Goal: Complete application form

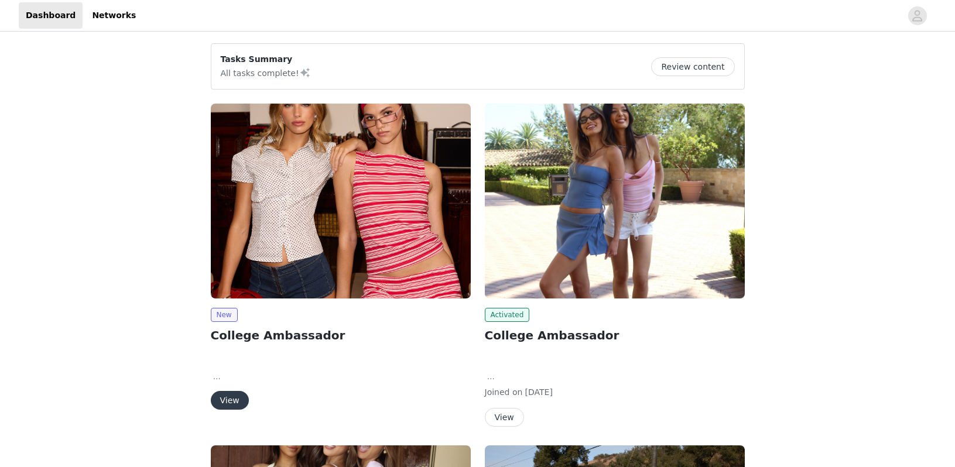
click at [220, 404] on button "View" at bounding box center [230, 400] width 38 height 19
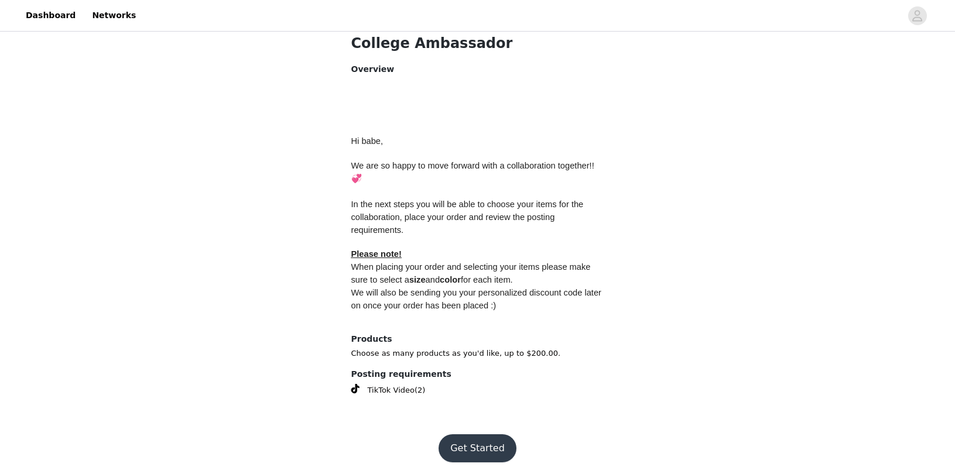
click at [464, 440] on button "Get Started" at bounding box center [478, 449] width 78 height 28
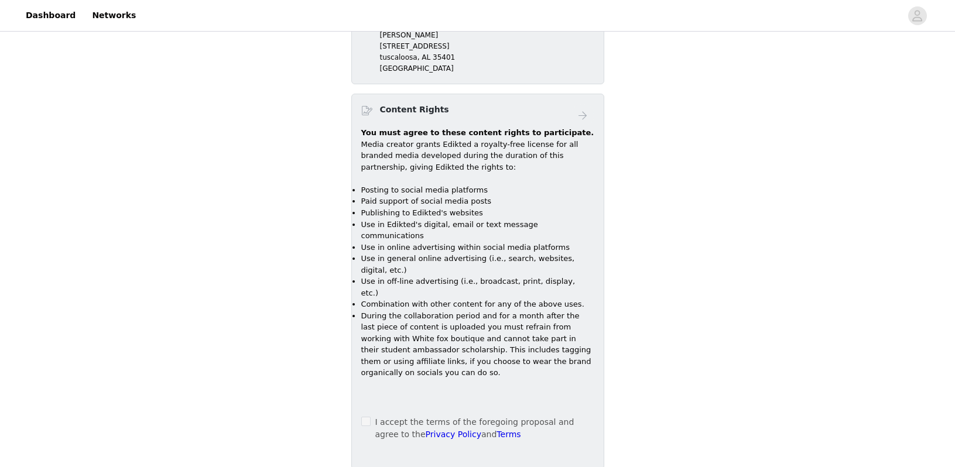
scroll to position [357, 0]
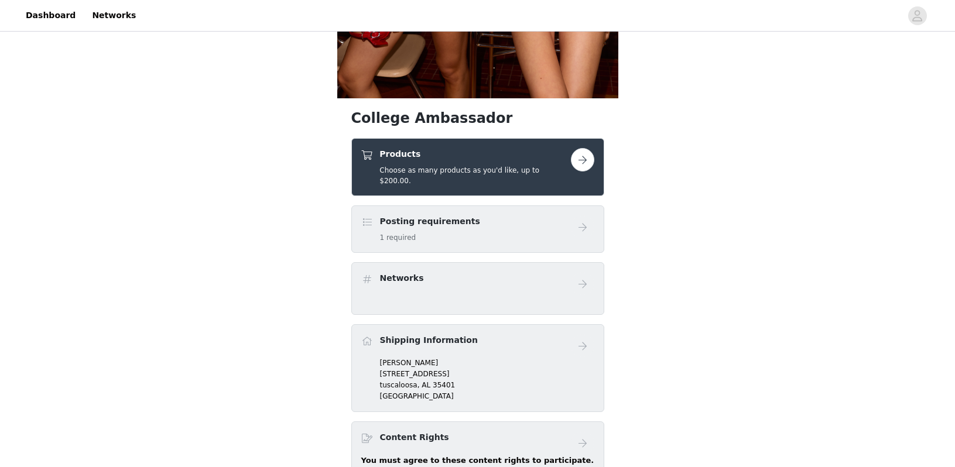
click at [589, 159] on button "button" at bounding box center [582, 159] width 23 height 23
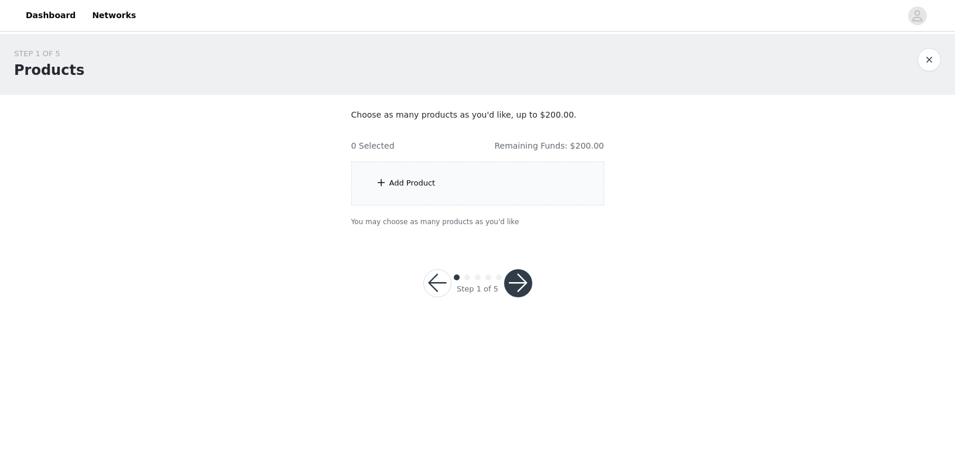
click at [581, 173] on div "Add Product" at bounding box center [477, 184] width 253 height 44
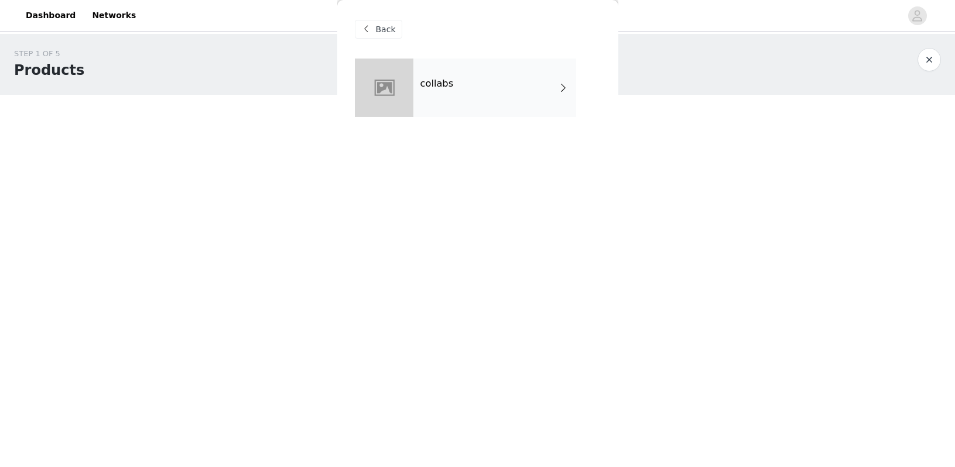
click at [485, 88] on div "collabs" at bounding box center [495, 88] width 163 height 59
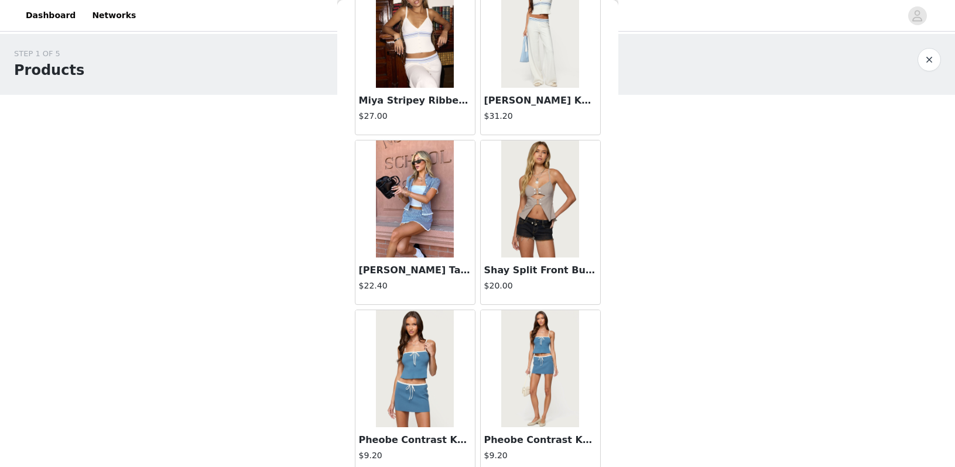
scroll to position [404, 0]
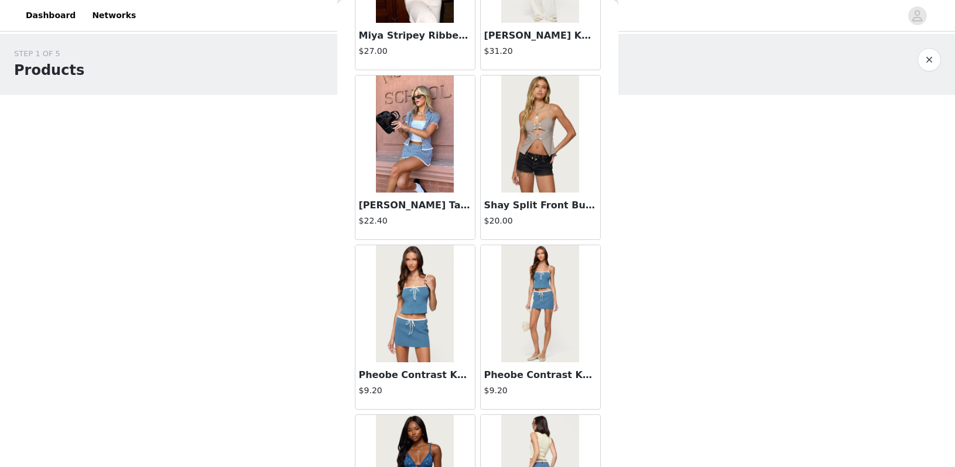
click at [546, 118] on img at bounding box center [540, 134] width 78 height 117
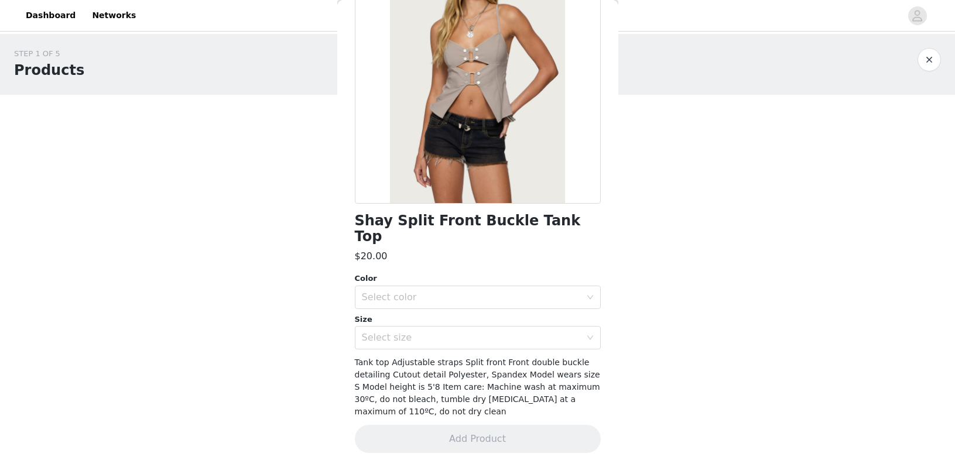
scroll to position [102, 0]
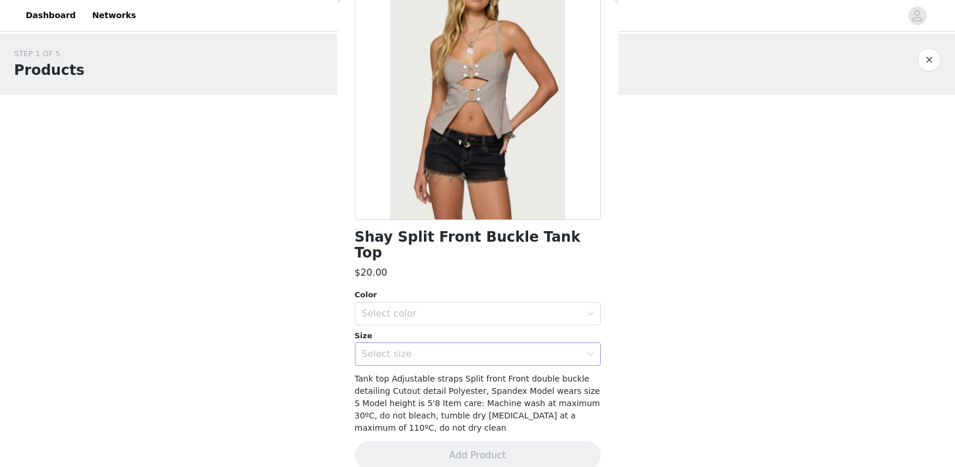
click at [429, 349] on div "Select size" at bounding box center [471, 355] width 219 height 12
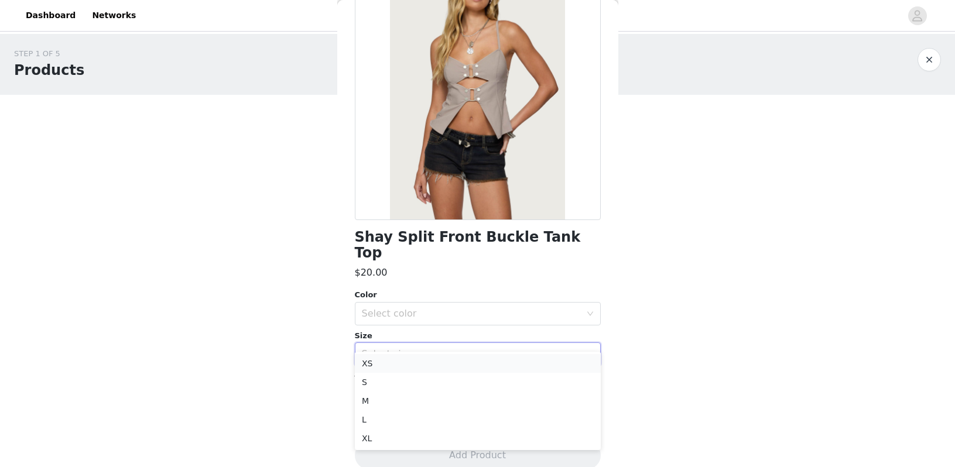
click at [416, 370] on li "XS" at bounding box center [478, 363] width 246 height 19
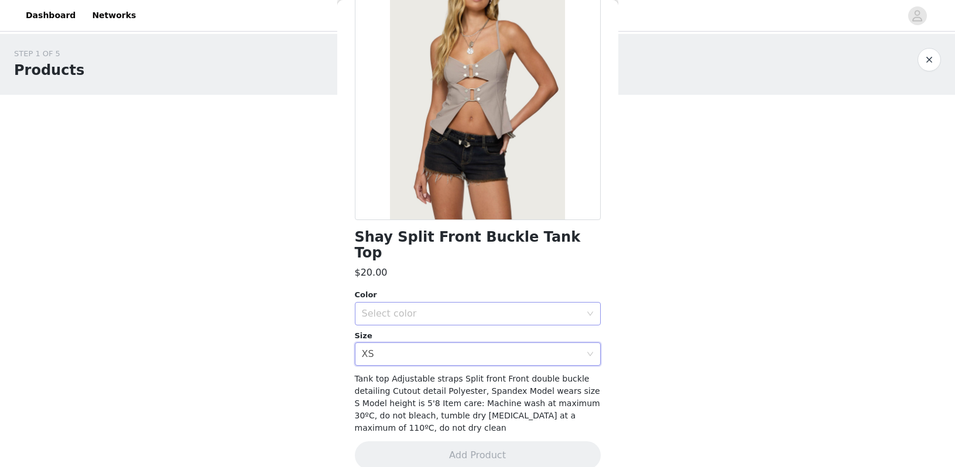
click at [416, 308] on div "Select color" at bounding box center [471, 314] width 219 height 12
click at [405, 324] on li "LIGHT GRAY" at bounding box center [478, 323] width 246 height 19
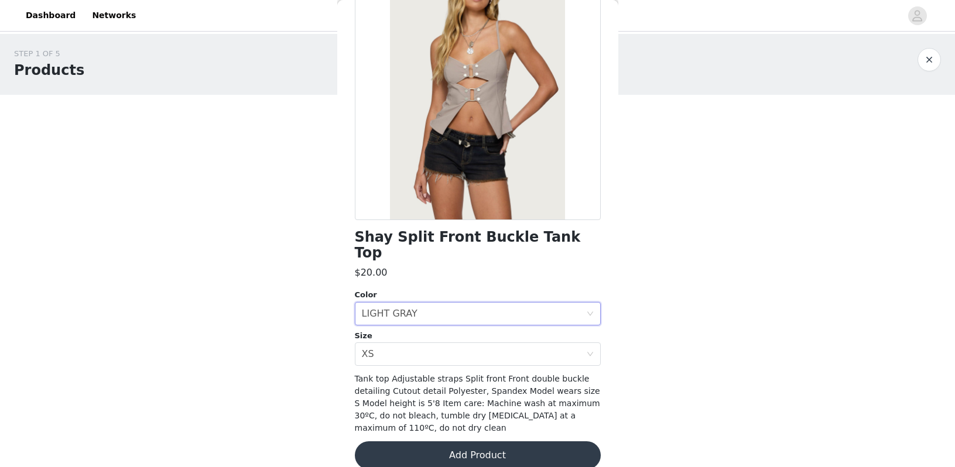
click at [409, 442] on button "Add Product" at bounding box center [478, 456] width 246 height 28
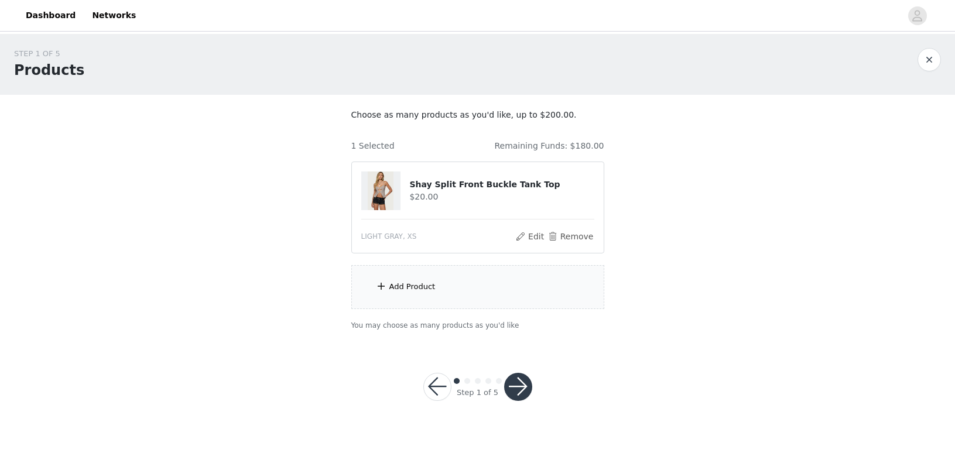
click at [405, 276] on div "Add Product" at bounding box center [477, 287] width 253 height 44
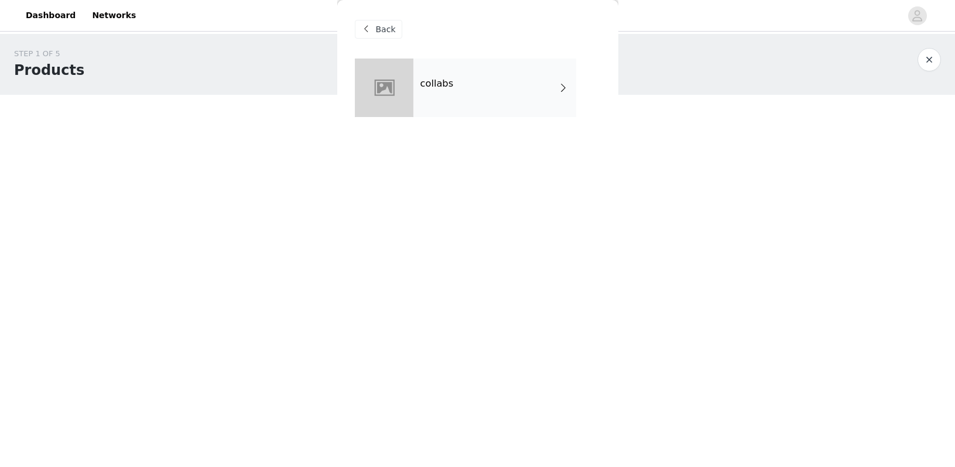
click at [455, 86] on div "collabs" at bounding box center [495, 88] width 163 height 59
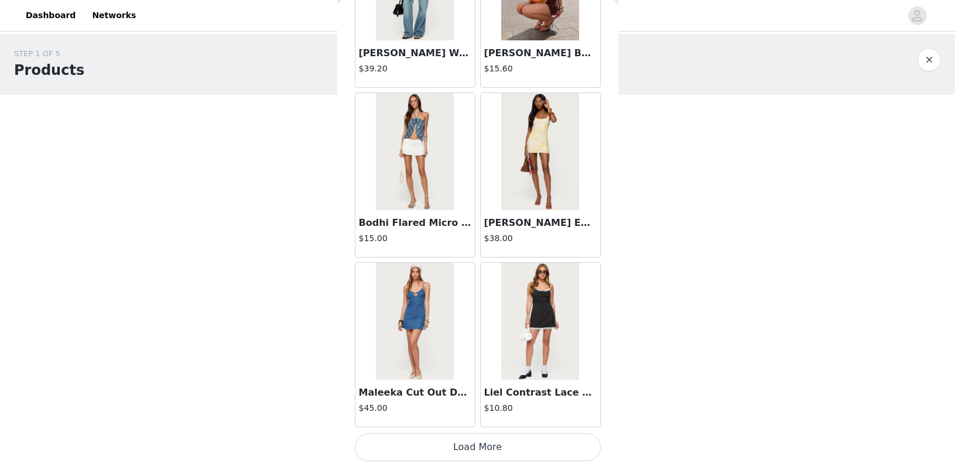
scroll to position [1325, 0]
click at [435, 451] on button "Load More" at bounding box center [478, 447] width 246 height 28
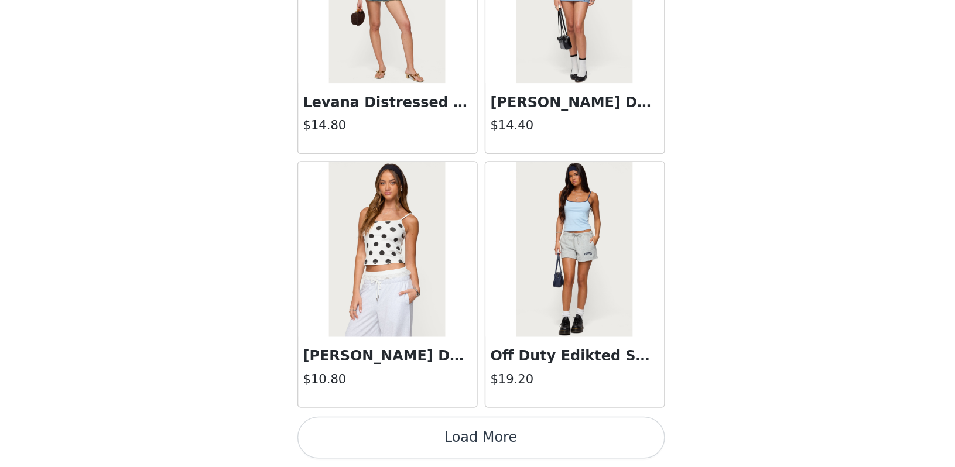
scroll to position [0, 0]
click at [355, 433] on button "Load More" at bounding box center [478, 447] width 246 height 28
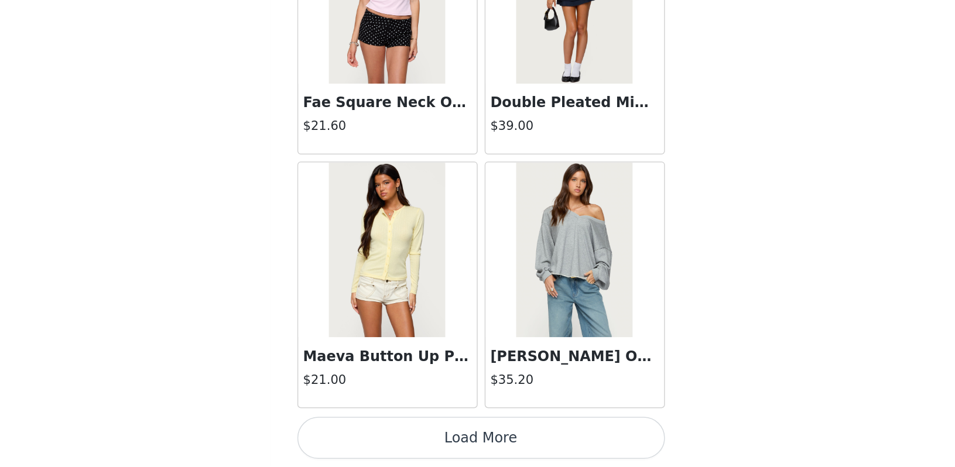
click at [355, 433] on button "Load More" at bounding box center [478, 447] width 246 height 28
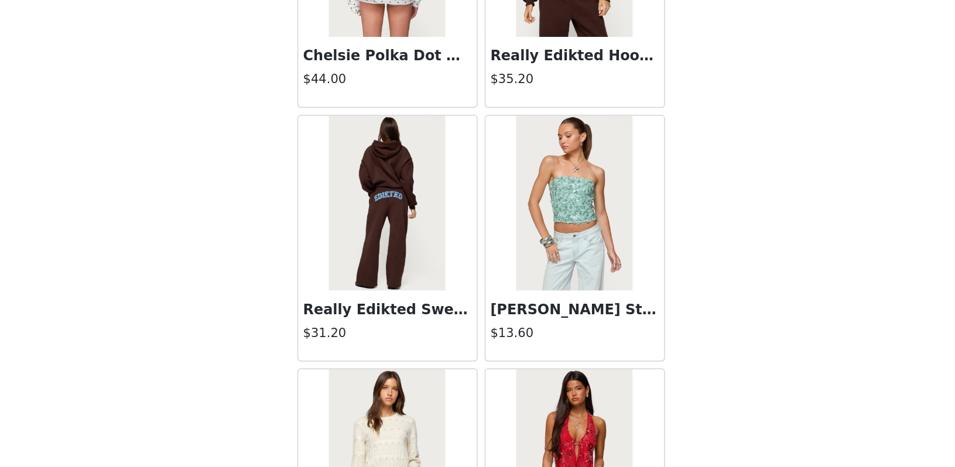
scroll to position [5942, 0]
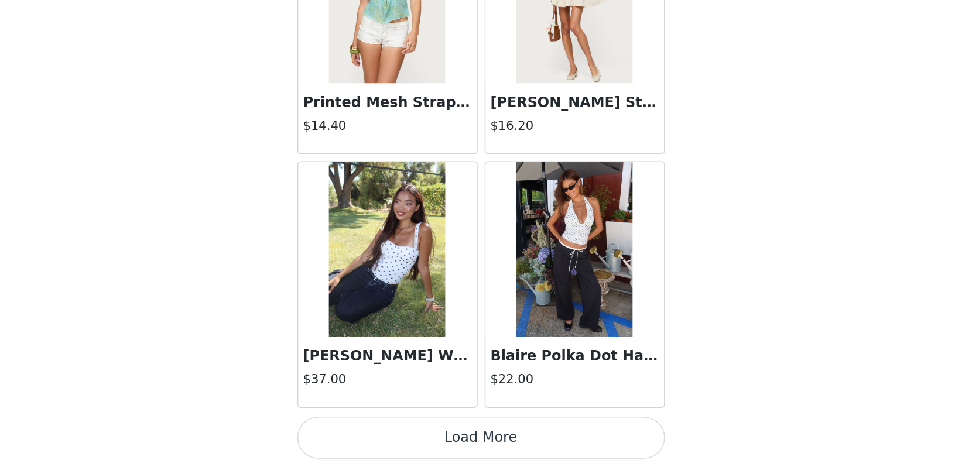
click at [355, 433] on button "Load More" at bounding box center [478, 447] width 246 height 28
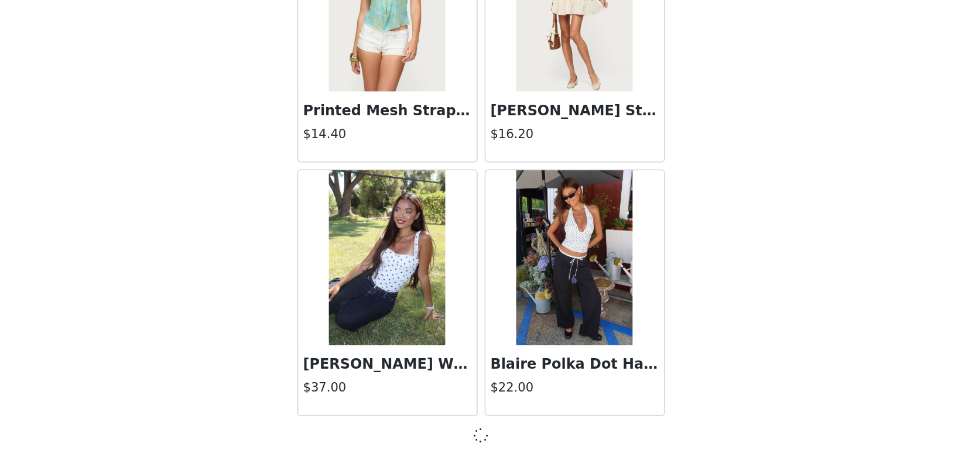
scroll to position [6416, 0]
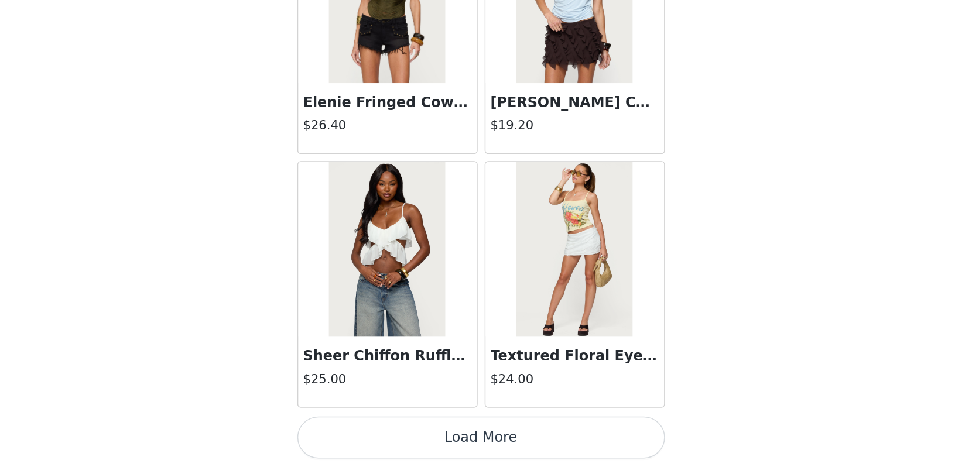
click at [355, 433] on button "Load More" at bounding box center [478, 447] width 246 height 28
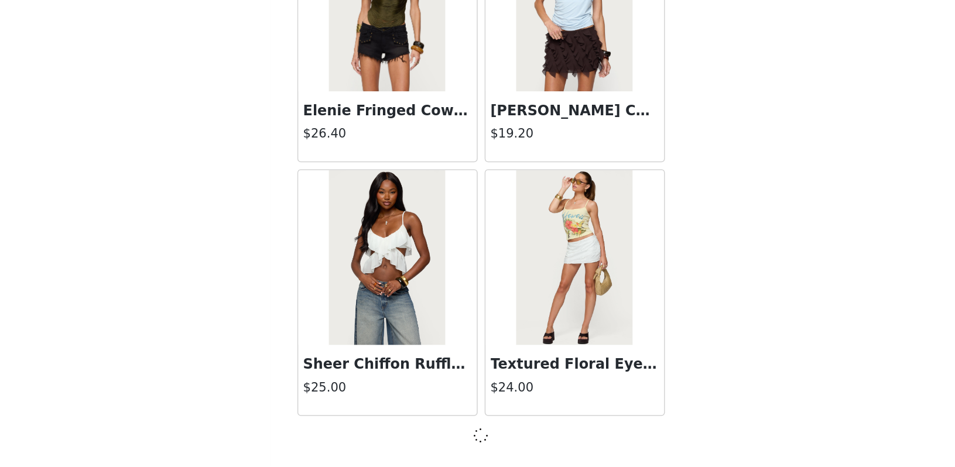
scroll to position [8114, 0]
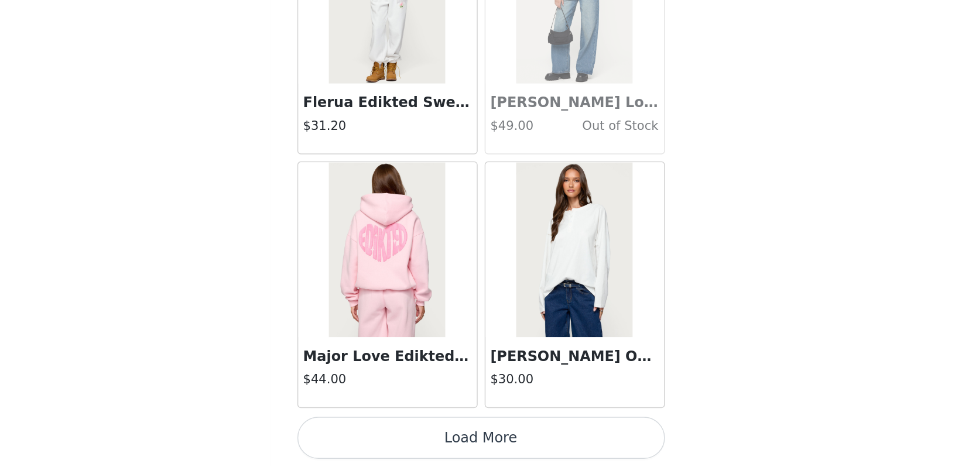
click at [355, 433] on button "Load More" at bounding box center [478, 447] width 246 height 28
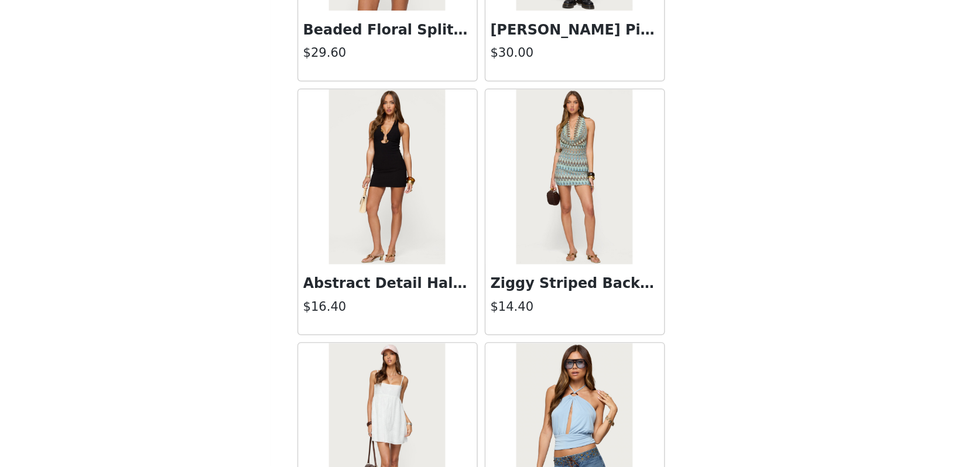
scroll to position [10611, 0]
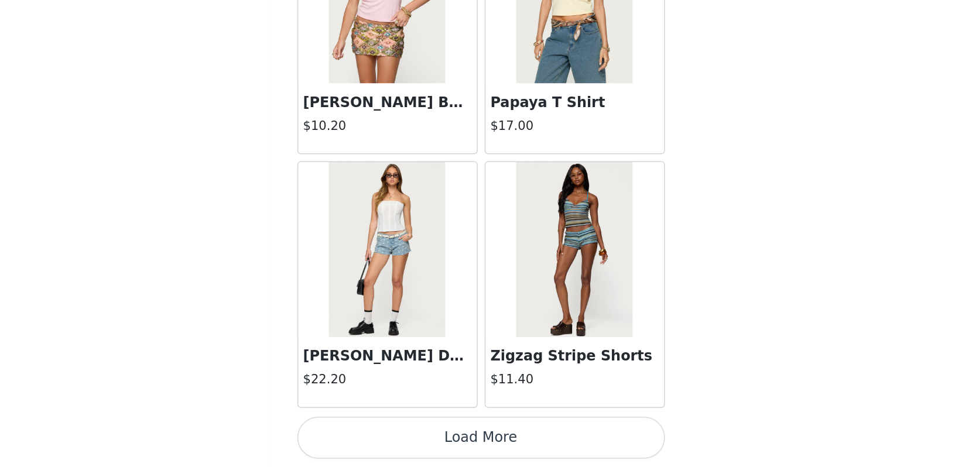
click at [355, 433] on button "Load More" at bounding box center [478, 447] width 246 height 28
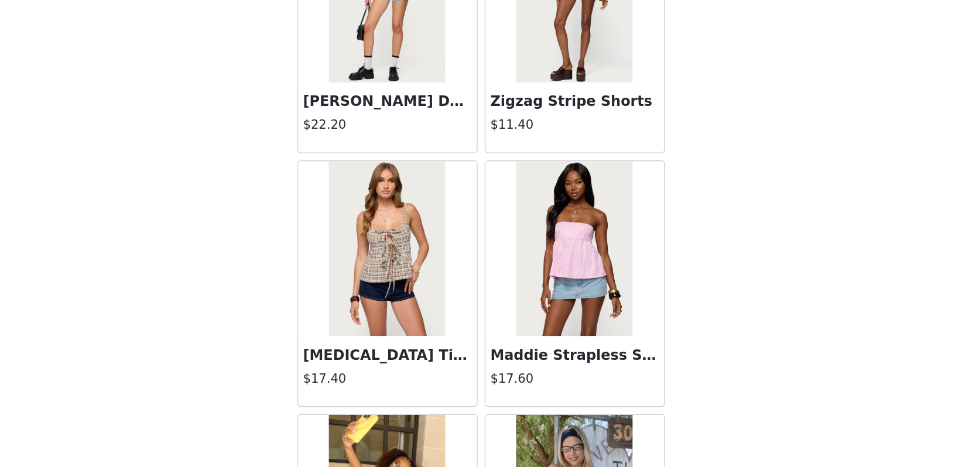
scroll to position [11814, 0]
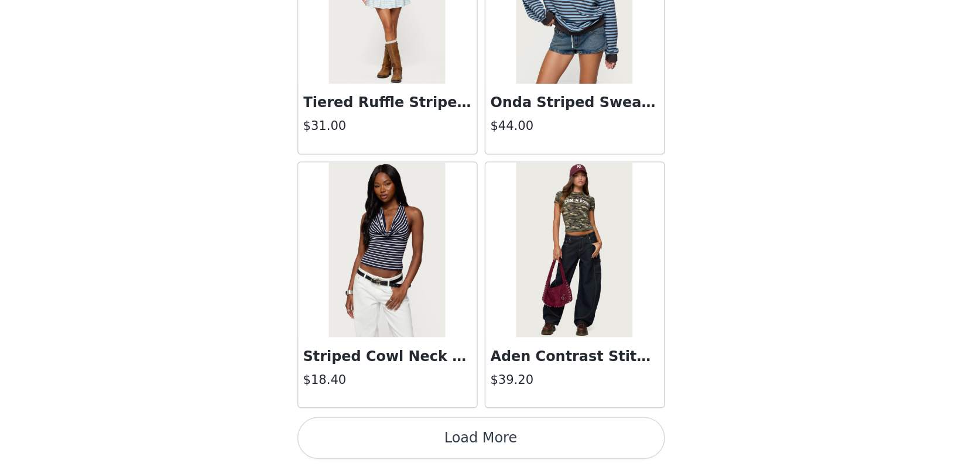
click at [355, 433] on button "Load More" at bounding box center [478, 447] width 246 height 28
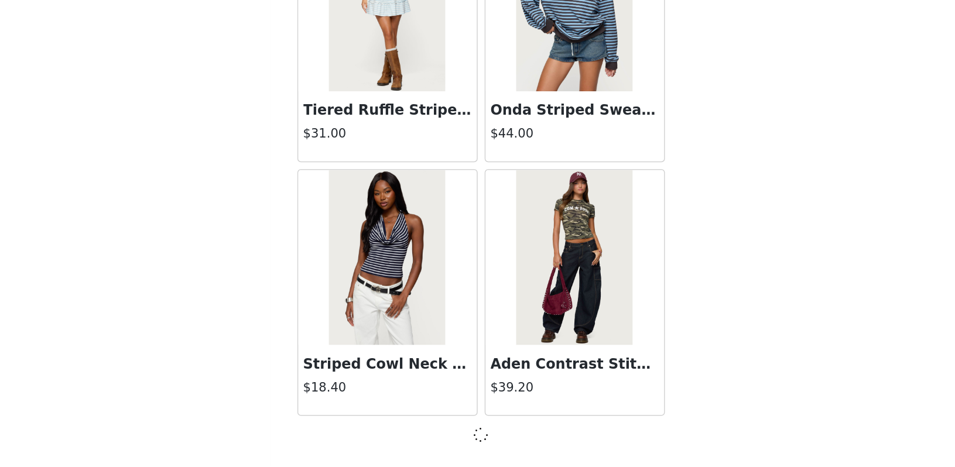
scroll to position [13210, 0]
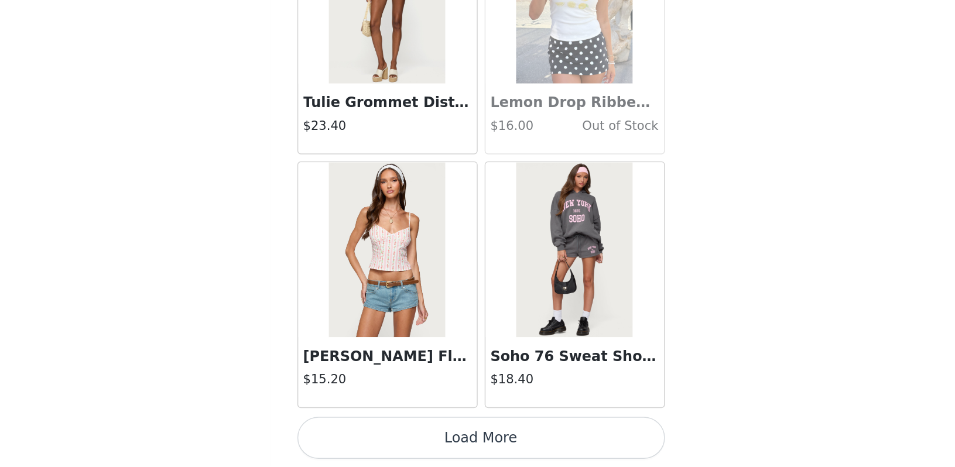
click at [355, 433] on button "Load More" at bounding box center [478, 447] width 246 height 28
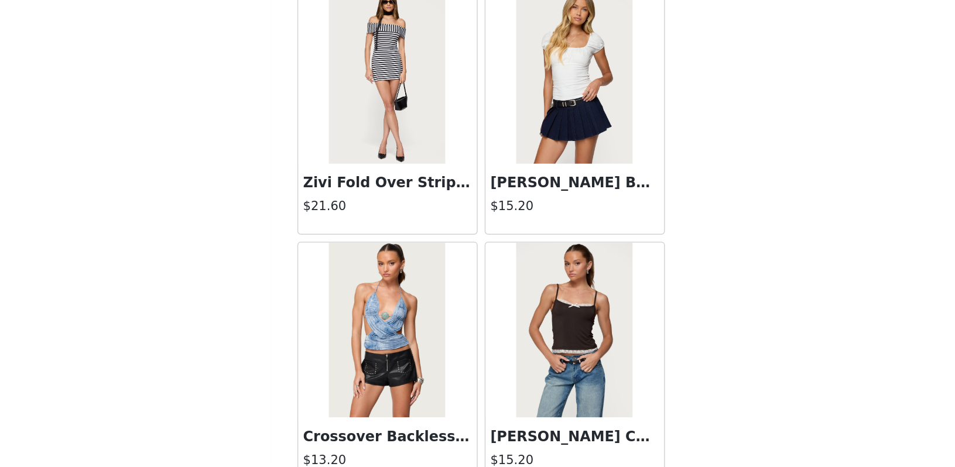
scroll to position [16389, 0]
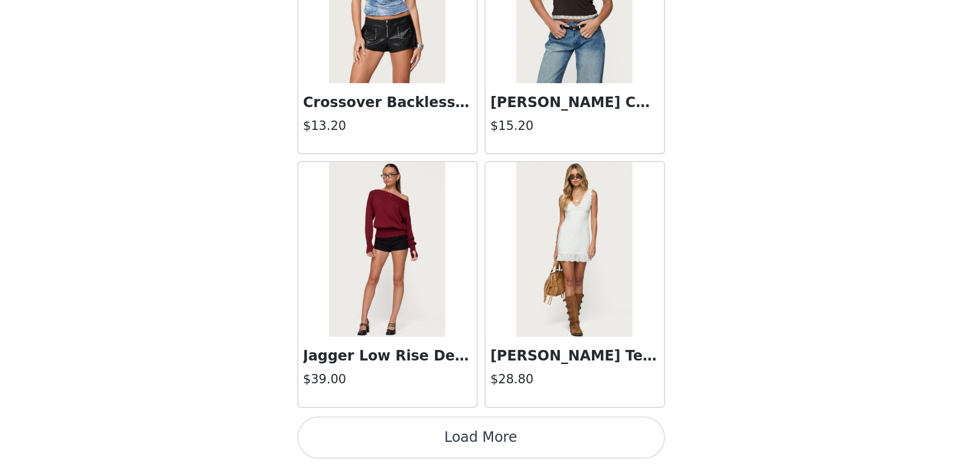
click at [355, 433] on button "Load More" at bounding box center [478, 447] width 246 height 28
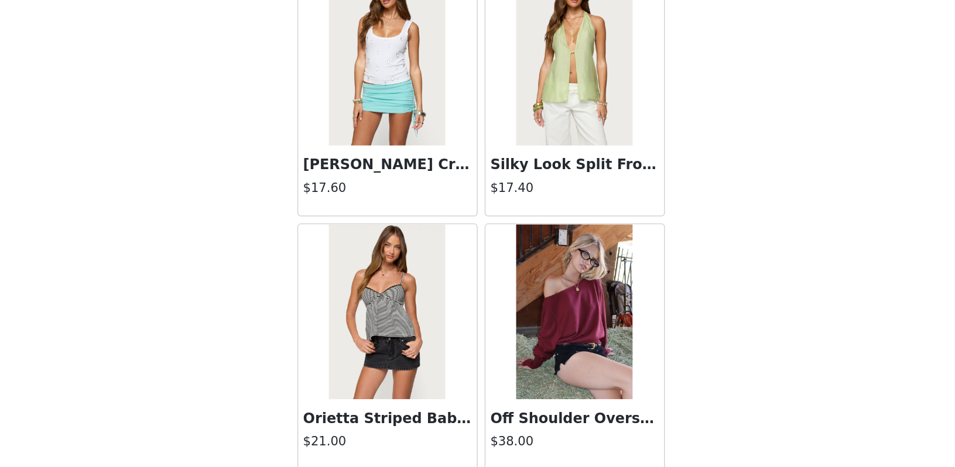
scroll to position [17088, 0]
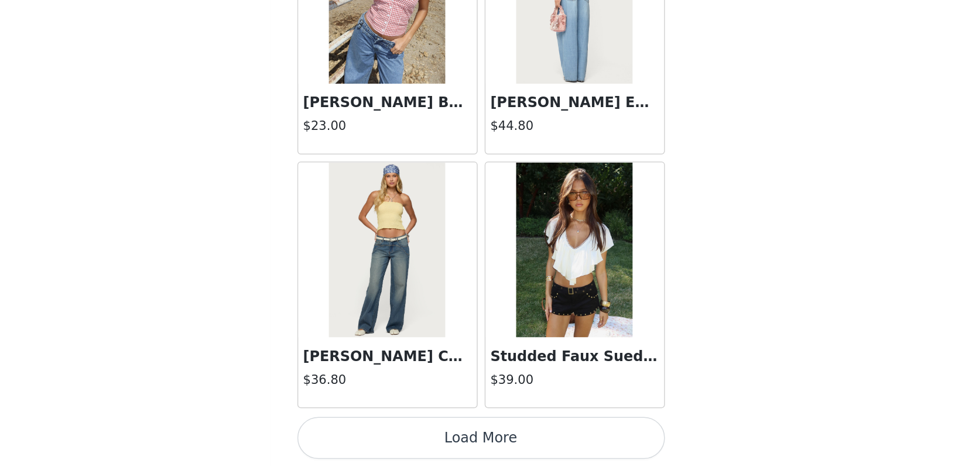
click at [355, 433] on button "Load More" at bounding box center [478, 447] width 246 height 28
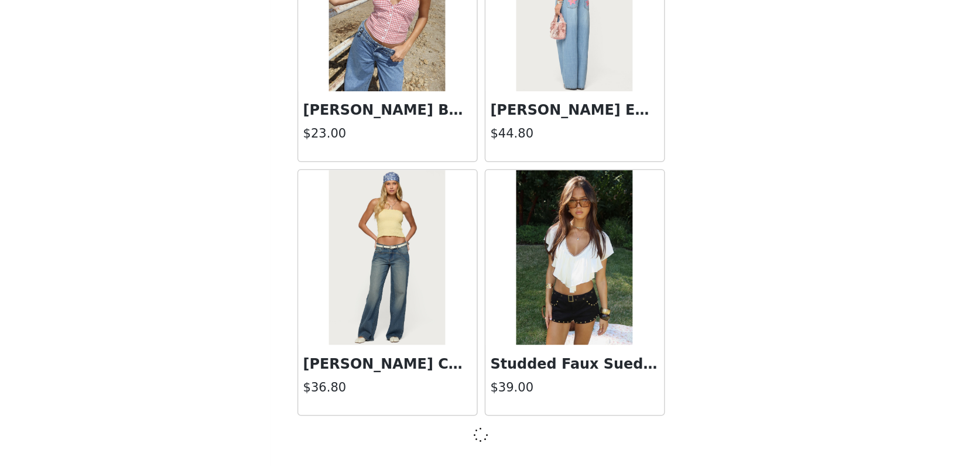
scroll to position [18306, 0]
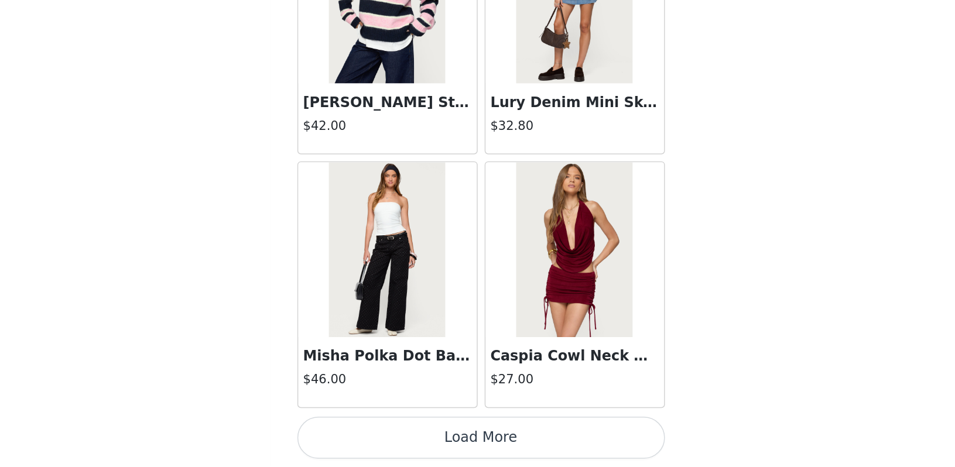
click at [355, 433] on button "Load More" at bounding box center [478, 447] width 246 height 28
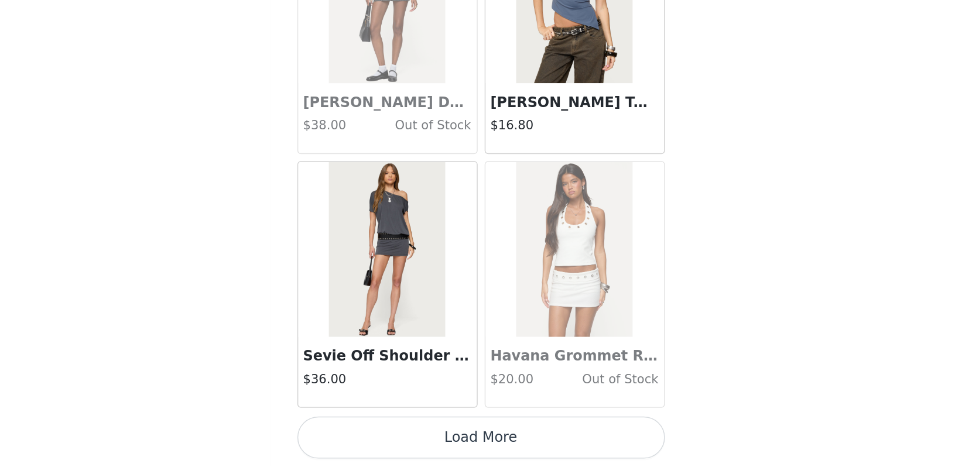
scroll to position [0, 0]
click at [355, 433] on button "Load More" at bounding box center [478, 447] width 246 height 28
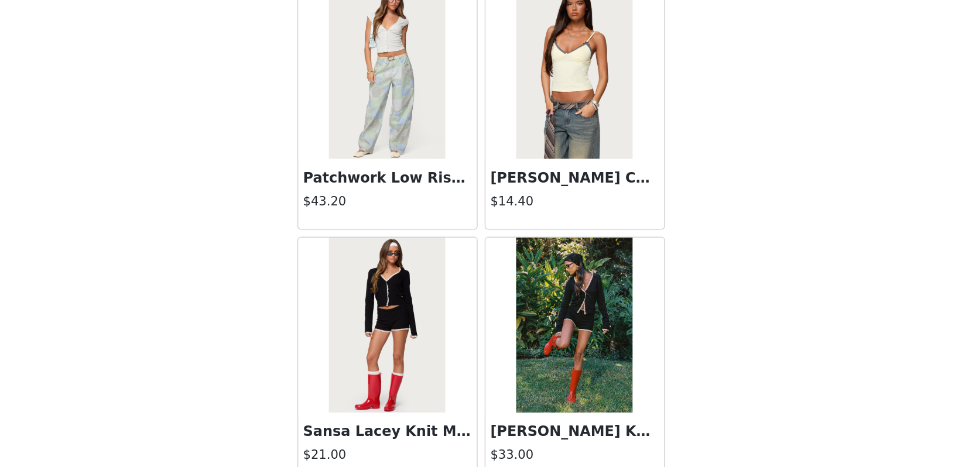
scroll to position [23188, 0]
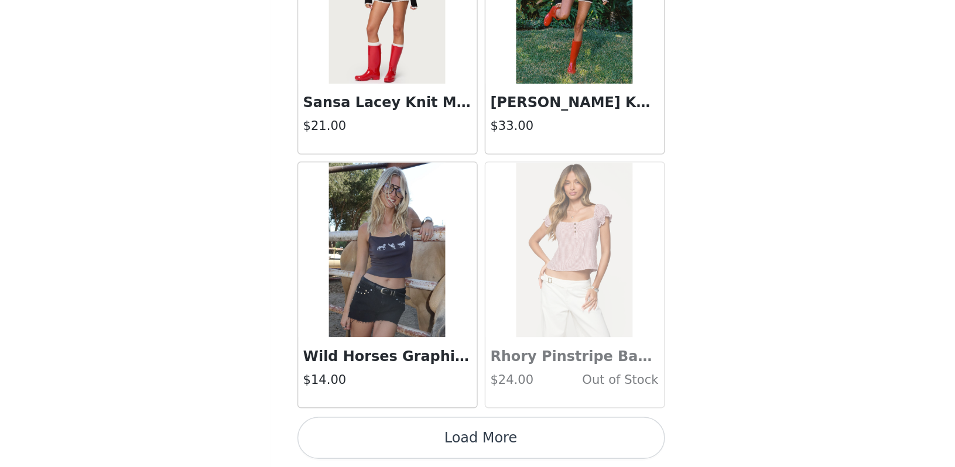
click at [355, 433] on button "Load More" at bounding box center [478, 447] width 246 height 28
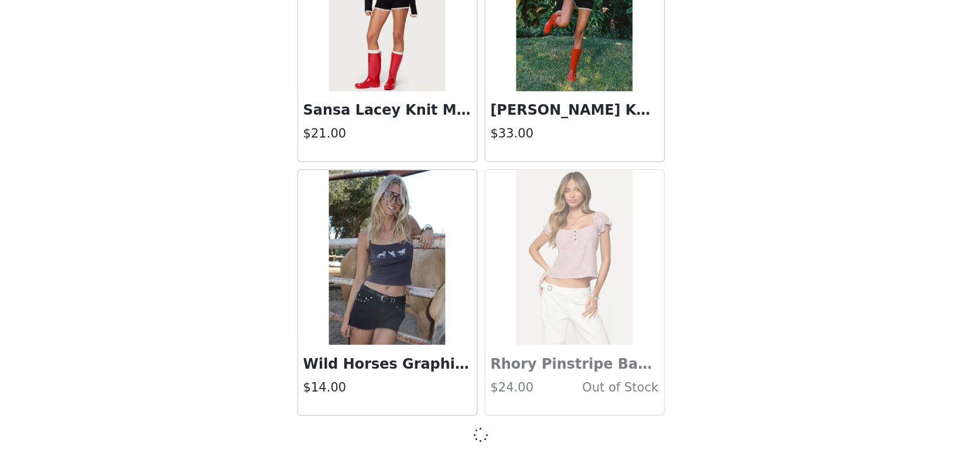
scroll to position [23402, 0]
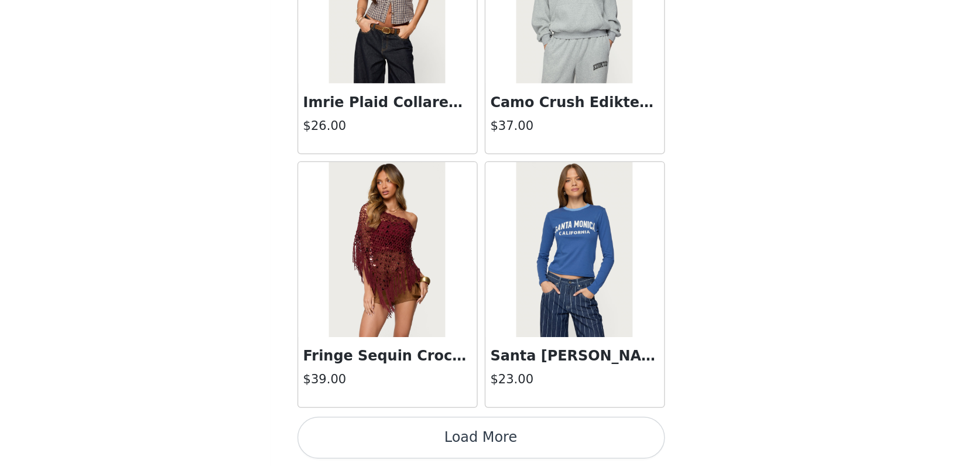
click at [355, 433] on button "Load More" at bounding box center [478, 447] width 246 height 28
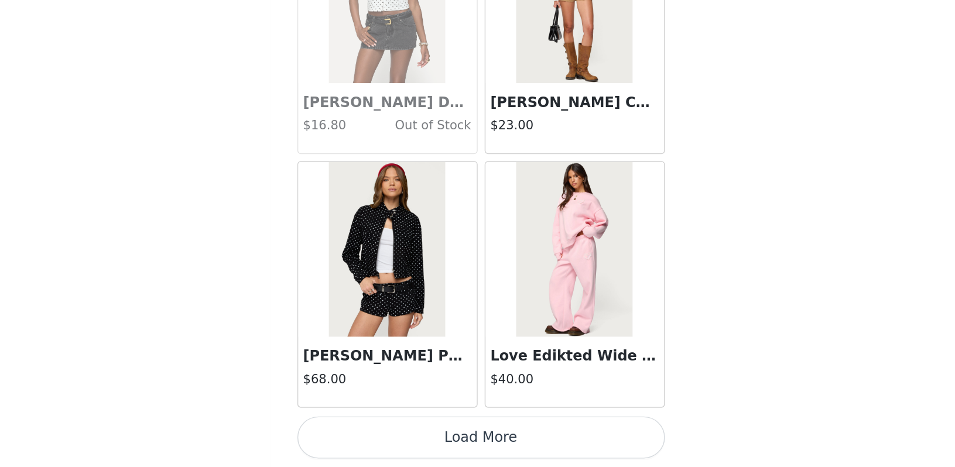
scroll to position [0, 0]
click at [355, 433] on button "Load More" at bounding box center [478, 447] width 246 height 28
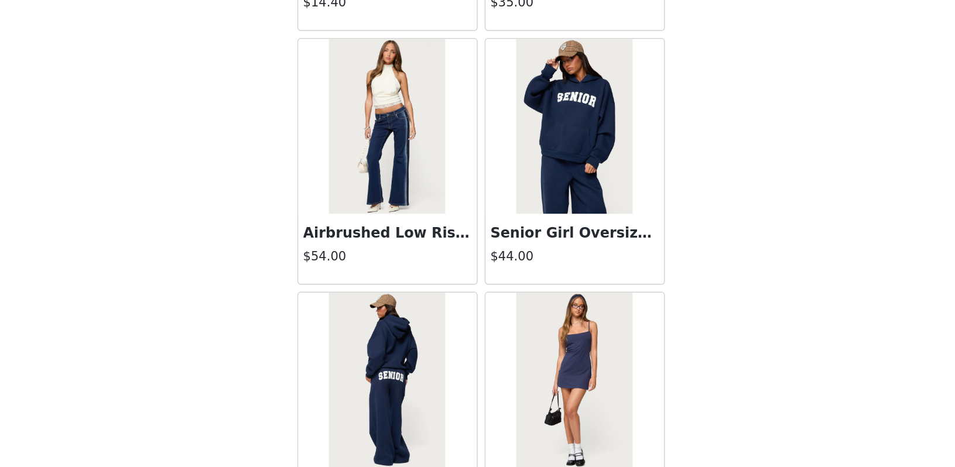
scroll to position [27651, 0]
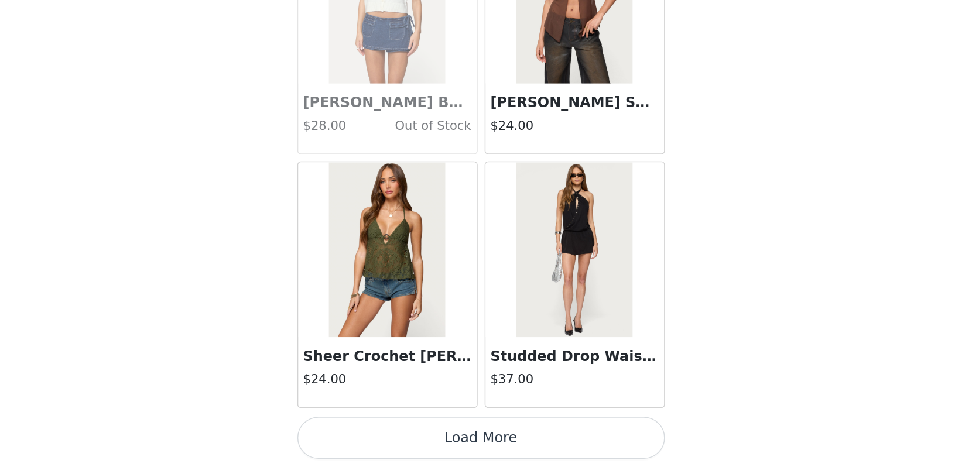
click at [355, 433] on button "Load More" at bounding box center [478, 447] width 246 height 28
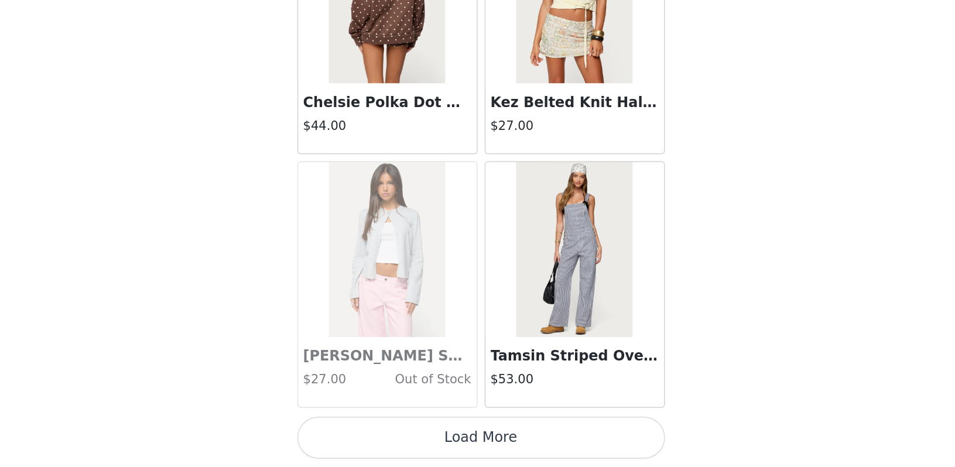
click at [355, 433] on button "Load More" at bounding box center [478, 447] width 246 height 28
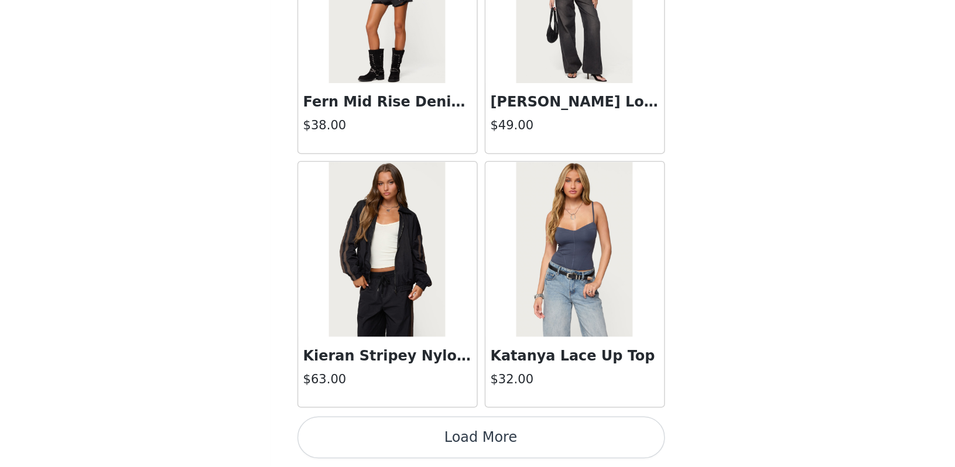
scroll to position [0, 0]
click at [355, 433] on button "Load More" at bounding box center [478, 447] width 246 height 28
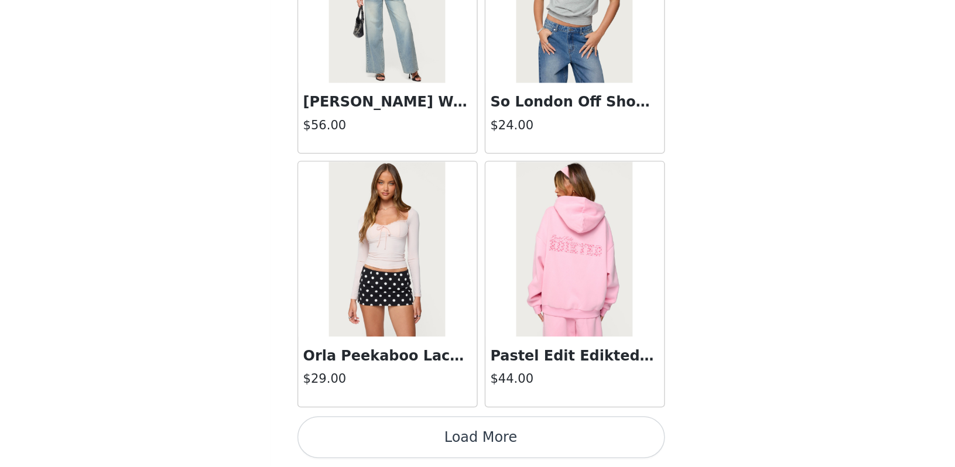
scroll to position [1, 0]
click at [355, 433] on button "Load More" at bounding box center [478, 447] width 246 height 28
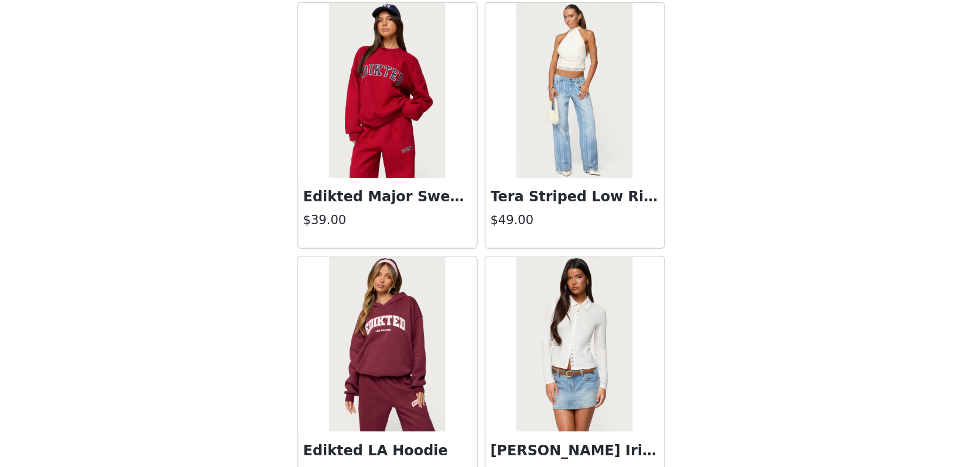
scroll to position [34723, 0]
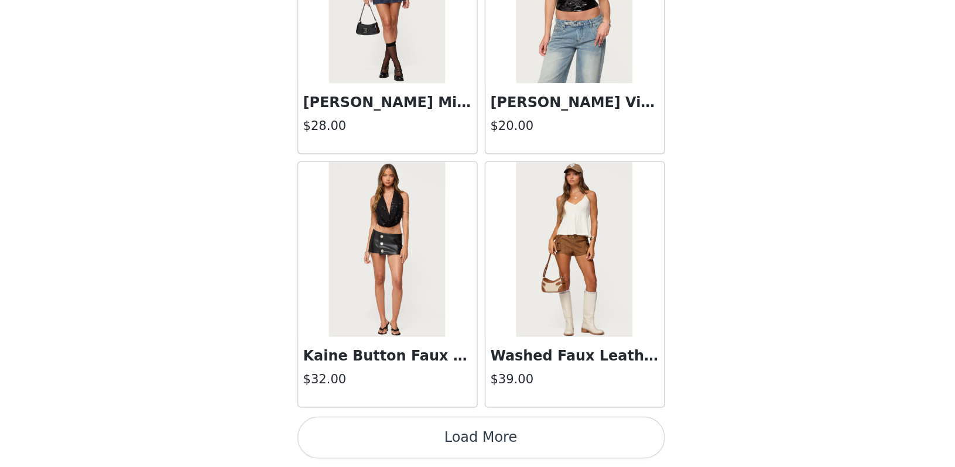
click at [355, 433] on button "Load More" at bounding box center [478, 447] width 246 height 28
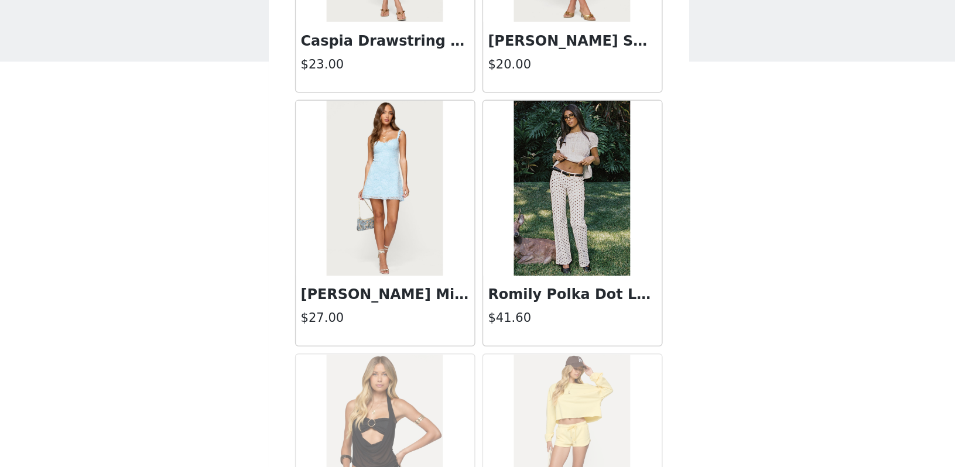
scroll to position [20487, 0]
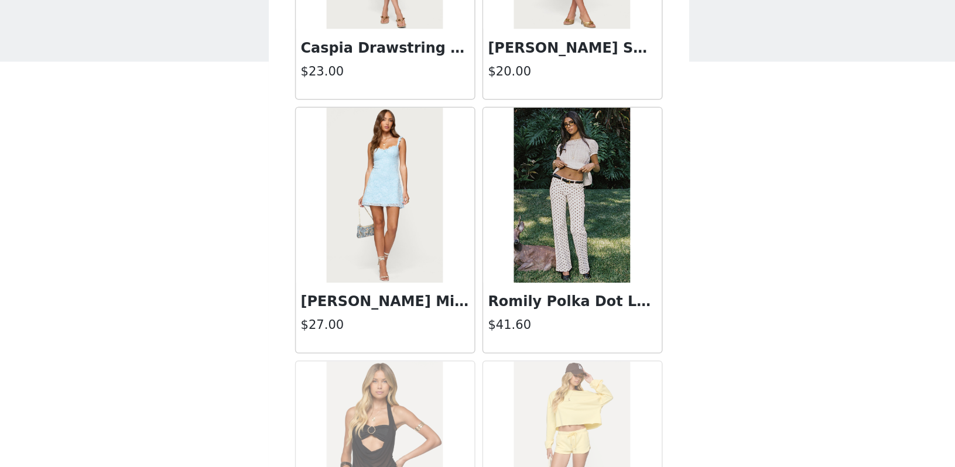
click at [501, 167] on img at bounding box center [540, 184] width 78 height 117
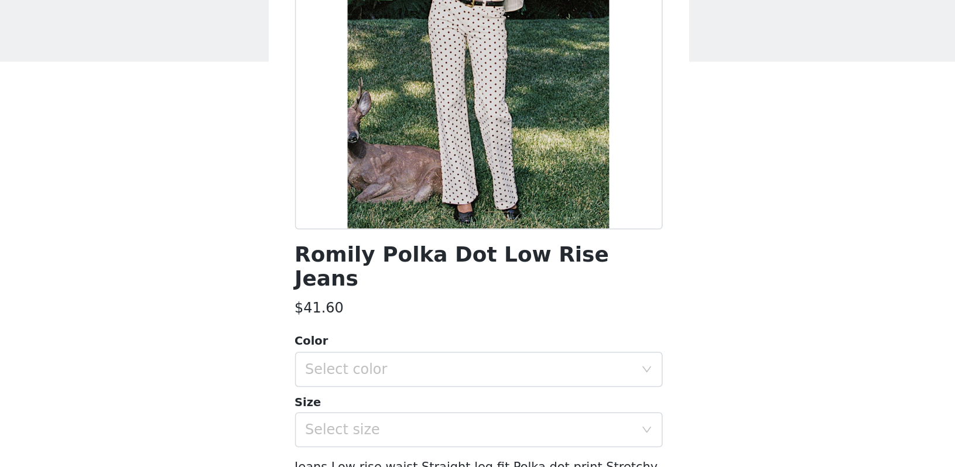
scroll to position [114, 0]
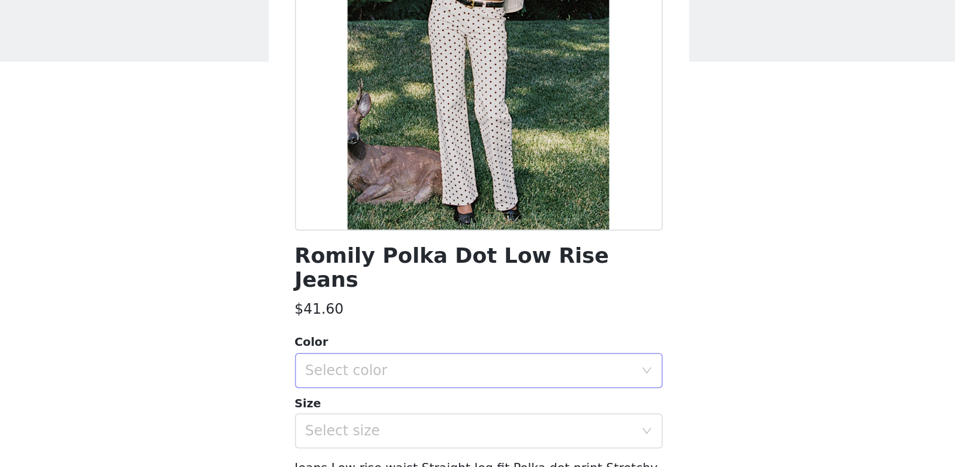
click at [362, 296] on div "Select color" at bounding box center [471, 302] width 219 height 12
click at [355, 302] on li "WHITE" at bounding box center [478, 311] width 246 height 19
click at [362, 331] on div "Select size" at bounding box center [474, 342] width 224 height 22
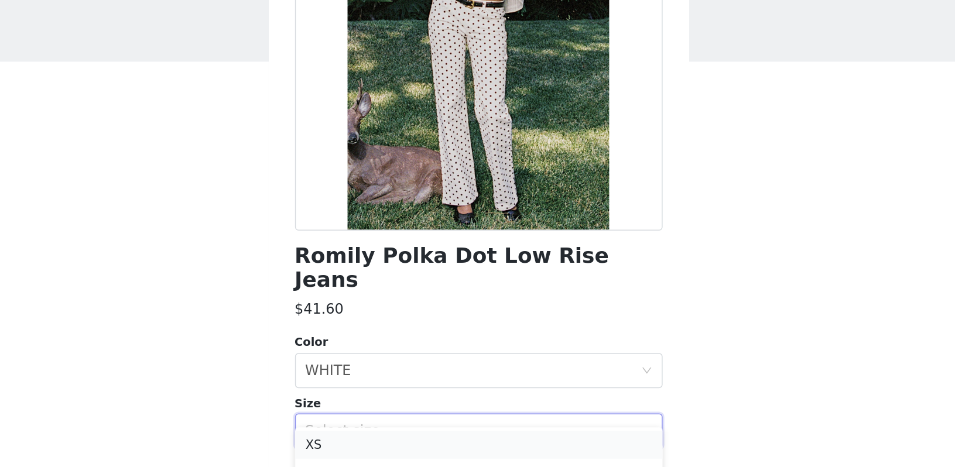
click at [355, 342] on li "XS" at bounding box center [478, 351] width 246 height 19
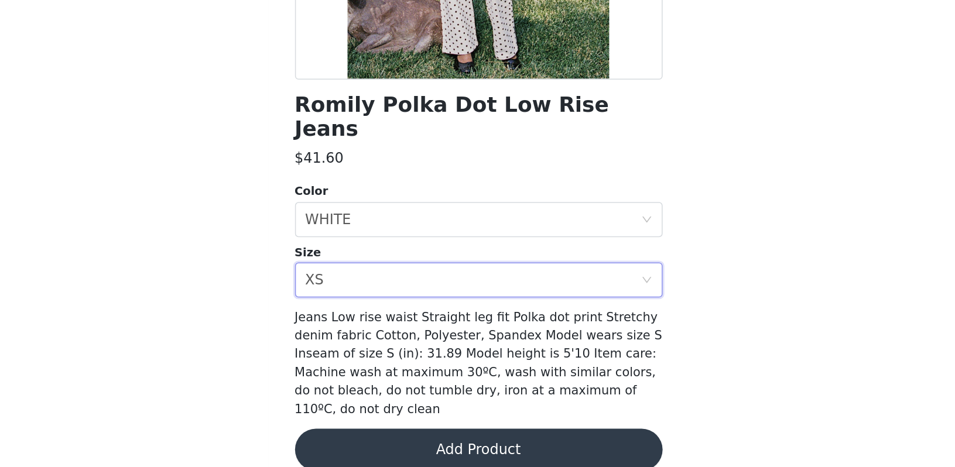
scroll to position [0, 0]
click at [355, 442] on button "Add Product" at bounding box center [478, 456] width 246 height 28
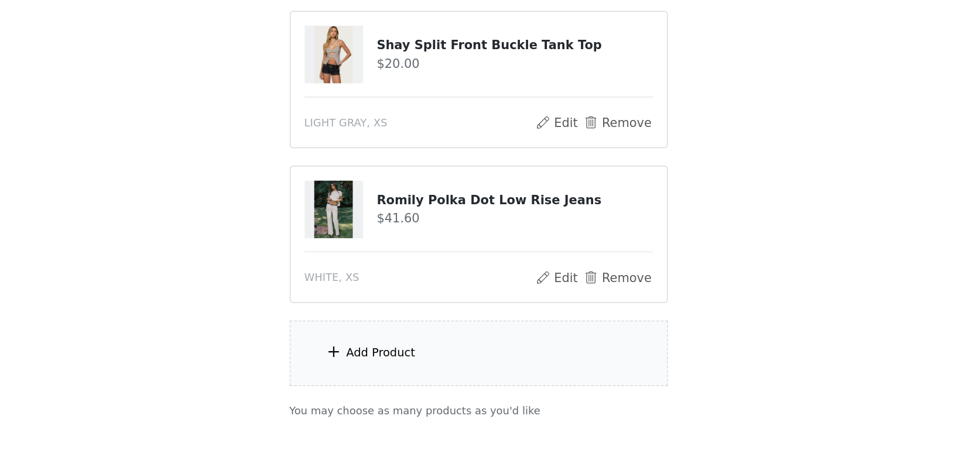
click at [351, 369] on div "Add Product" at bounding box center [477, 391] width 253 height 44
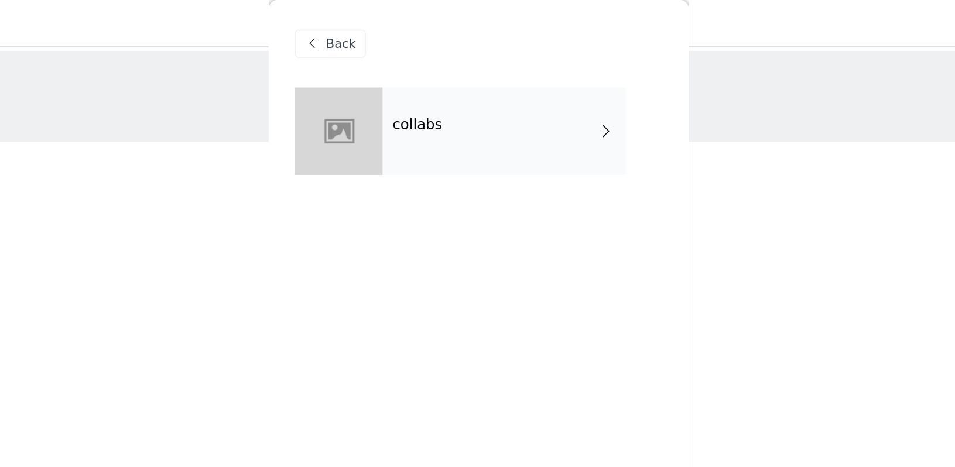
scroll to position [-1, 0]
click at [414, 92] on div "collabs" at bounding box center [495, 88] width 163 height 59
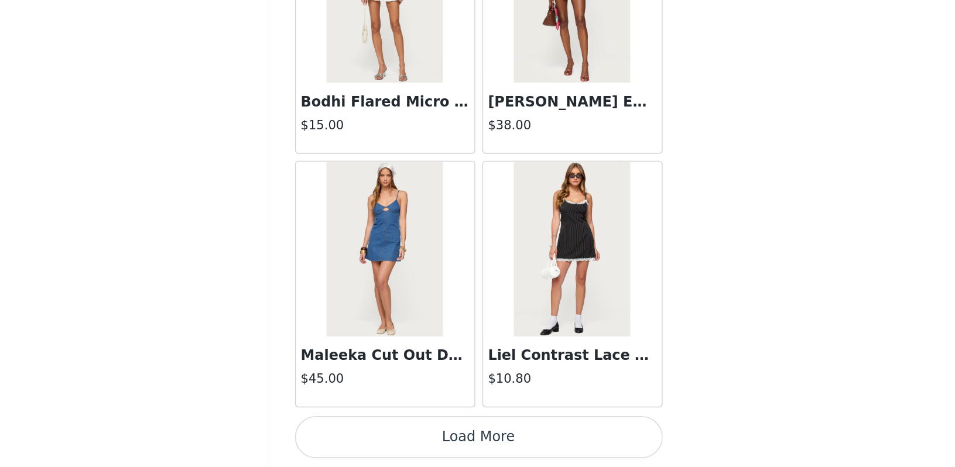
scroll to position [65, 0]
click at [355, 433] on button "Load More" at bounding box center [478, 447] width 246 height 28
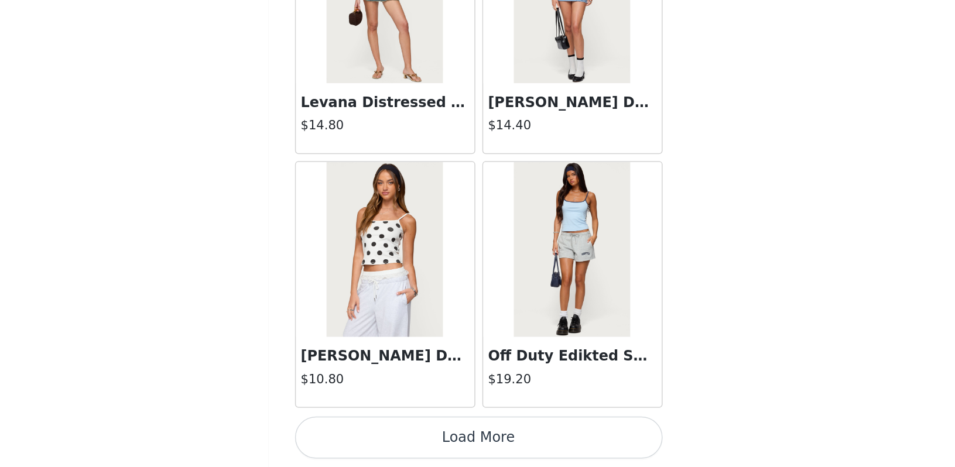
click at [355, 433] on button "Load More" at bounding box center [478, 447] width 246 height 28
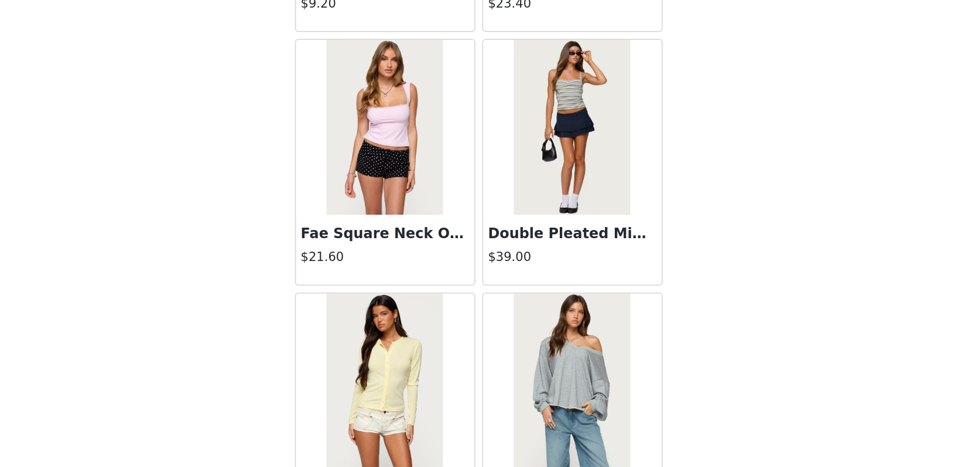
scroll to position [4666, 0]
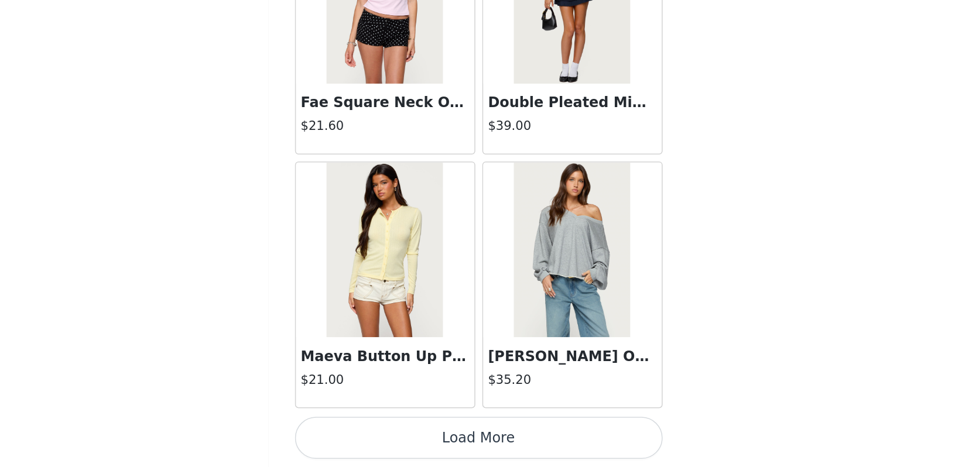
click at [355, 433] on button "Load More" at bounding box center [478, 447] width 246 height 28
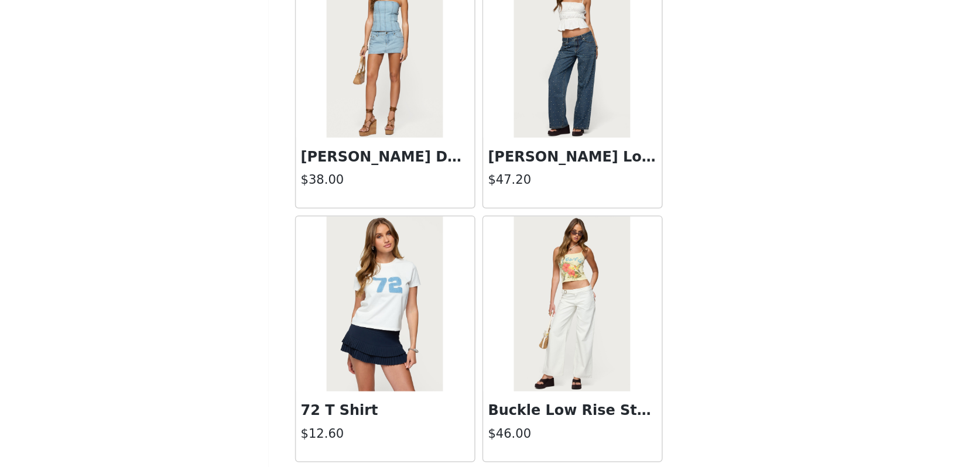
scroll to position [5201, 0]
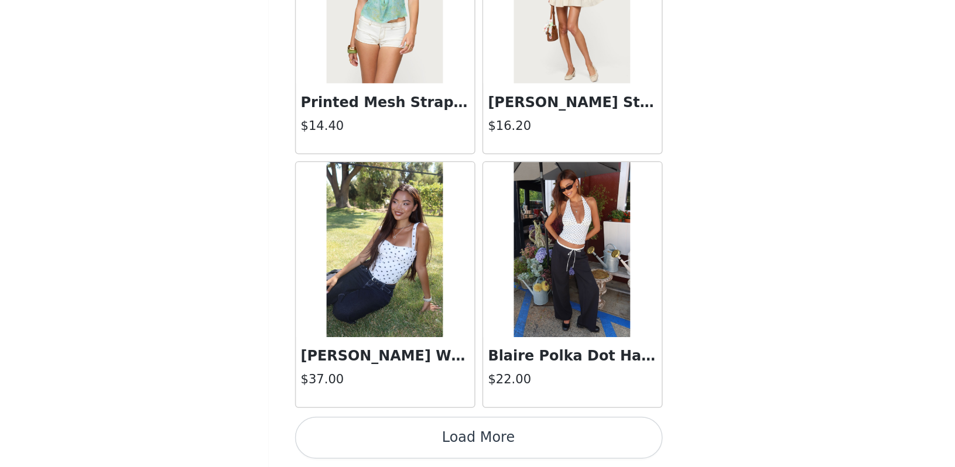
click at [355, 433] on button "Load More" at bounding box center [478, 447] width 246 height 28
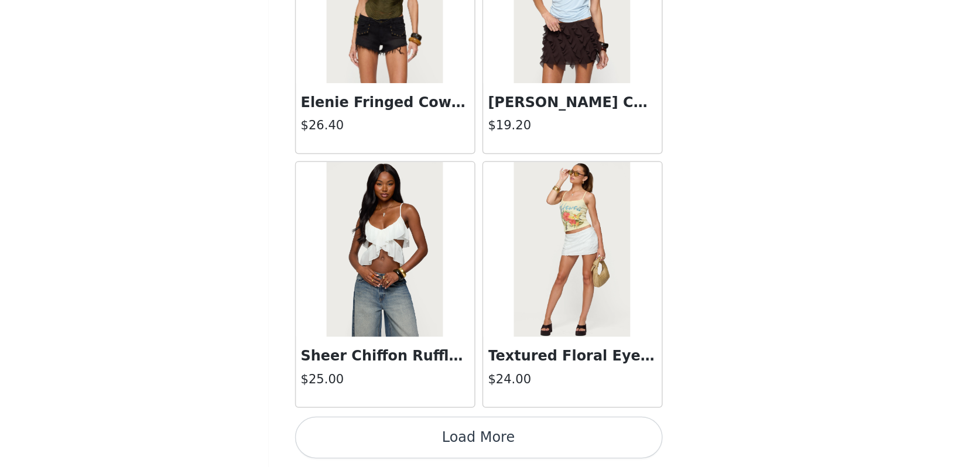
click at [355, 433] on button "Load More" at bounding box center [478, 447] width 246 height 28
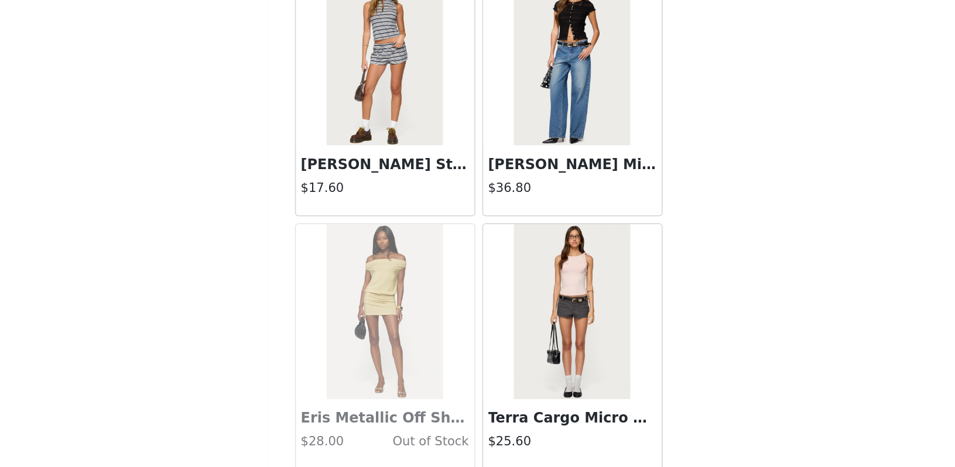
scroll to position [8587, 0]
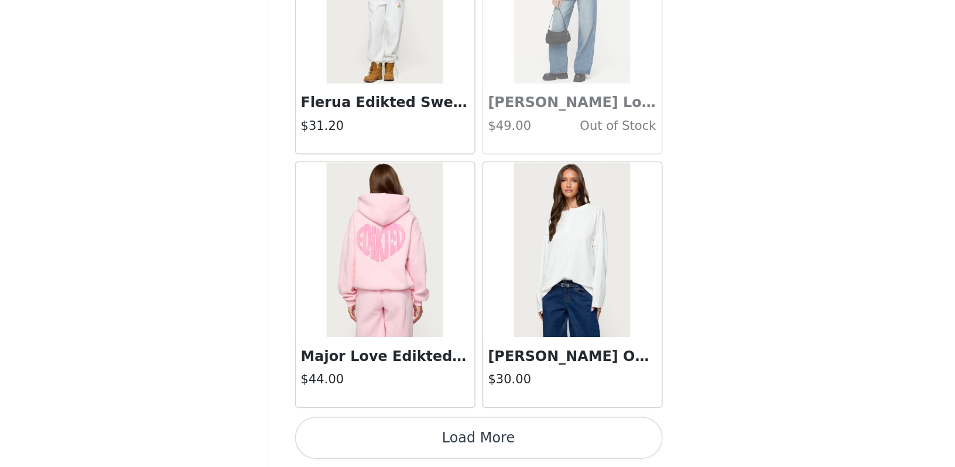
click at [355, 433] on button "Load More" at bounding box center [478, 447] width 246 height 28
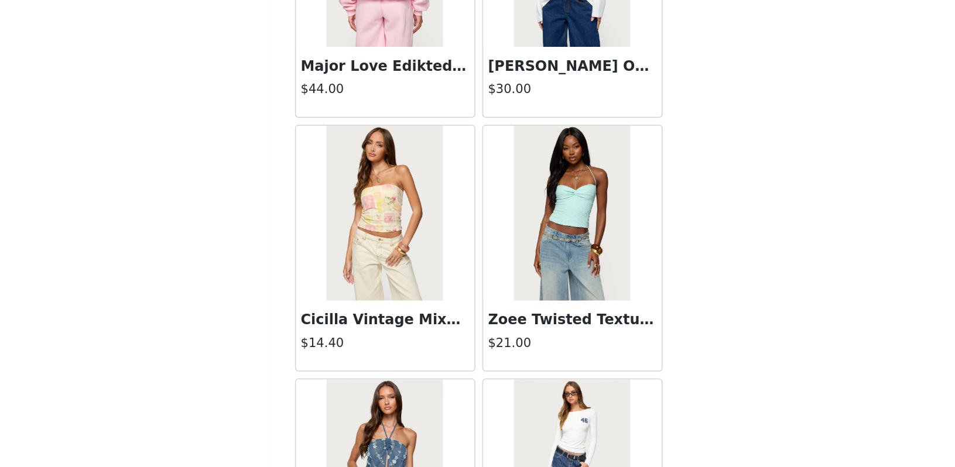
scroll to position [65, 0]
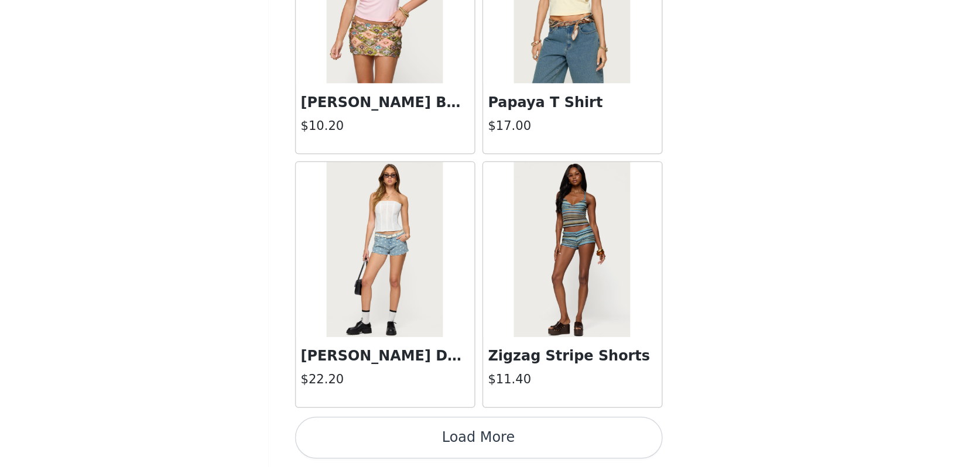
click at [355, 433] on button "Load More" at bounding box center [478, 447] width 246 height 28
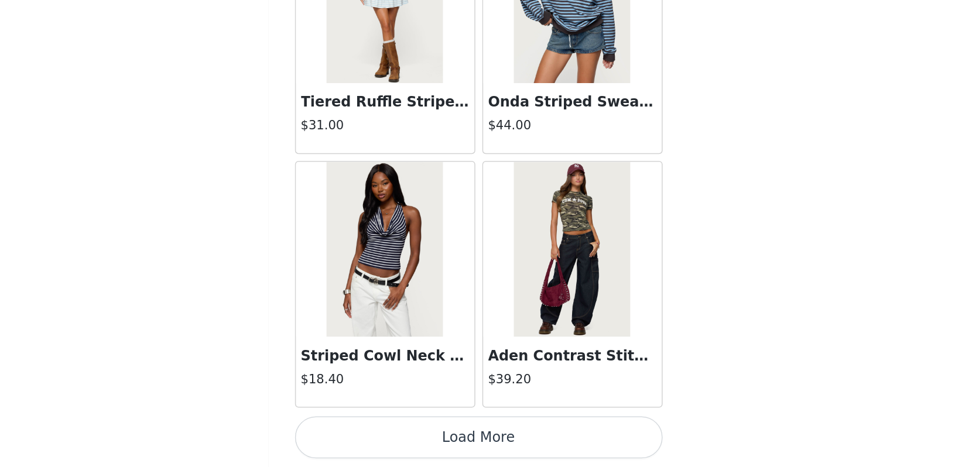
click at [355, 433] on button "Load More" at bounding box center [478, 447] width 246 height 28
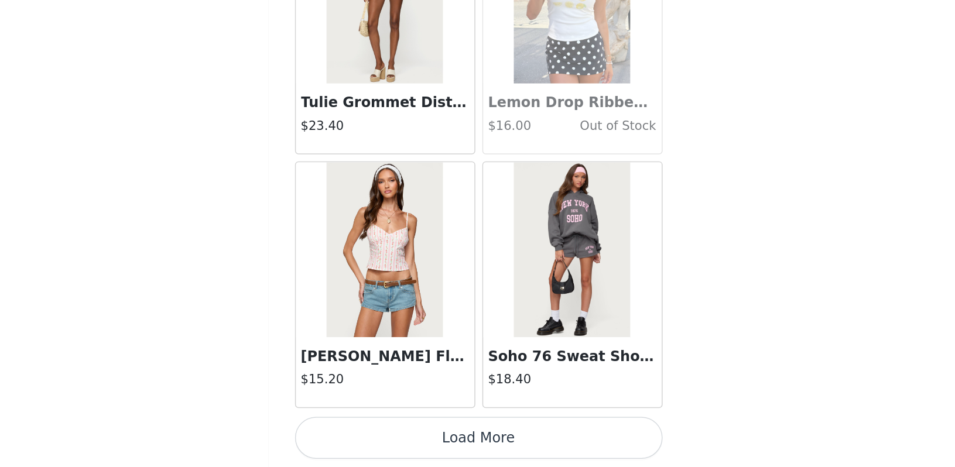
click at [355, 433] on button "Load More" at bounding box center [478, 447] width 246 height 28
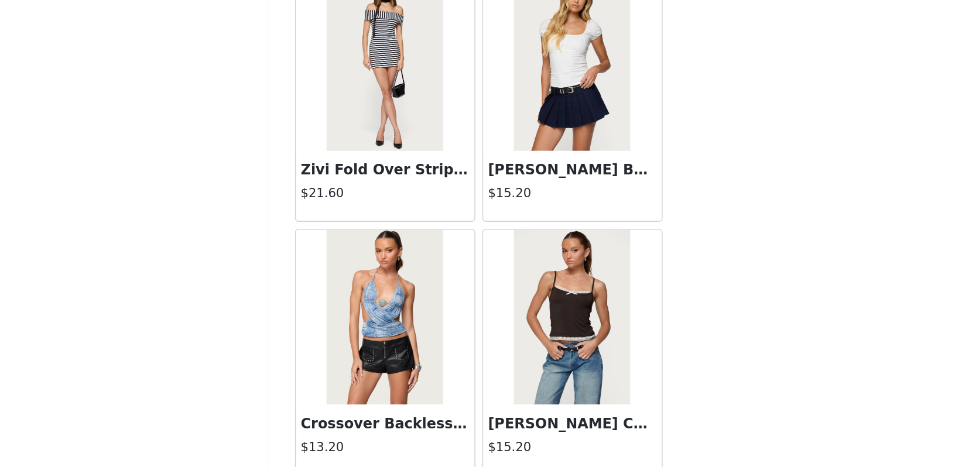
scroll to position [16400, 0]
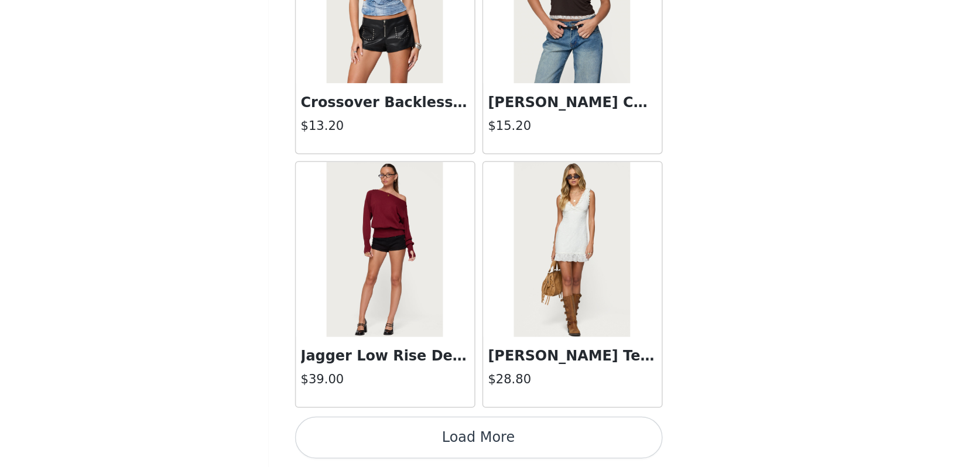
click at [355, 433] on button "Load More" at bounding box center [478, 447] width 246 height 28
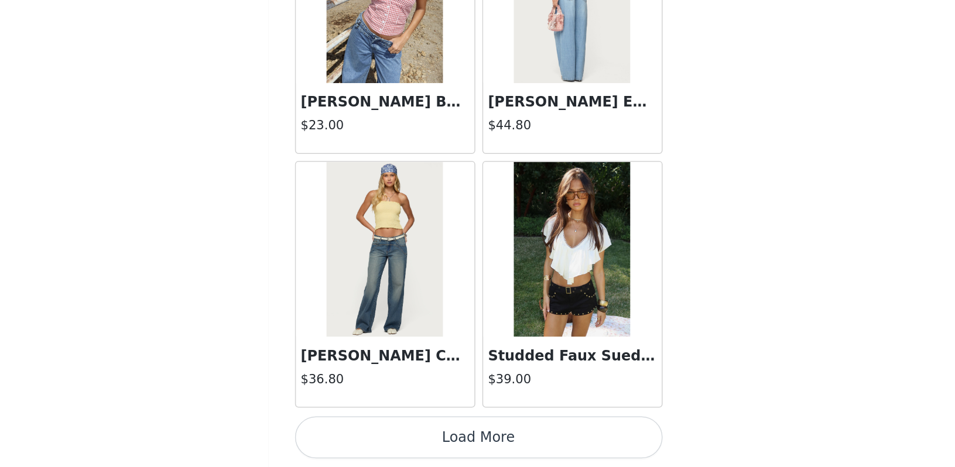
scroll to position [65, 0]
click at [355, 433] on button "Load More" at bounding box center [478, 447] width 246 height 28
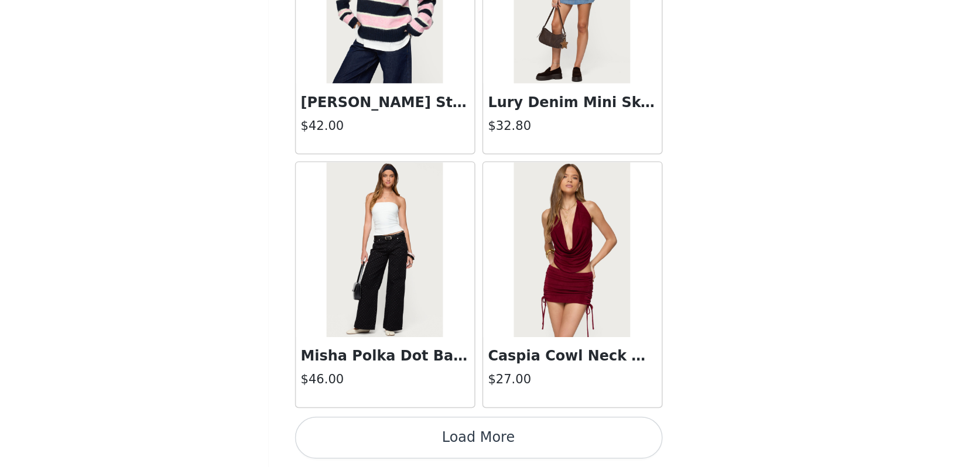
click at [355, 433] on button "Load More" at bounding box center [478, 447] width 246 height 28
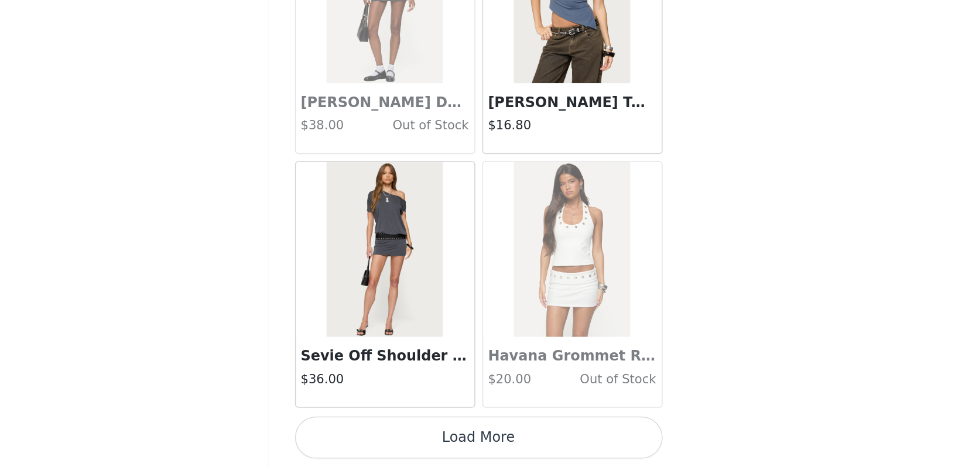
scroll to position [21708, 0]
click at [355, 433] on button "Load More" at bounding box center [478, 447] width 246 height 28
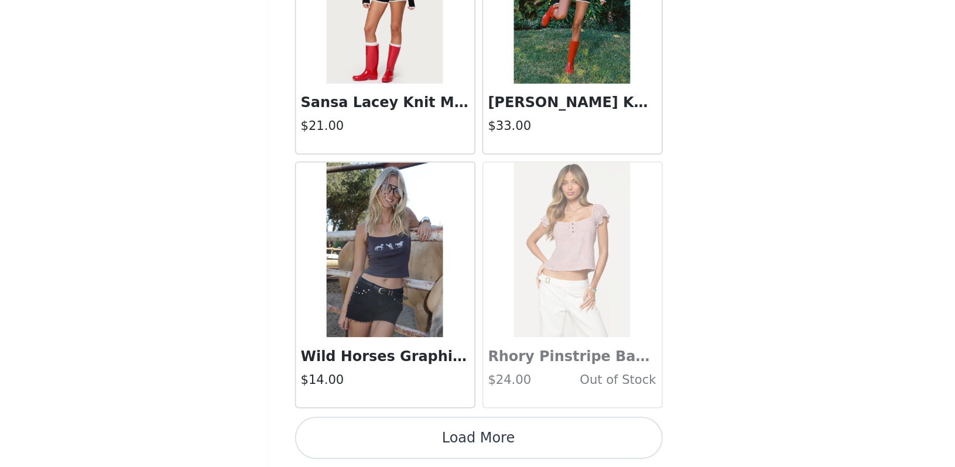
click at [355, 433] on button "Load More" at bounding box center [478, 447] width 246 height 28
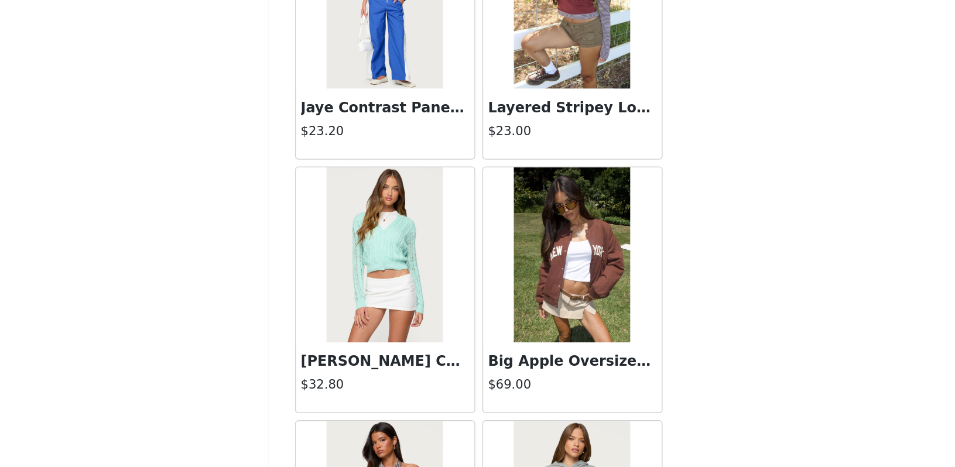
scroll to position [25106, 0]
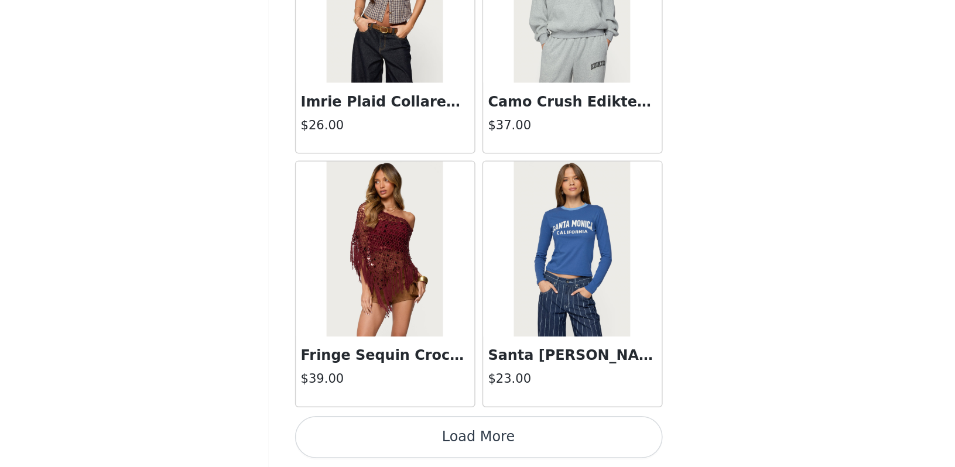
click at [355, 433] on button "Load More" at bounding box center [478, 447] width 246 height 28
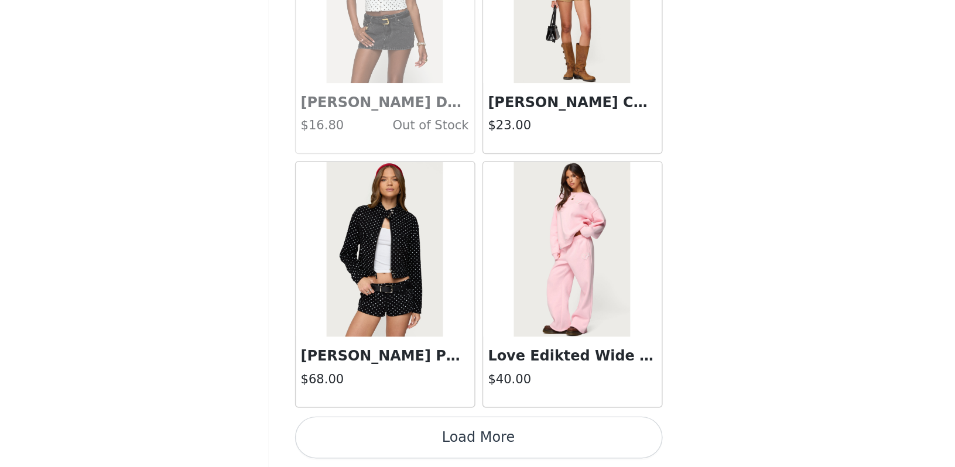
click at [355, 433] on button "Load More" at bounding box center [478, 447] width 246 height 28
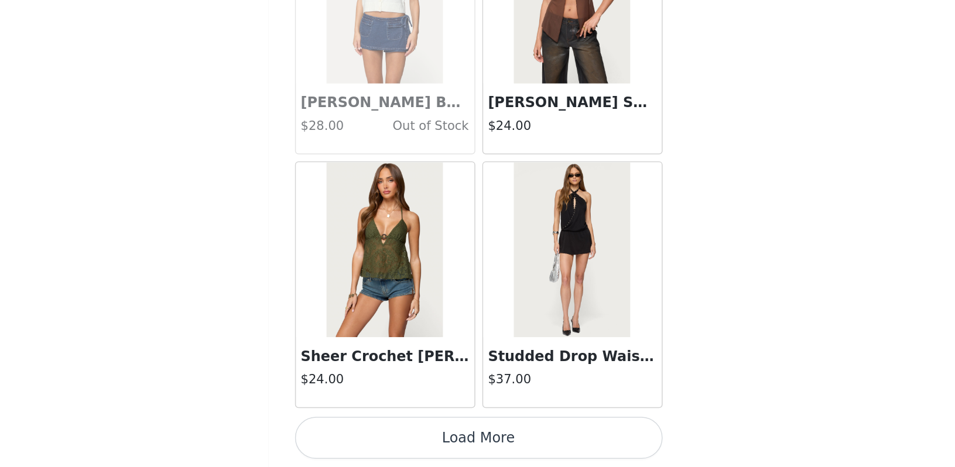
click at [355, 433] on button "Load More" at bounding box center [478, 447] width 246 height 28
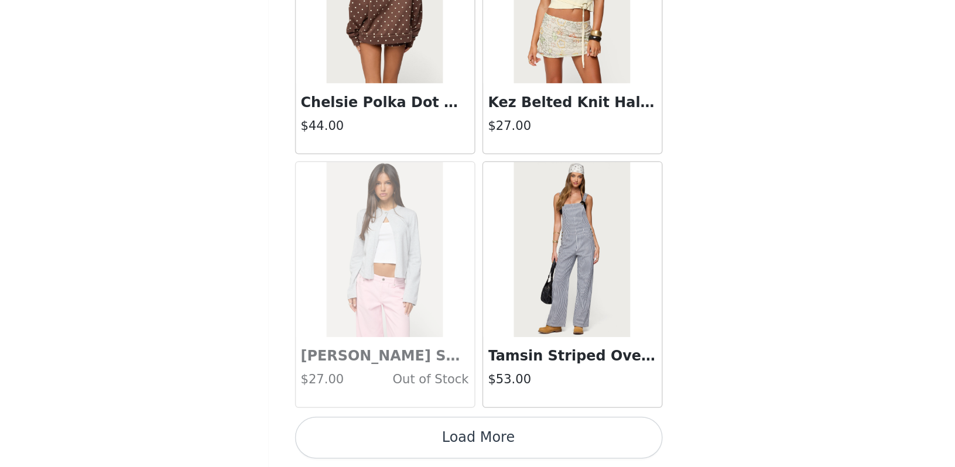
click at [355, 433] on button "Load More" at bounding box center [478, 447] width 246 height 28
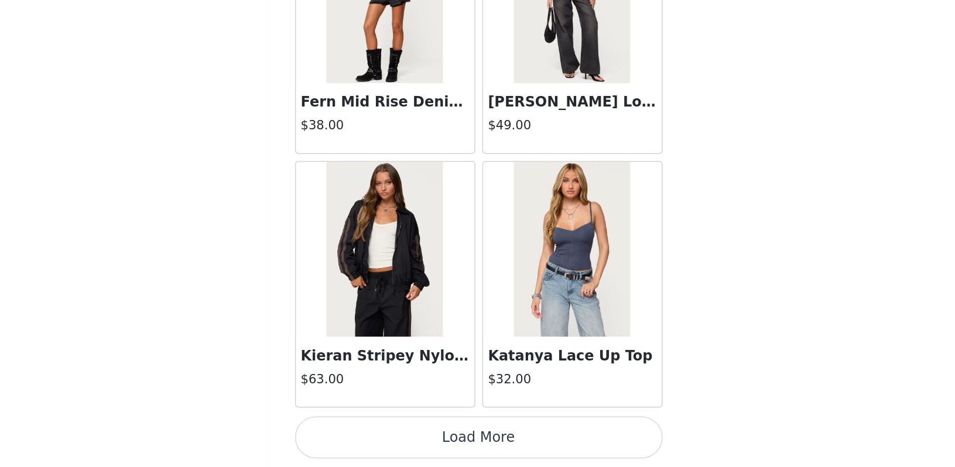
scroll to position [31900, 0]
click at [355, 433] on button "Load More" at bounding box center [478, 447] width 246 height 28
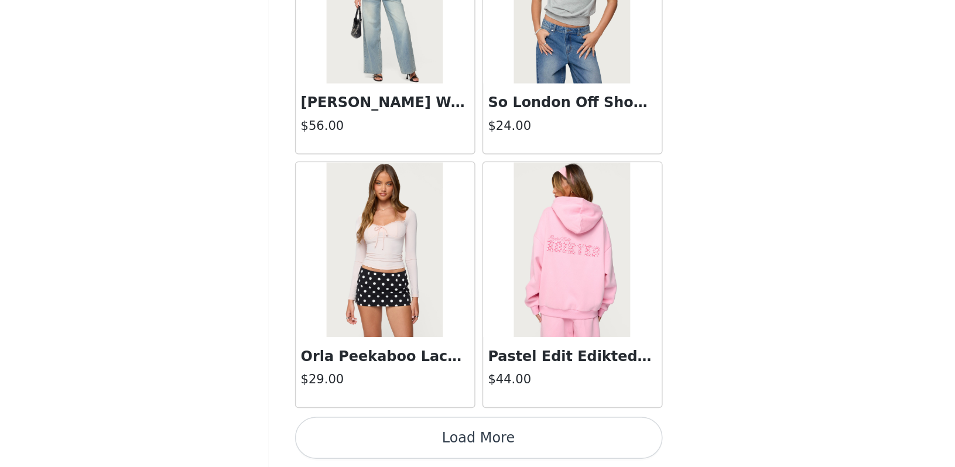
click at [355, 433] on button "Load More" at bounding box center [478, 447] width 246 height 28
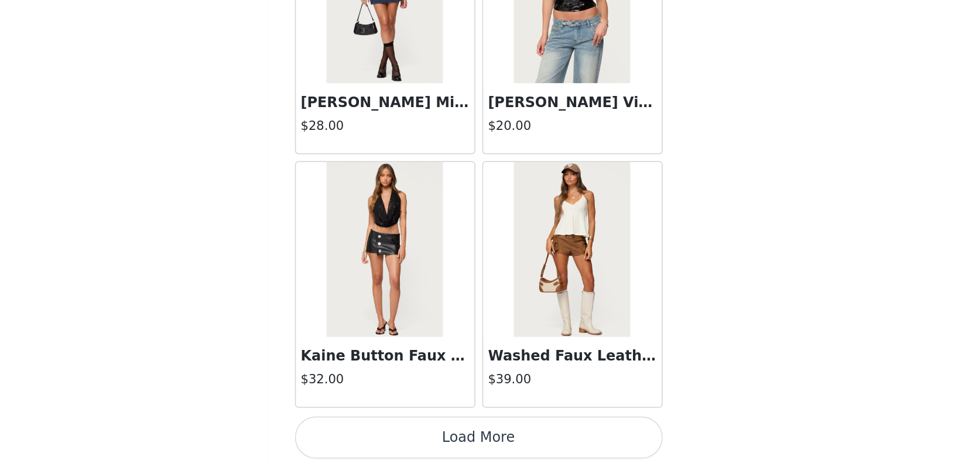
click at [355, 433] on button "Load More" at bounding box center [478, 447] width 246 height 28
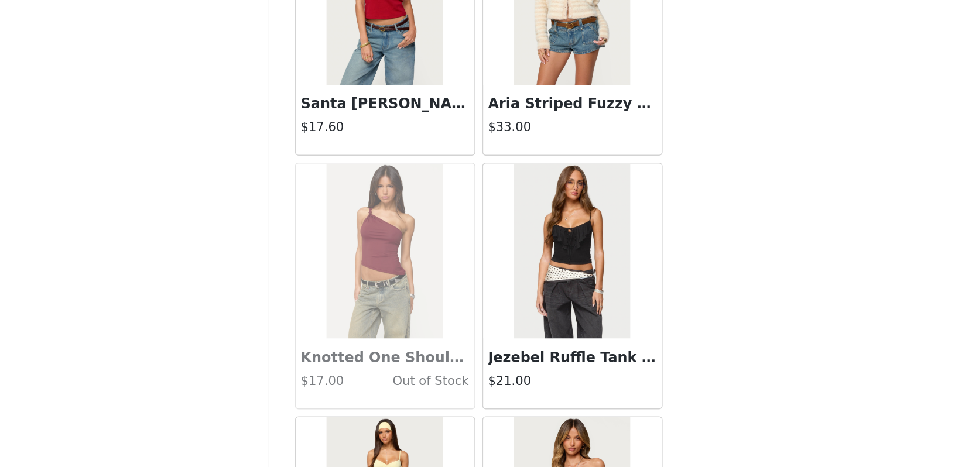
scroll to position [22725, 0]
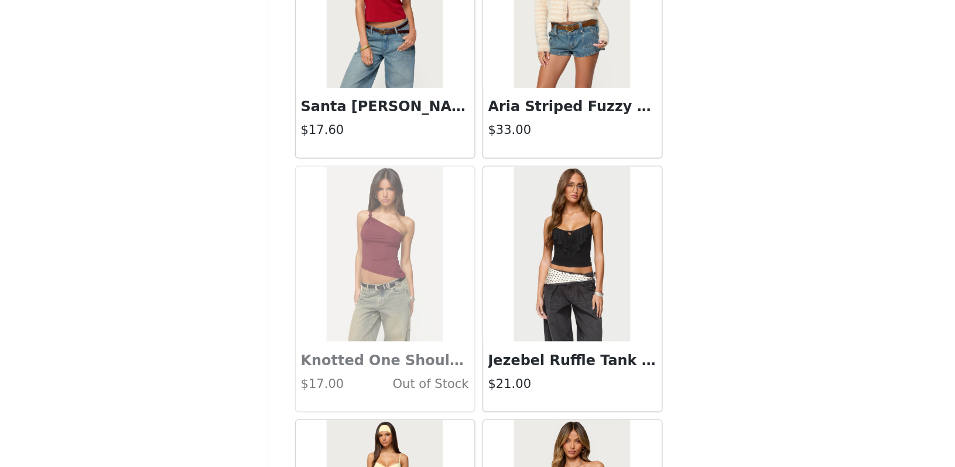
click at [484, 389] on h3 "Jezebel Ruffle Tank Top" at bounding box center [540, 396] width 112 height 14
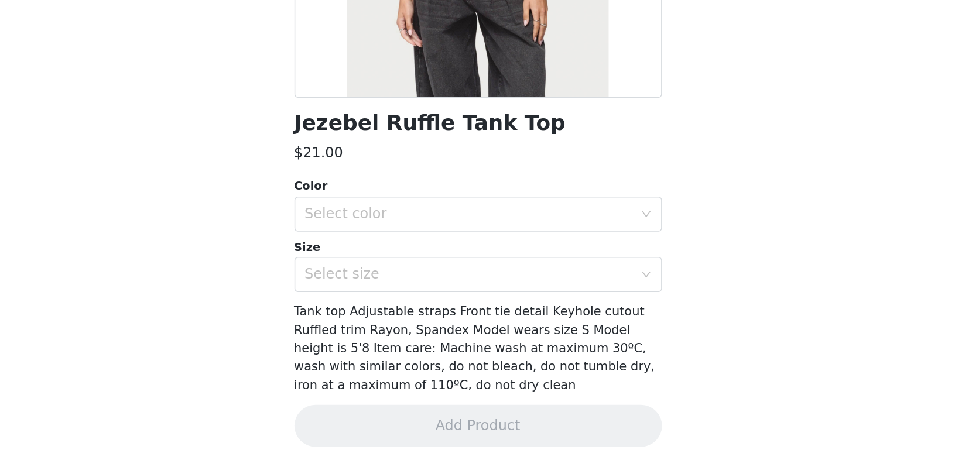
scroll to position [65, 0]
click at [393, 292] on div "Select color" at bounding box center [471, 298] width 219 height 12
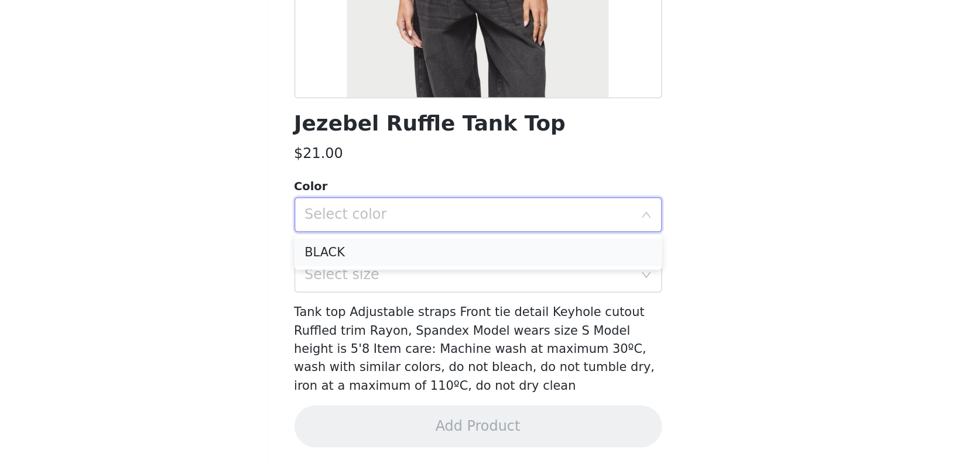
click at [381, 314] on li "BLACK" at bounding box center [478, 323] width 246 height 19
click at [381, 327] on div "Select size" at bounding box center [474, 338] width 224 height 22
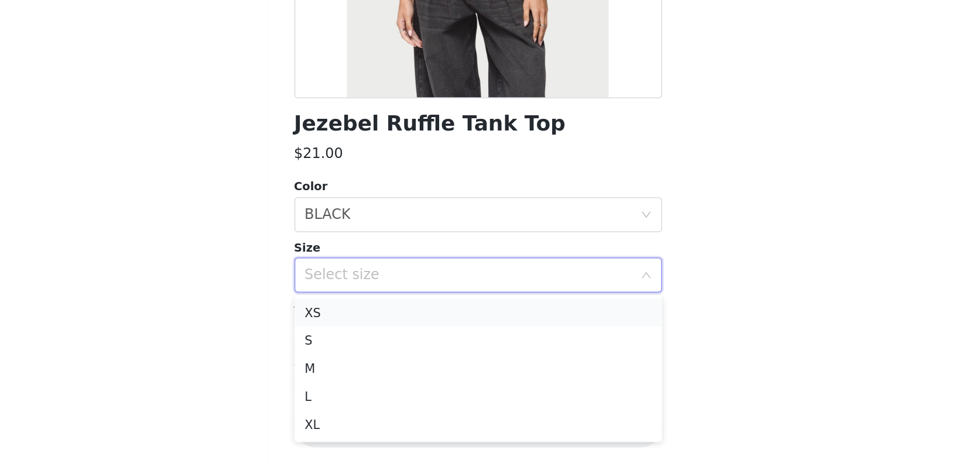
click at [361, 354] on li "XS" at bounding box center [478, 363] width 246 height 19
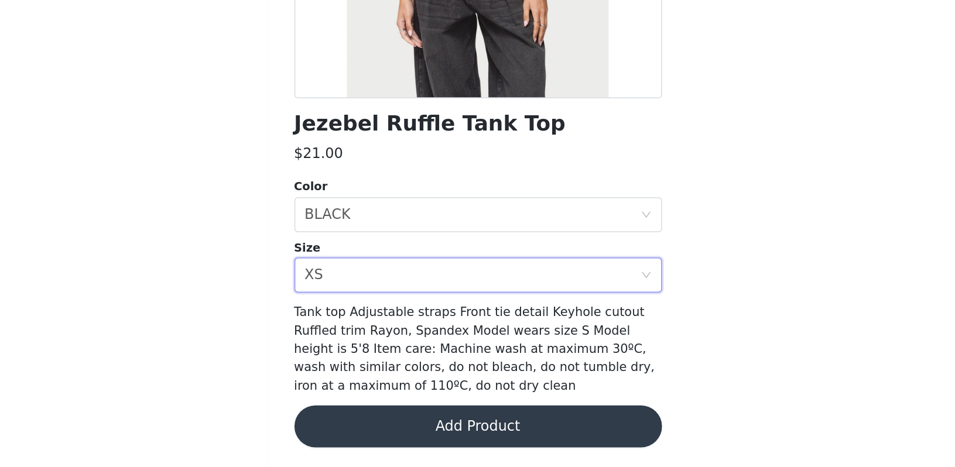
click at [355, 426] on button "Add Product" at bounding box center [478, 440] width 246 height 28
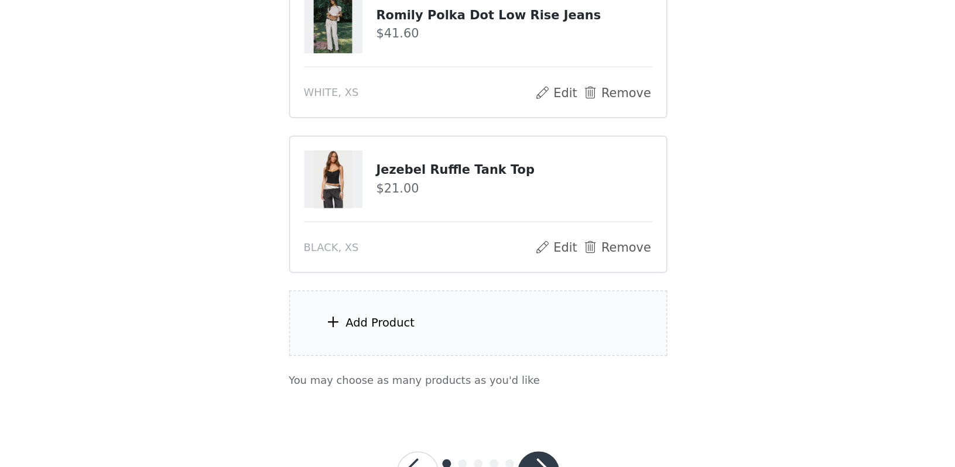
scroll to position [155, 0]
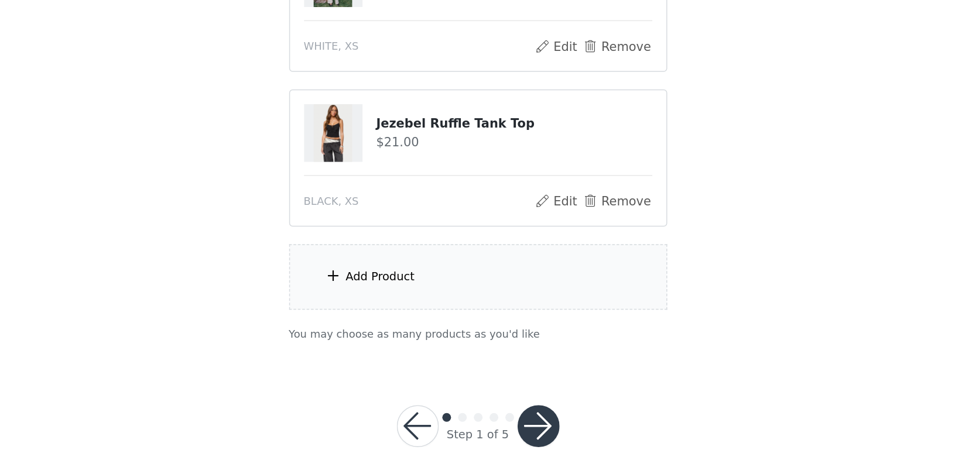
click at [351, 318] on div "Add Product" at bounding box center [477, 340] width 253 height 44
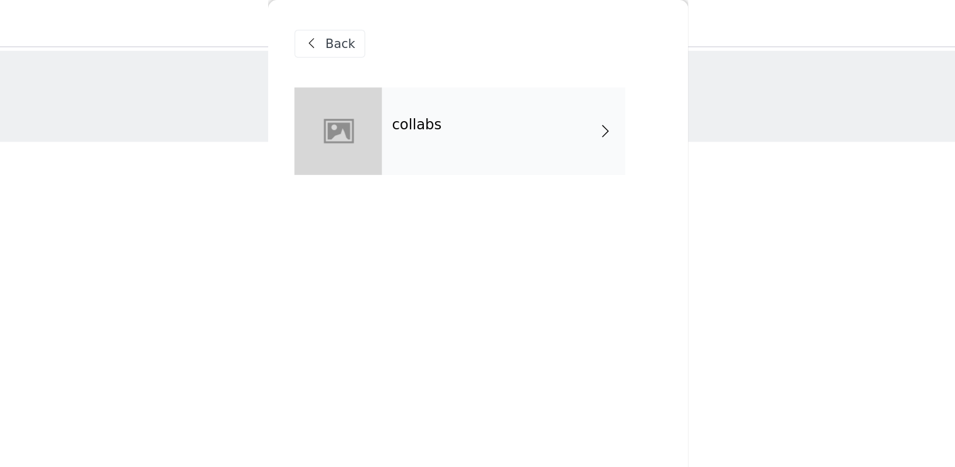
click at [414, 87] on div "collabs" at bounding box center [495, 88] width 163 height 59
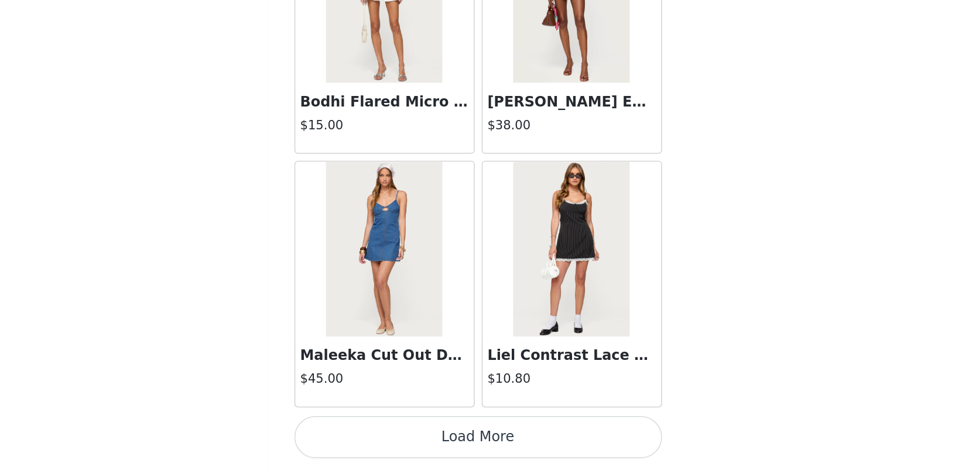
scroll to position [169, 0]
click at [355, 433] on button "Load More" at bounding box center [478, 447] width 246 height 28
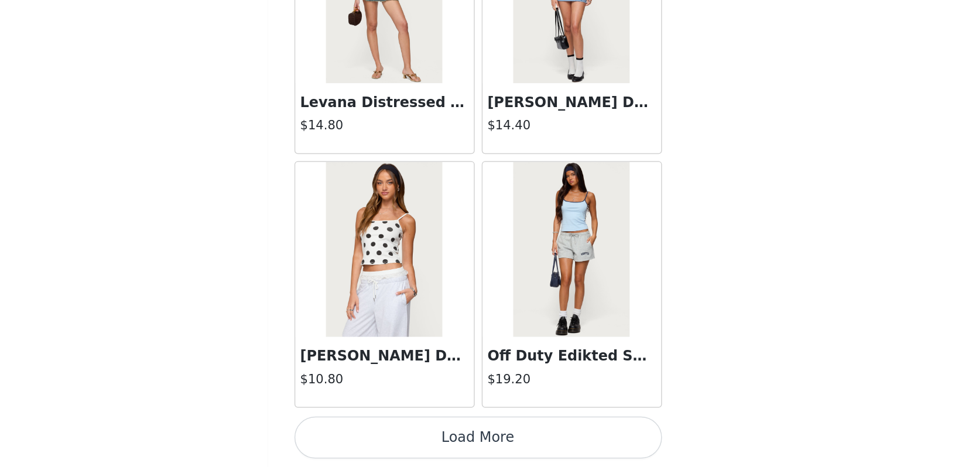
click at [355, 433] on button "Load More" at bounding box center [478, 447] width 246 height 28
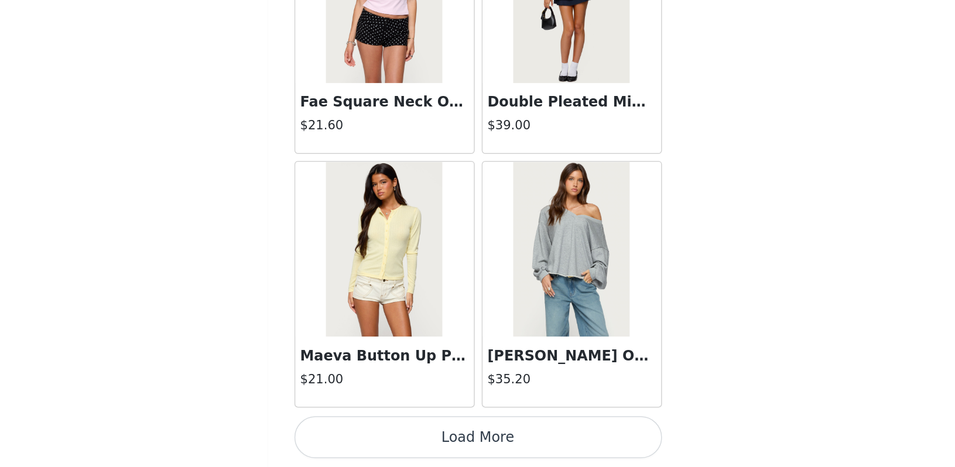
scroll to position [169, 0]
click at [355, 433] on button "Load More" at bounding box center [478, 447] width 246 height 28
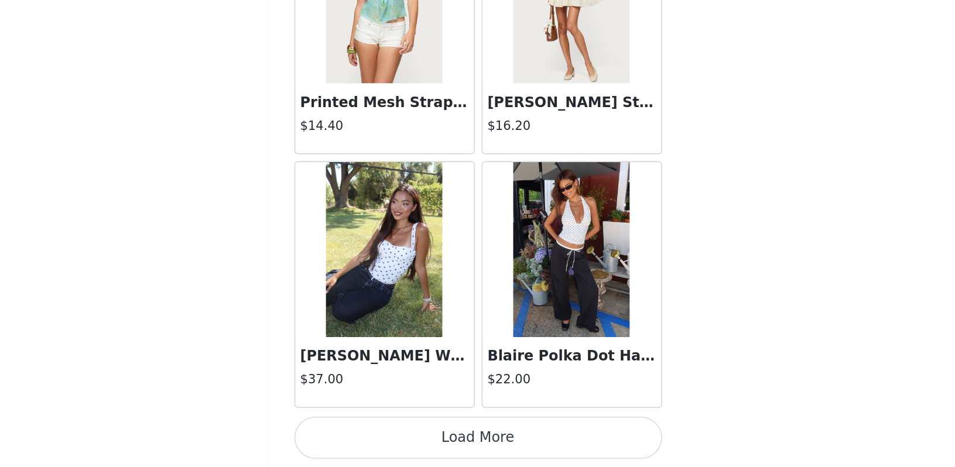
click at [355, 433] on button "Load More" at bounding box center [478, 447] width 246 height 28
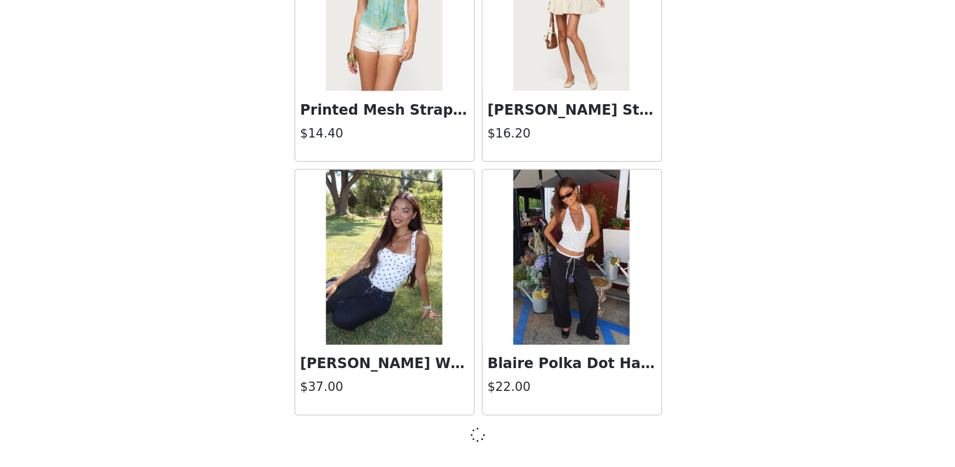
scroll to position [6416, 0]
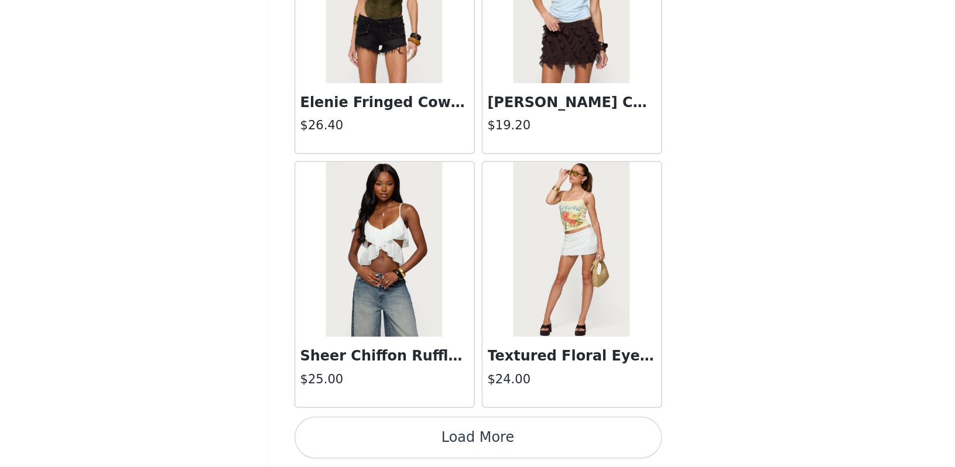
click at [355, 433] on button "Load More" at bounding box center [478, 447] width 246 height 28
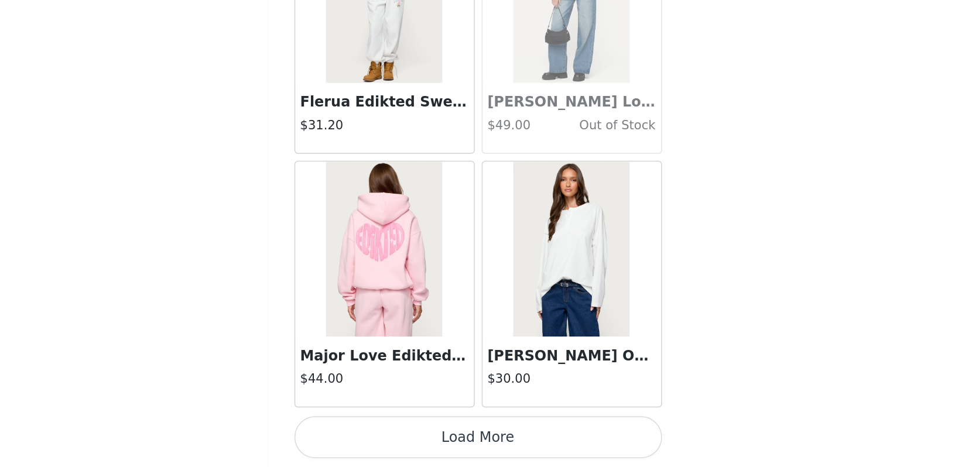
scroll to position [169, 0]
click at [355, 433] on button "Load More" at bounding box center [478, 447] width 246 height 28
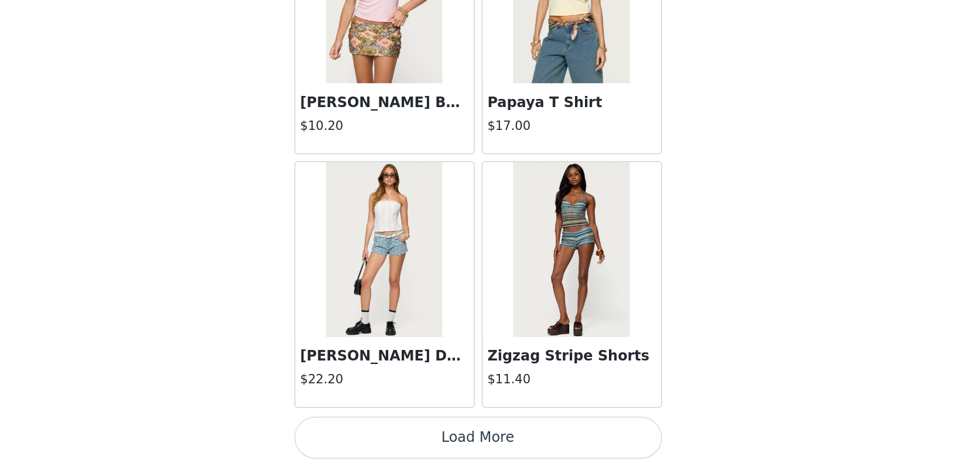
click at [355, 433] on button "Load More" at bounding box center [478, 447] width 246 height 28
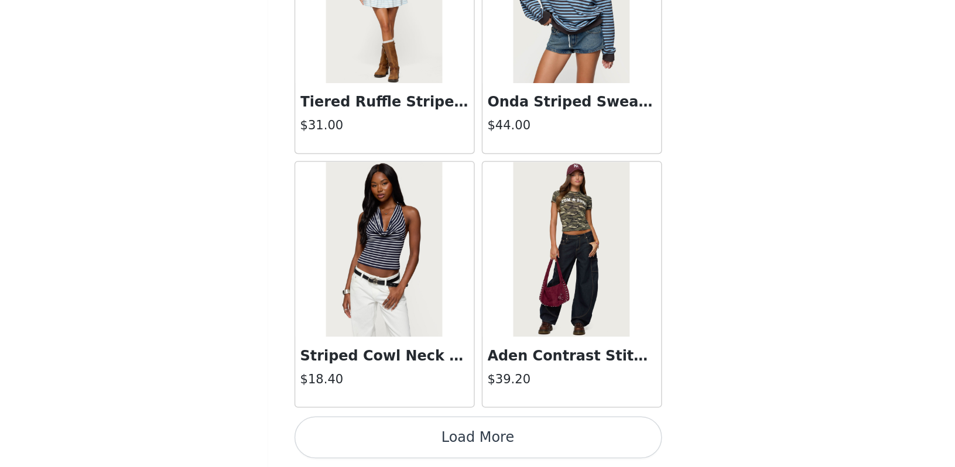
click at [355, 433] on button "Load More" at bounding box center [478, 447] width 246 height 28
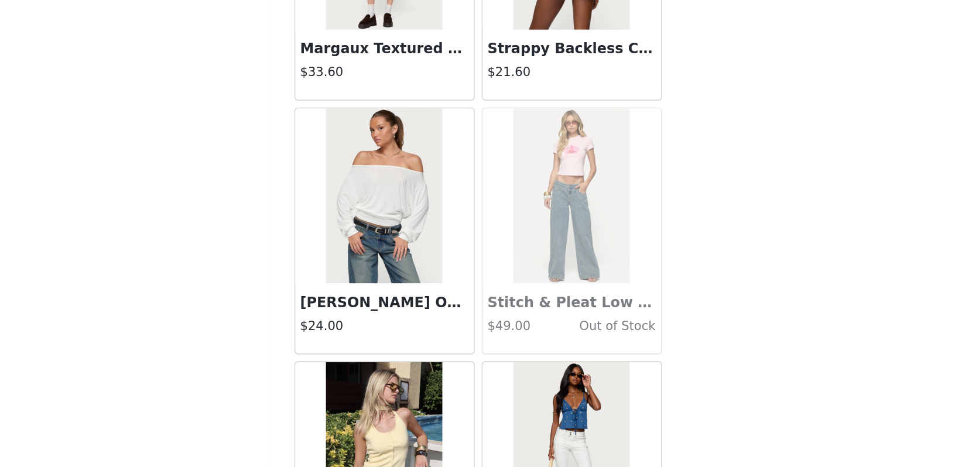
scroll to position [14292, 0]
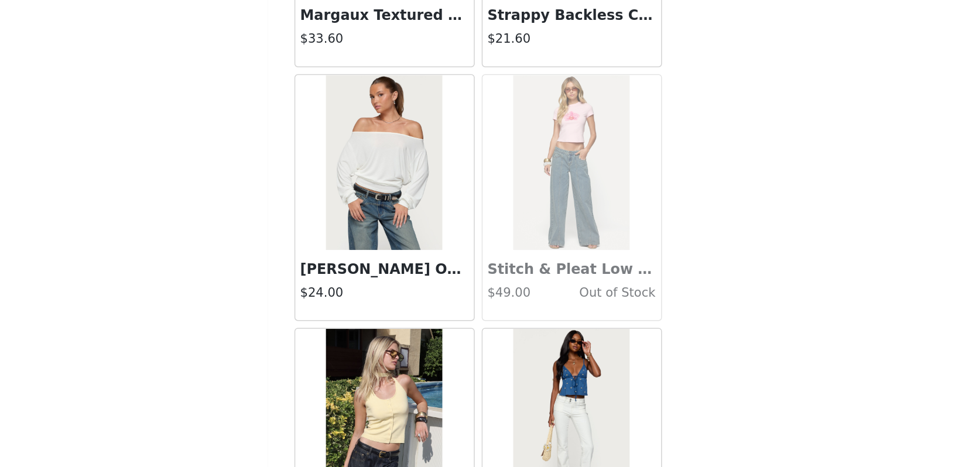
click at [376, 205] on img at bounding box center [415, 263] width 78 height 117
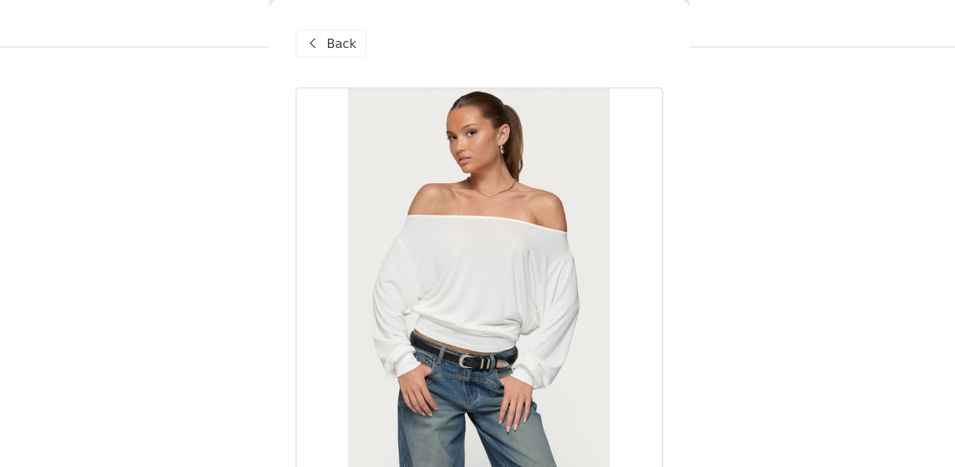
scroll to position [72, 0]
click at [355, 29] on div "Back" at bounding box center [378, 29] width 47 height 19
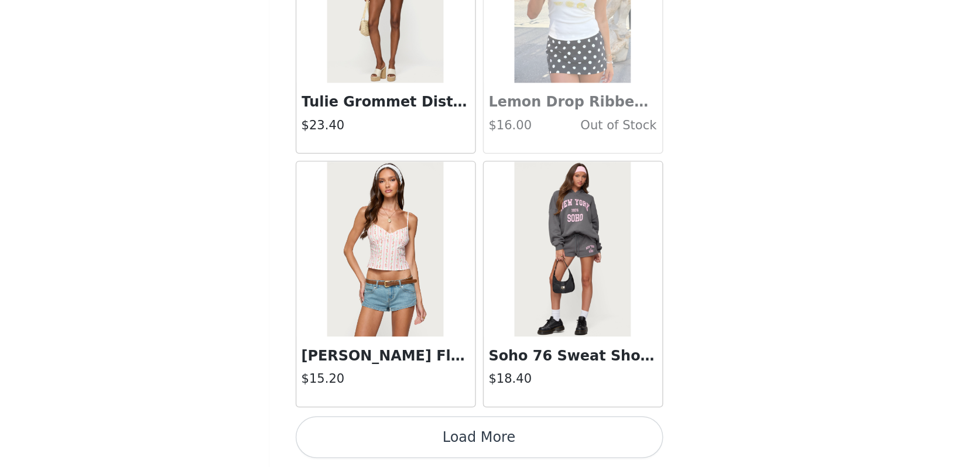
scroll to position [108, 0]
click at [355, 433] on button "Load More" at bounding box center [478, 447] width 246 height 28
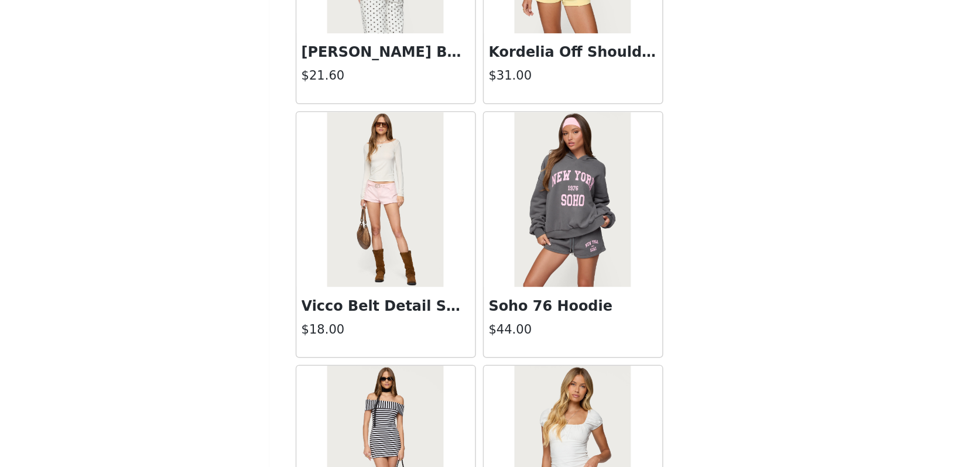
scroll to position [16138, 0]
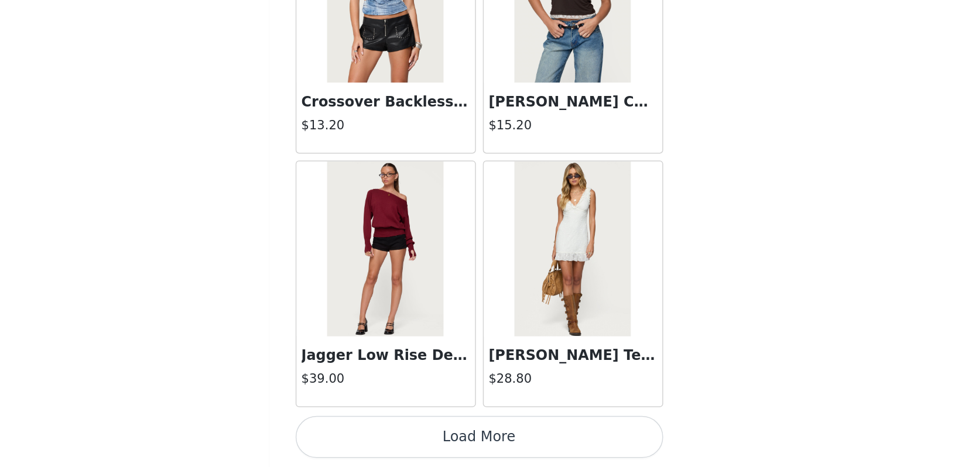
click at [355, 433] on button "Load More" at bounding box center [478, 447] width 246 height 28
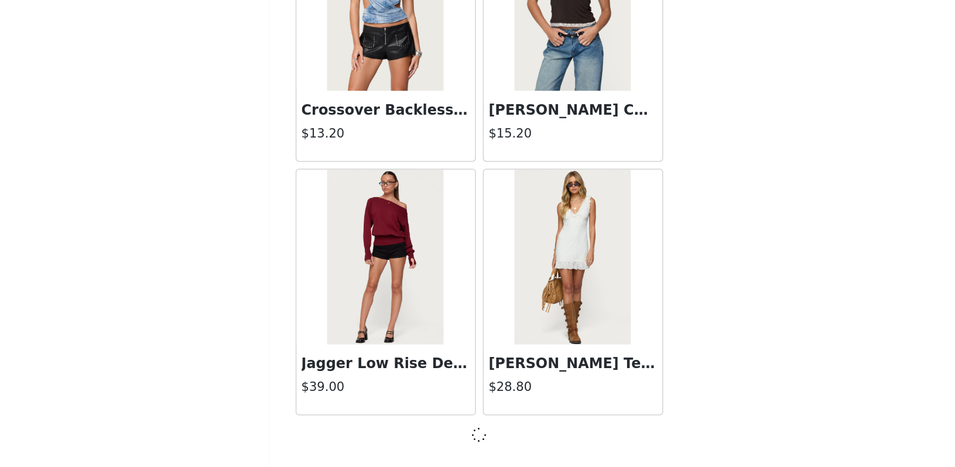
scroll to position [16607, 0]
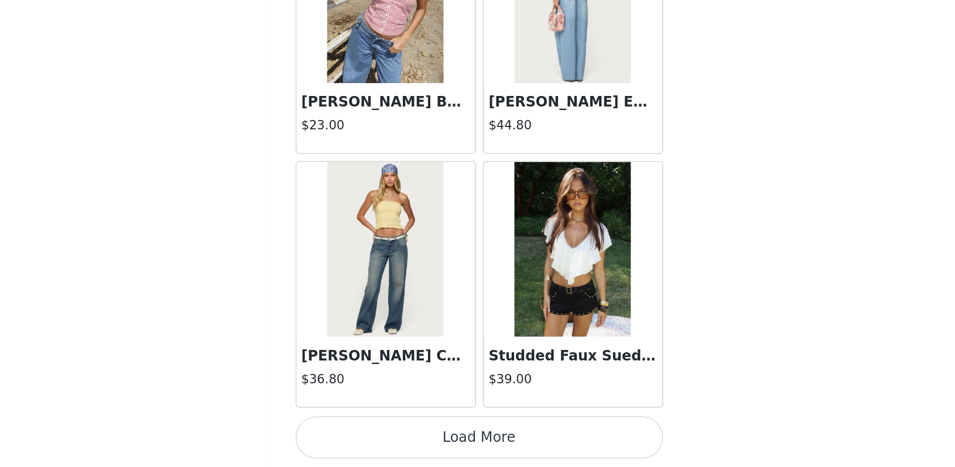
click at [355, 433] on button "Load More" at bounding box center [478, 447] width 246 height 28
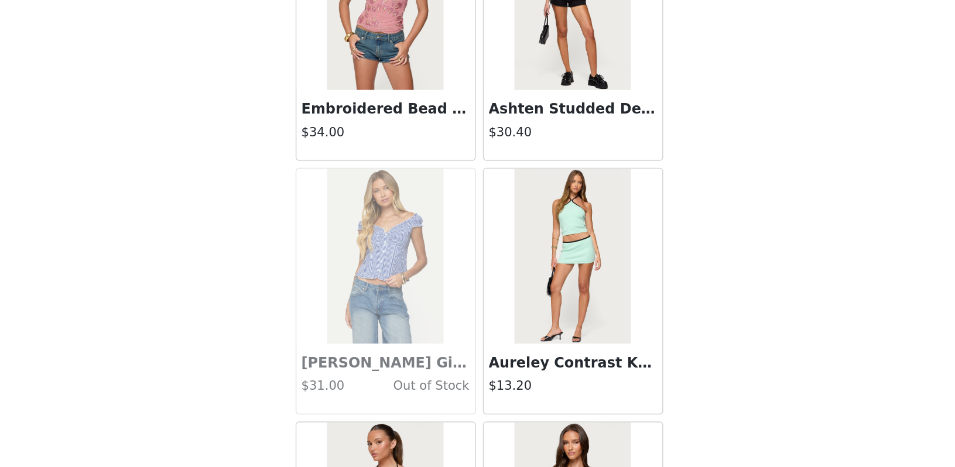
scroll to position [19326, 0]
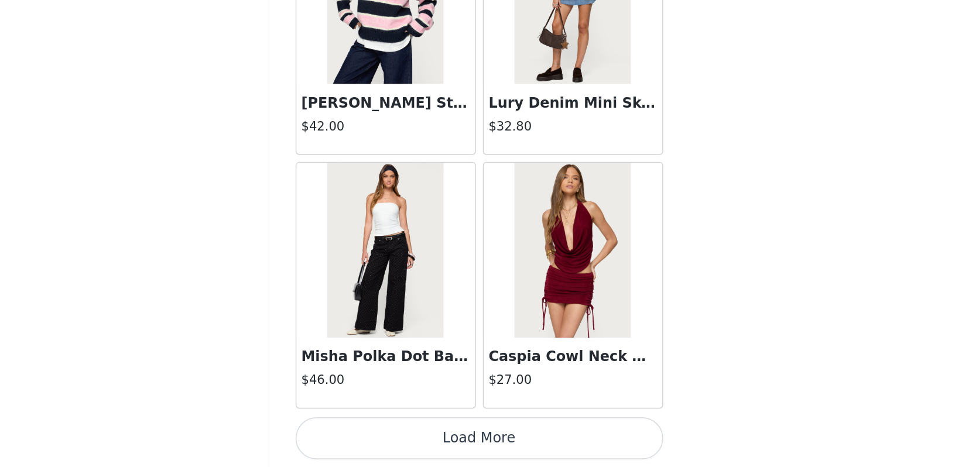
click at [355, 434] on button "Load More" at bounding box center [478, 448] width 246 height 28
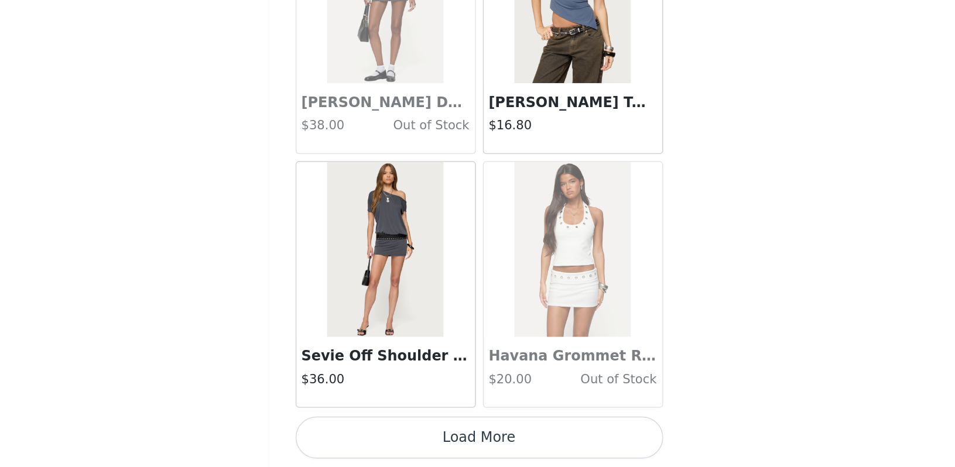
click at [355, 433] on button "Load More" at bounding box center [478, 447] width 246 height 28
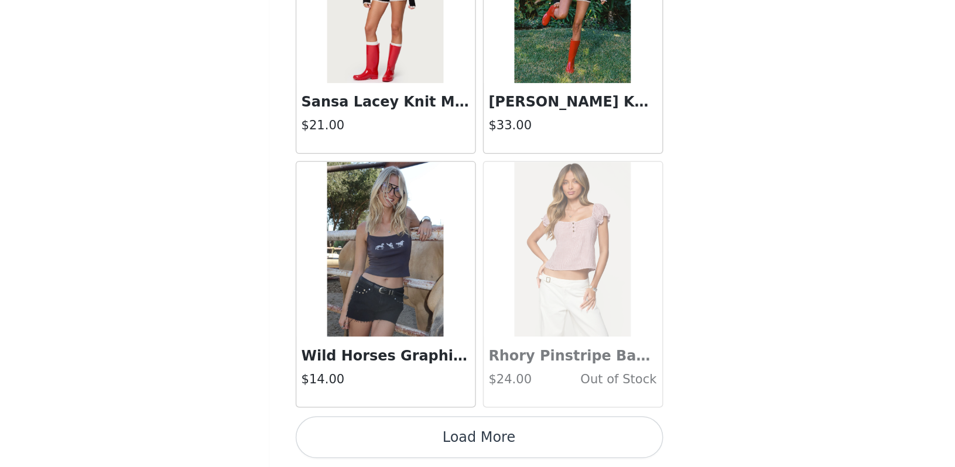
click at [355, 433] on button "Load More" at bounding box center [478, 447] width 246 height 28
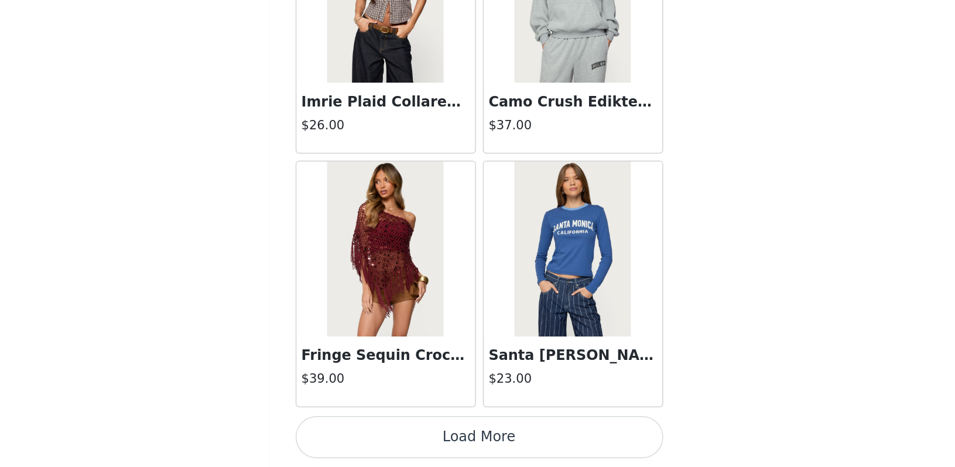
click at [355, 433] on button "Load More" at bounding box center [478, 447] width 246 height 28
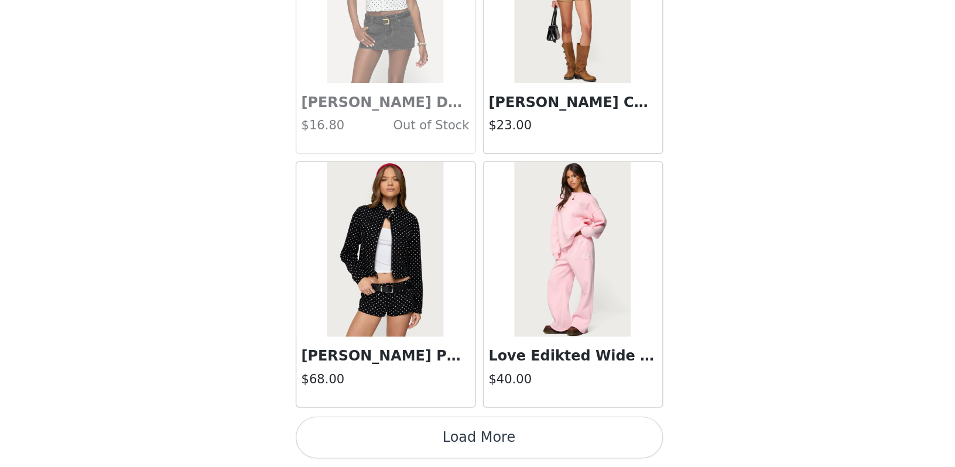
scroll to position [124, 0]
click at [355, 433] on button "Load More" at bounding box center [478, 447] width 246 height 28
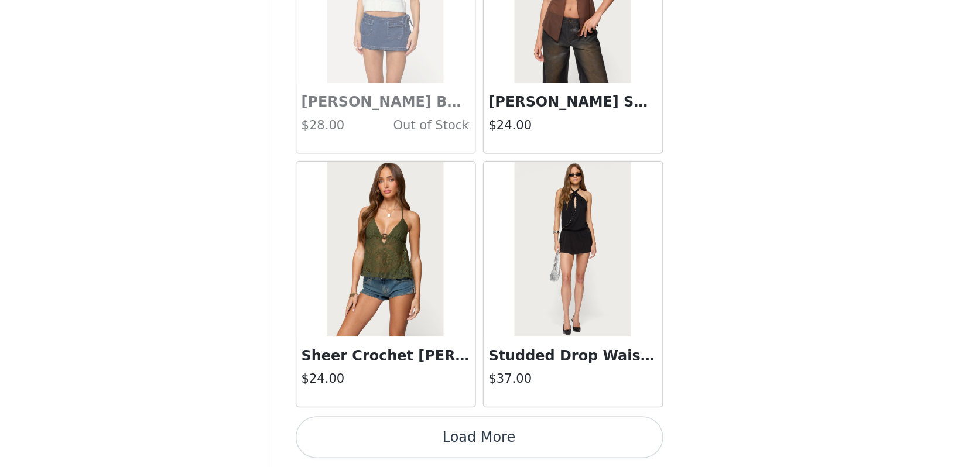
click at [355, 433] on button "Load More" at bounding box center [478, 447] width 246 height 28
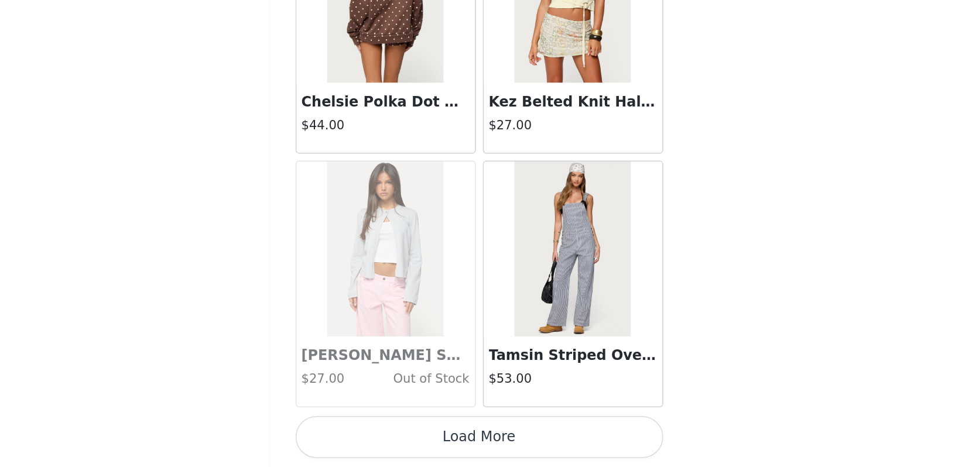
click at [355, 433] on button "Load More" at bounding box center [478, 447] width 246 height 28
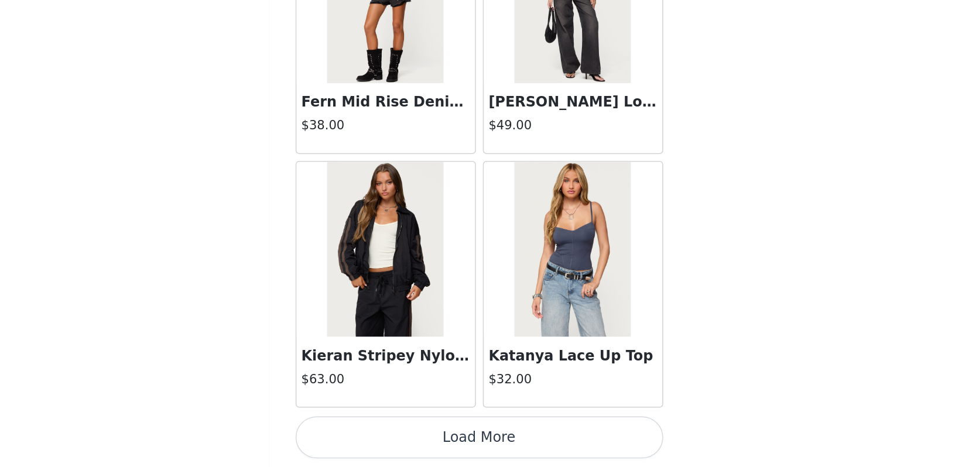
scroll to position [31900, 0]
click at [355, 433] on button "Load More" at bounding box center [478, 447] width 246 height 28
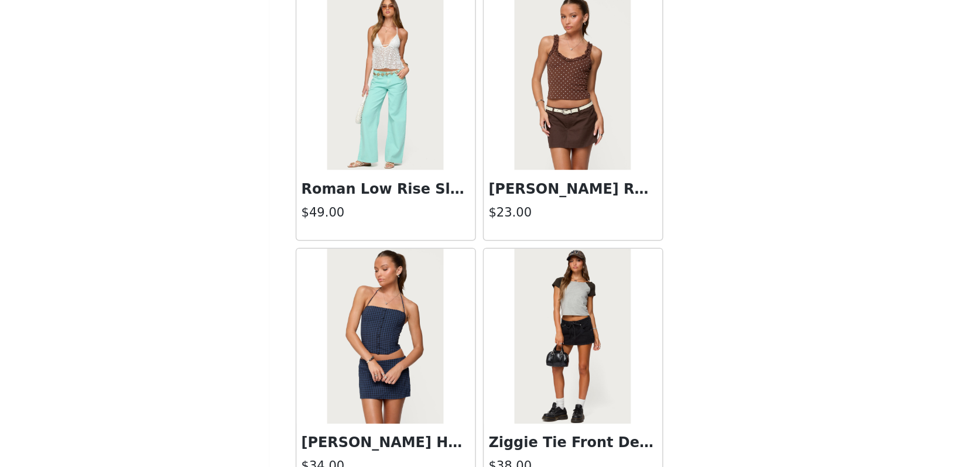
scroll to position [32353, 0]
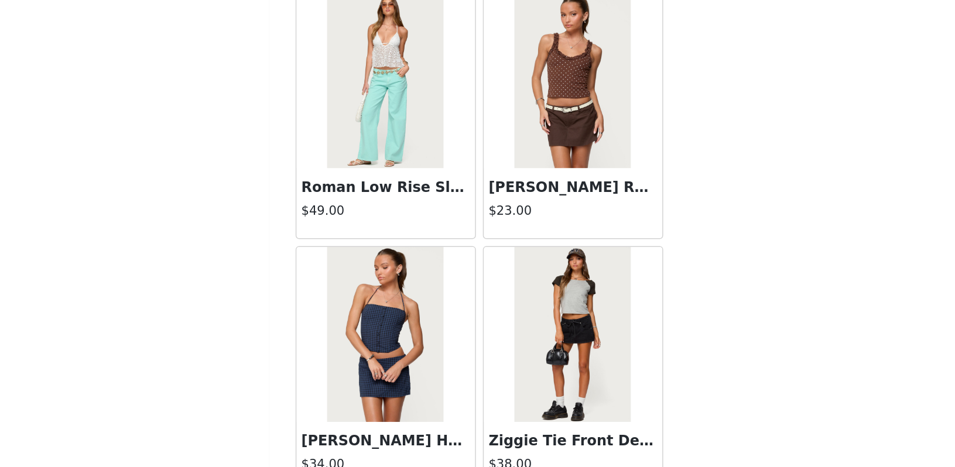
click at [376, 150] on img at bounding box center [415, 208] width 78 height 117
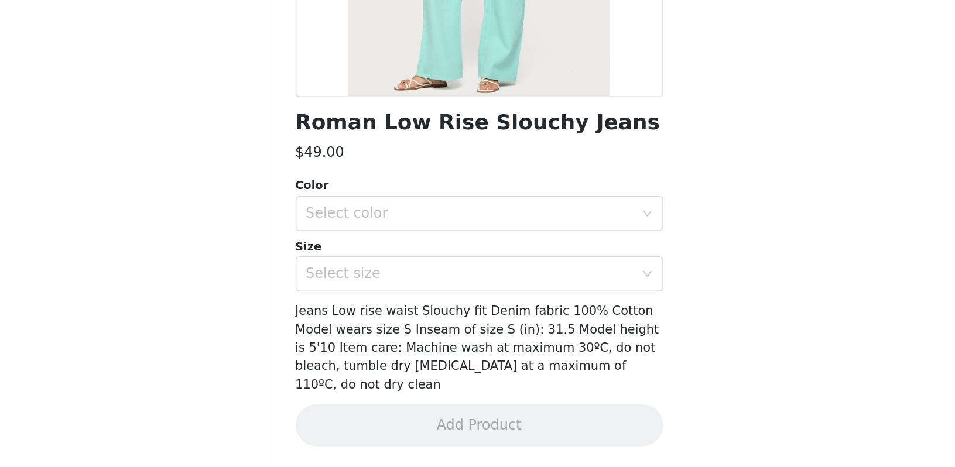
scroll to position [90, 0]
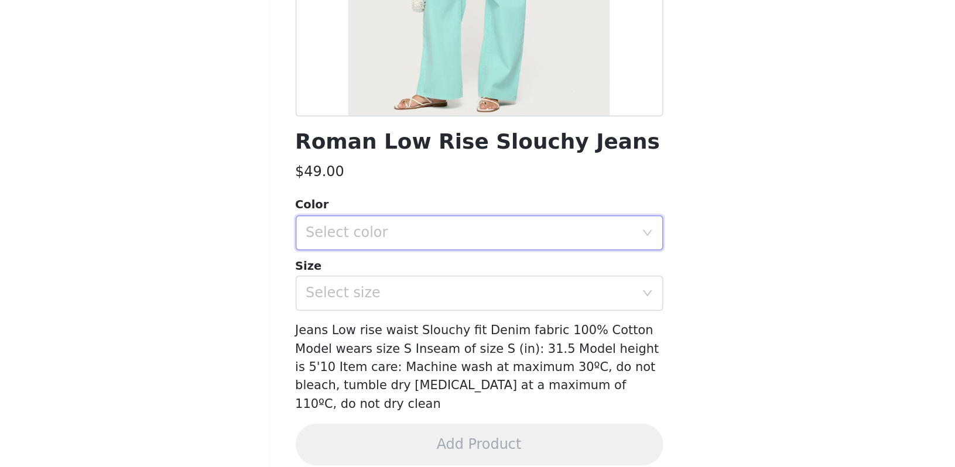
click at [362, 299] on div "Select color" at bounding box center [474, 310] width 224 height 22
click at [354, 326] on li "AQUA" at bounding box center [477, 335] width 246 height 19
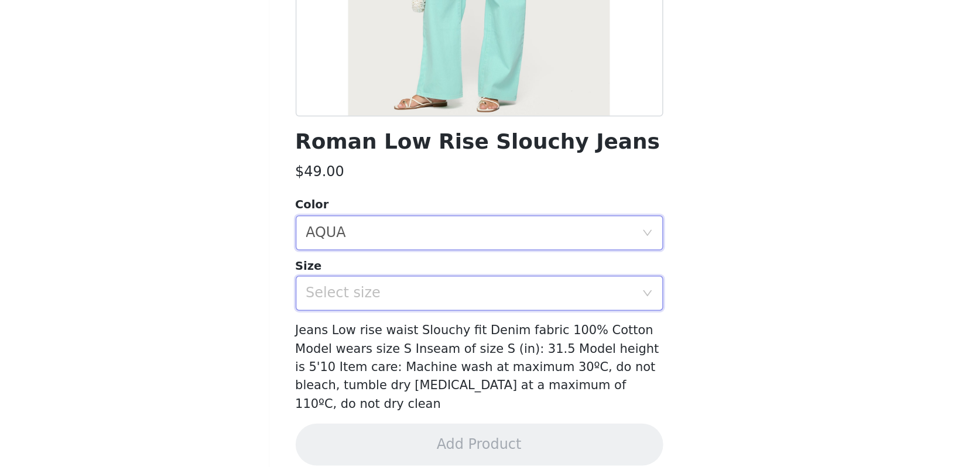
click at [362, 340] on div "Select size" at bounding box center [474, 351] width 224 height 22
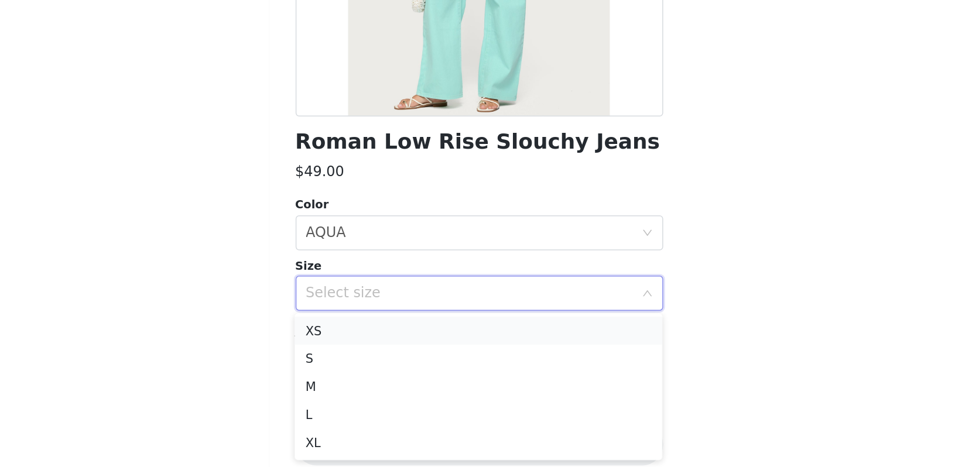
click at [354, 367] on li "XS" at bounding box center [477, 376] width 246 height 19
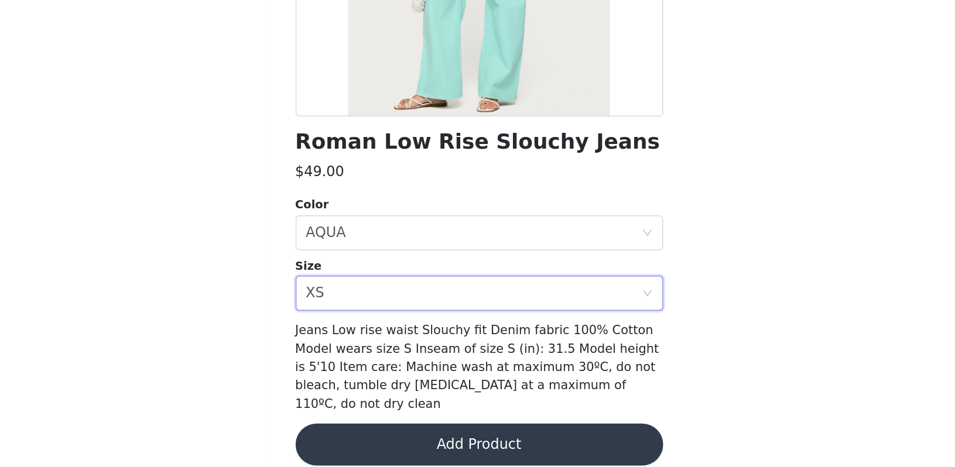
click at [355, 438] on button "Add Product" at bounding box center [478, 452] width 246 height 28
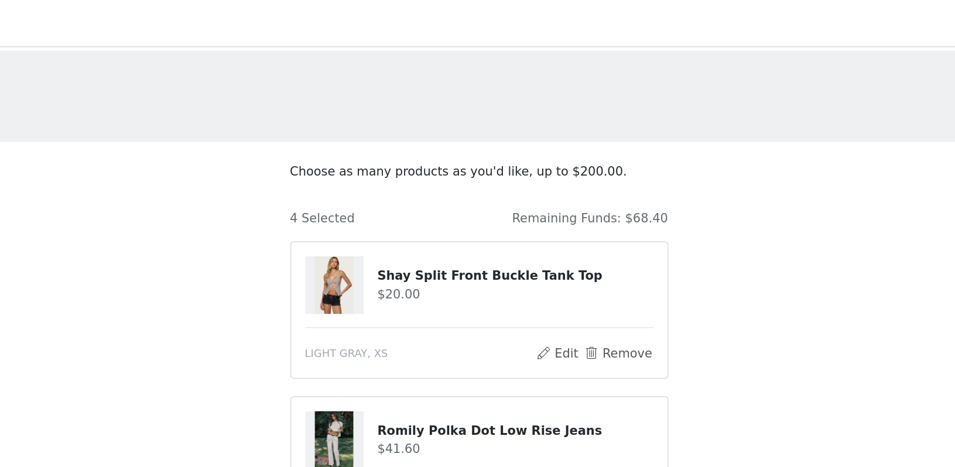
scroll to position [0, 0]
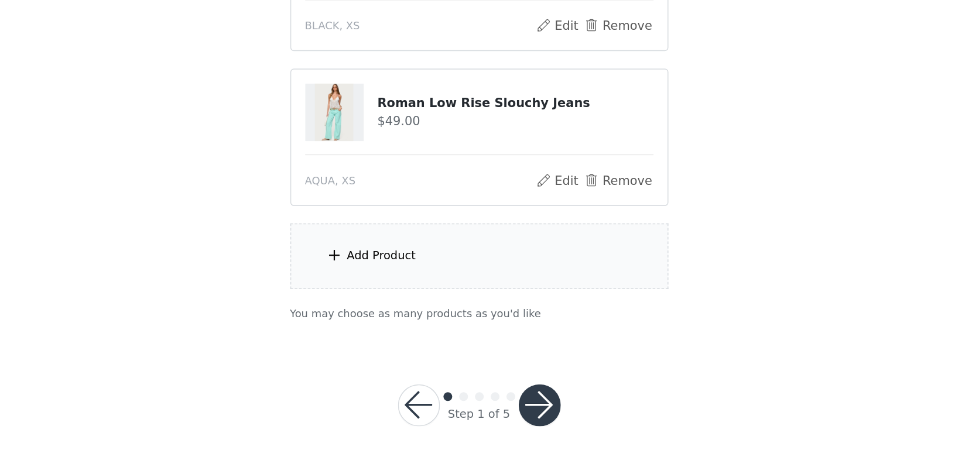
click at [351, 304] on div "Add Product" at bounding box center [477, 326] width 253 height 44
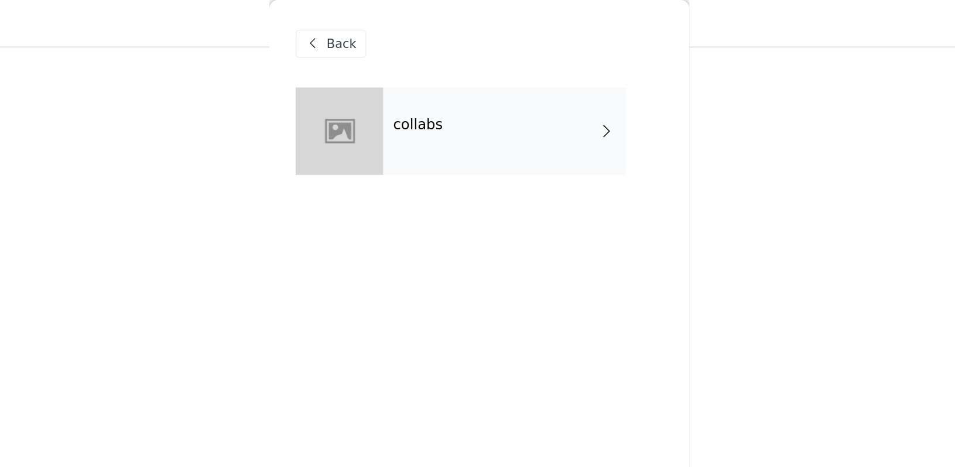
scroll to position [77, 0]
click at [414, 104] on div "collabs" at bounding box center [495, 88] width 163 height 59
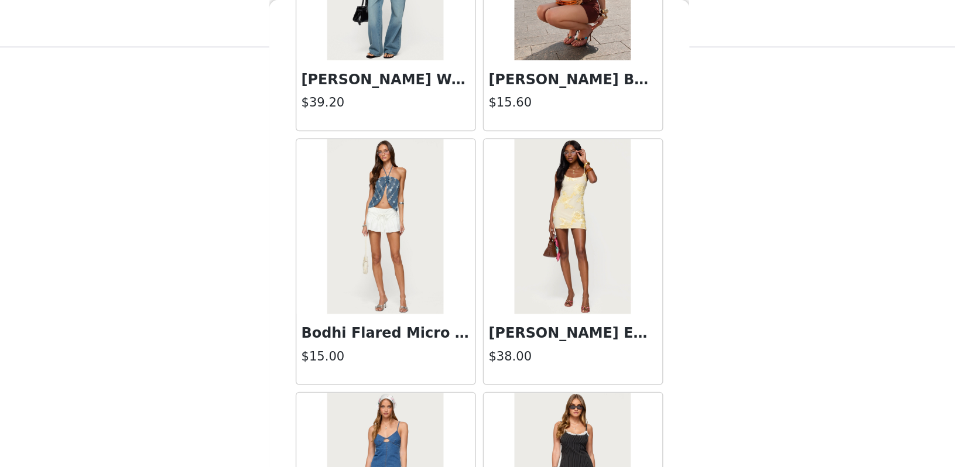
scroll to position [1325, 0]
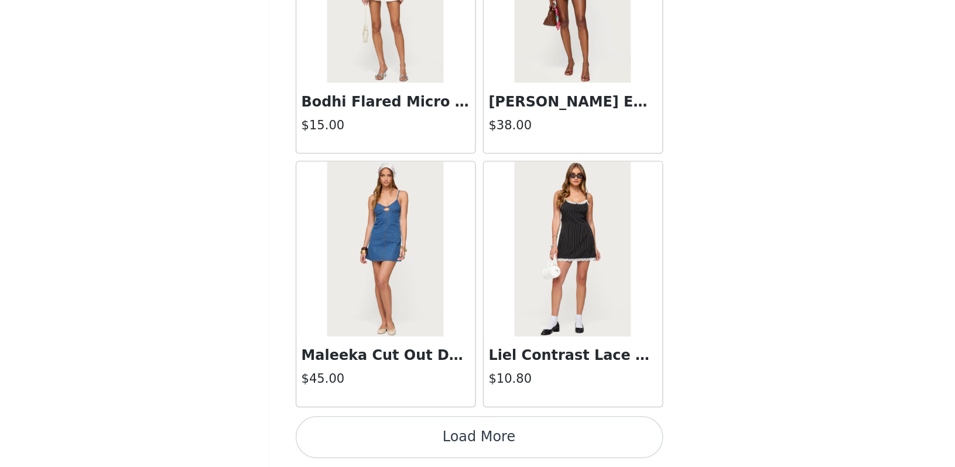
click at [355, 433] on button "Load More" at bounding box center [478, 447] width 246 height 28
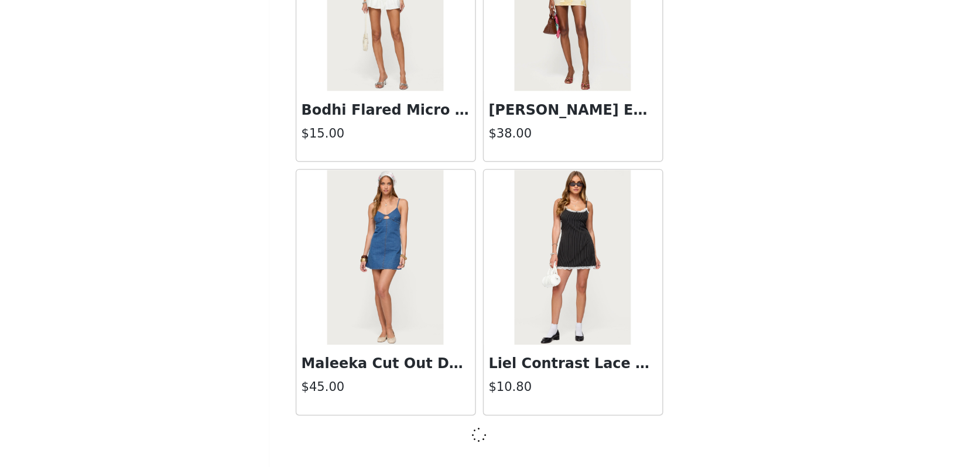
scroll to position [272, 0]
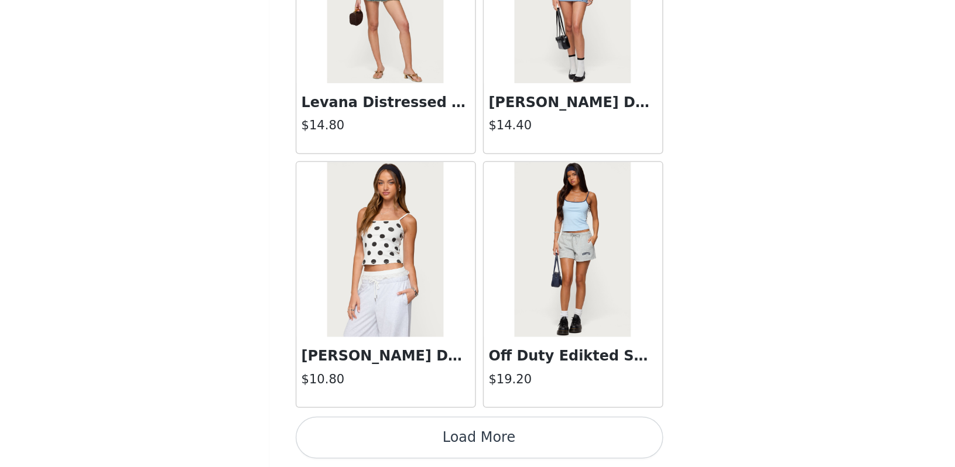
click at [355, 433] on button "Load More" at bounding box center [478, 447] width 246 height 28
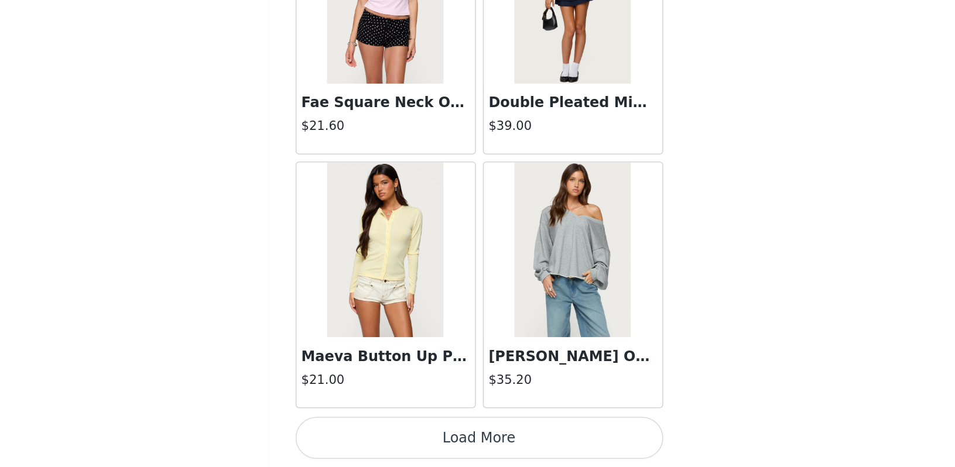
click at [355, 433] on button "Load More" at bounding box center [478, 447] width 246 height 28
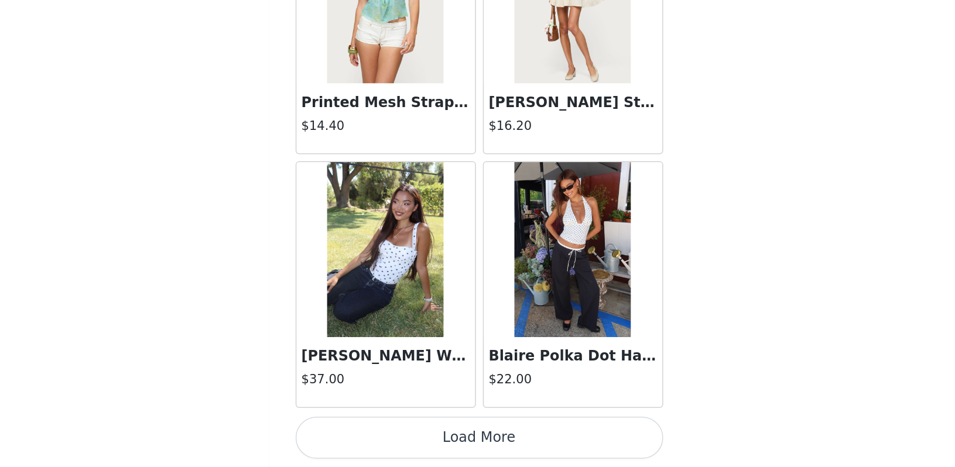
click at [355, 433] on button "Load More" at bounding box center [478, 447] width 246 height 28
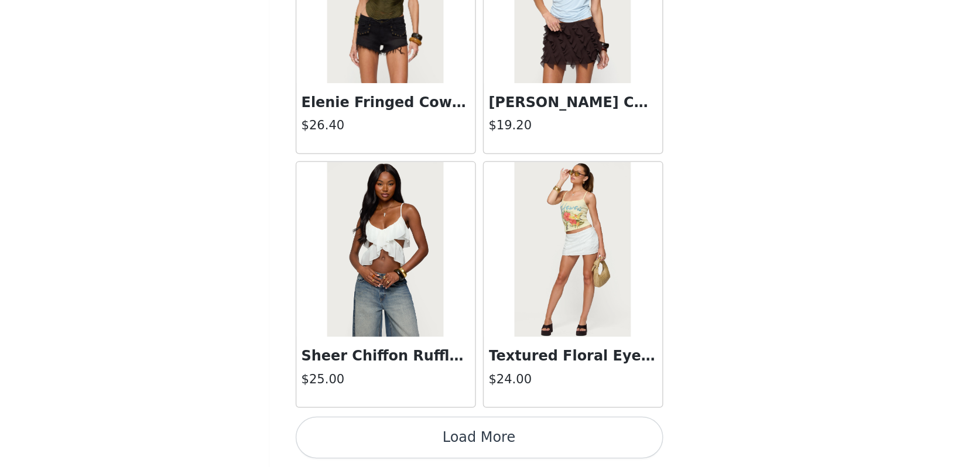
click at [355, 433] on button "Load More" at bounding box center [478, 447] width 246 height 28
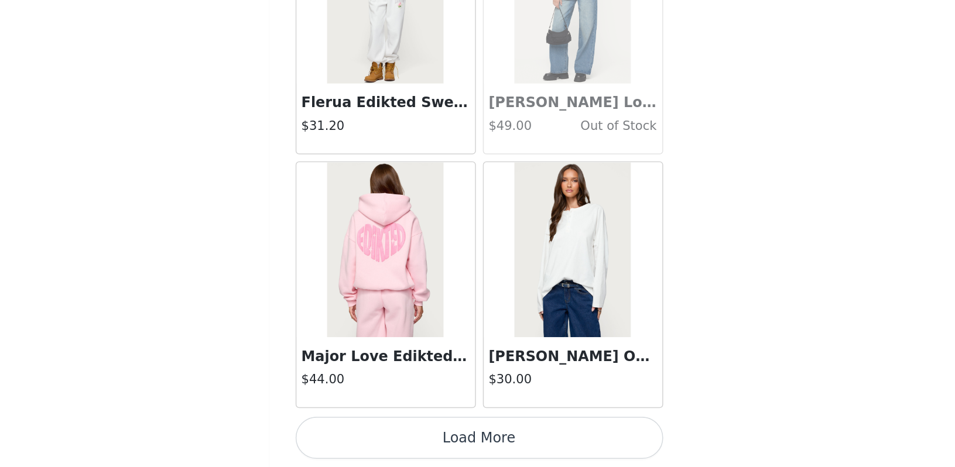
click at [355, 433] on button "Load More" at bounding box center [478, 447] width 246 height 28
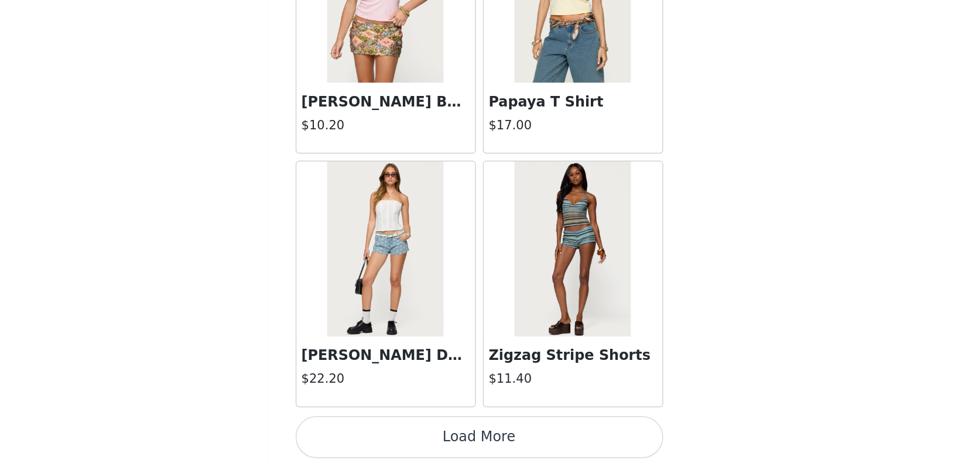
scroll to position [272, 0]
click at [355, 433] on button "Load More" at bounding box center [478, 447] width 246 height 28
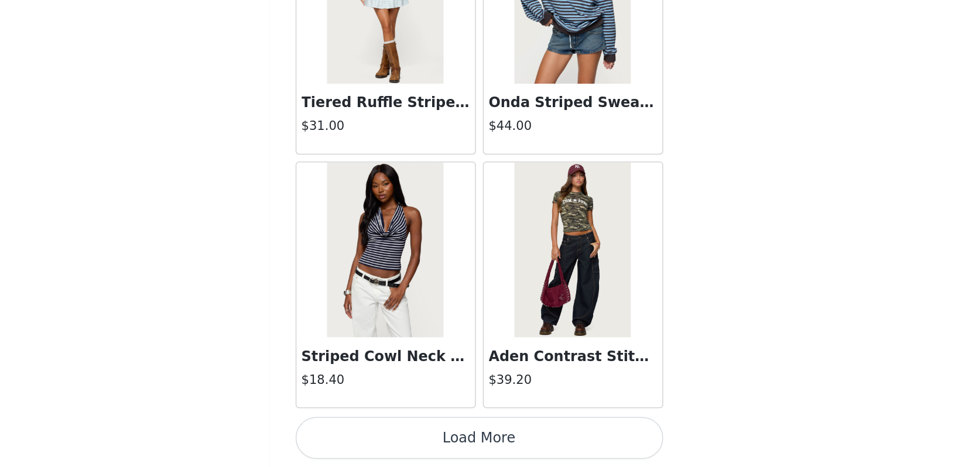
click at [355, 433] on button "Load More" at bounding box center [478, 447] width 246 height 28
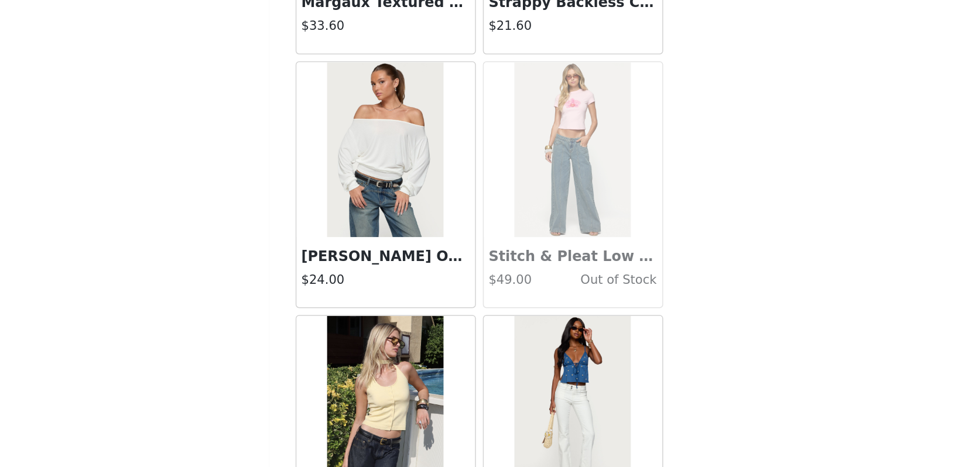
scroll to position [14255, 0]
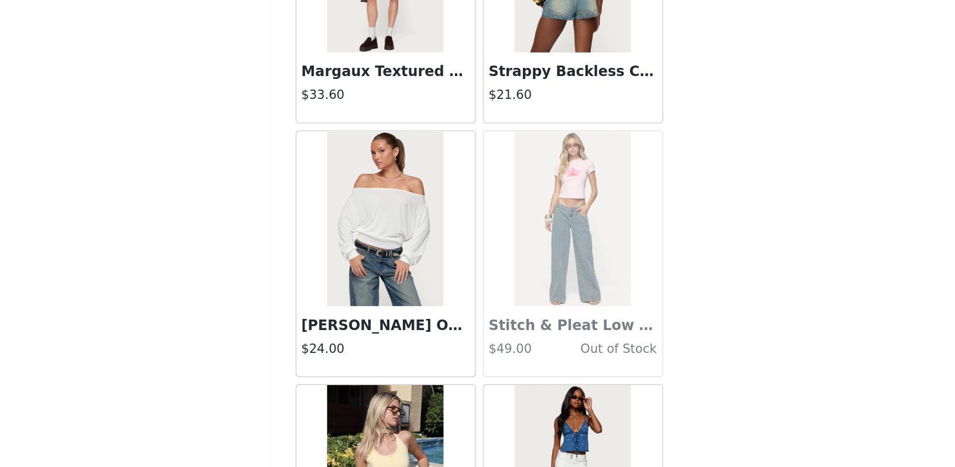
click at [376, 242] on img at bounding box center [415, 300] width 78 height 117
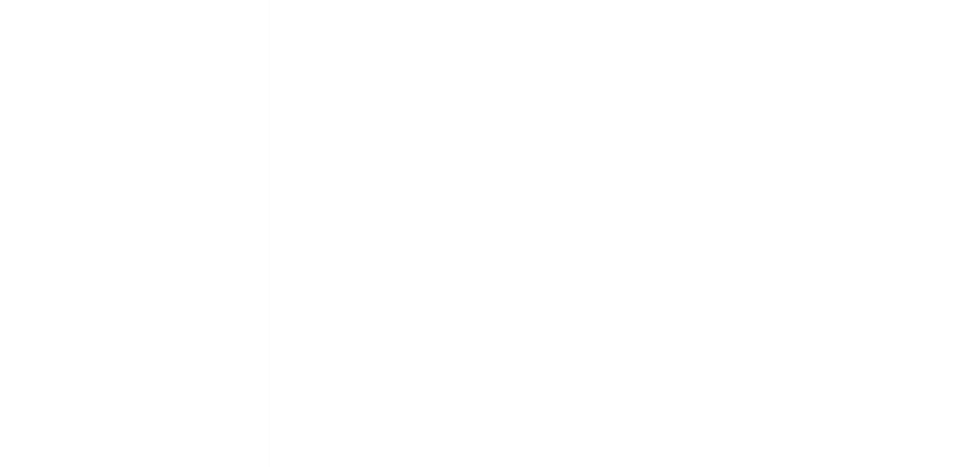
scroll to position [102, 0]
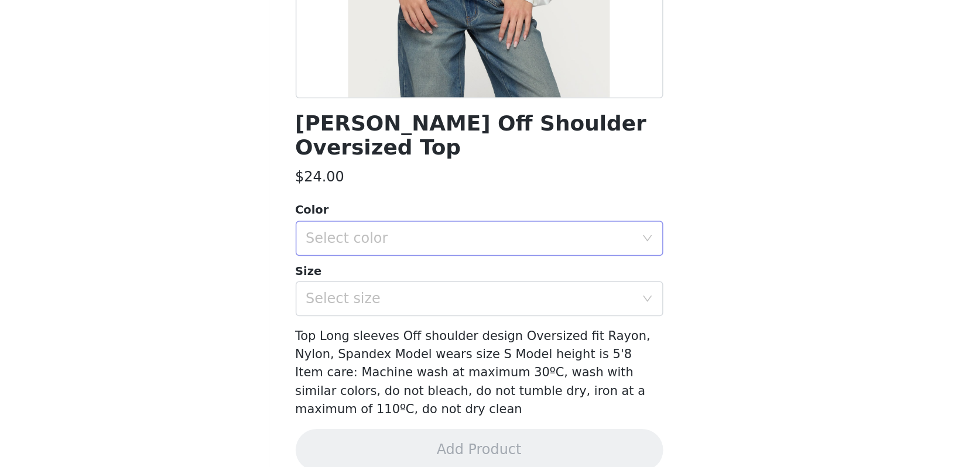
click at [362, 308] on div "Select color" at bounding box center [471, 314] width 219 height 12
click at [354, 314] on li "WHITE" at bounding box center [477, 323] width 246 height 19
click at [362, 349] on div "Select size" at bounding box center [471, 355] width 219 height 12
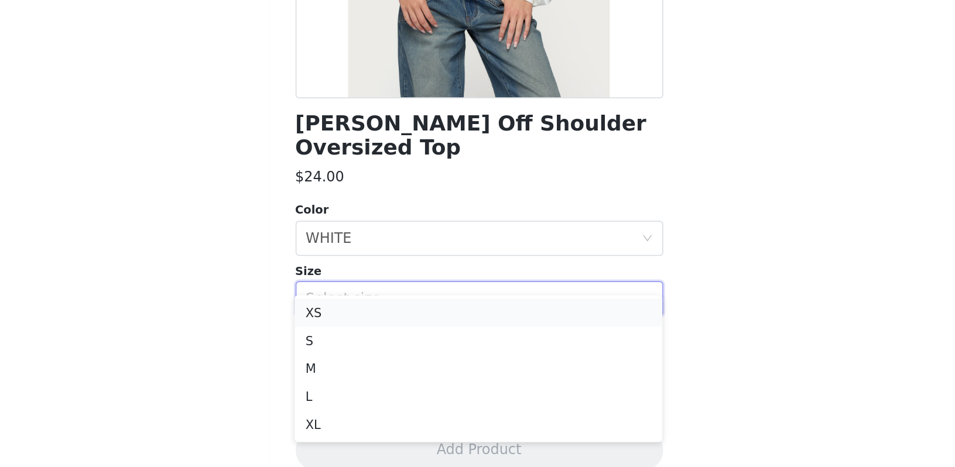
click at [354, 354] on li "XS" at bounding box center [477, 363] width 246 height 19
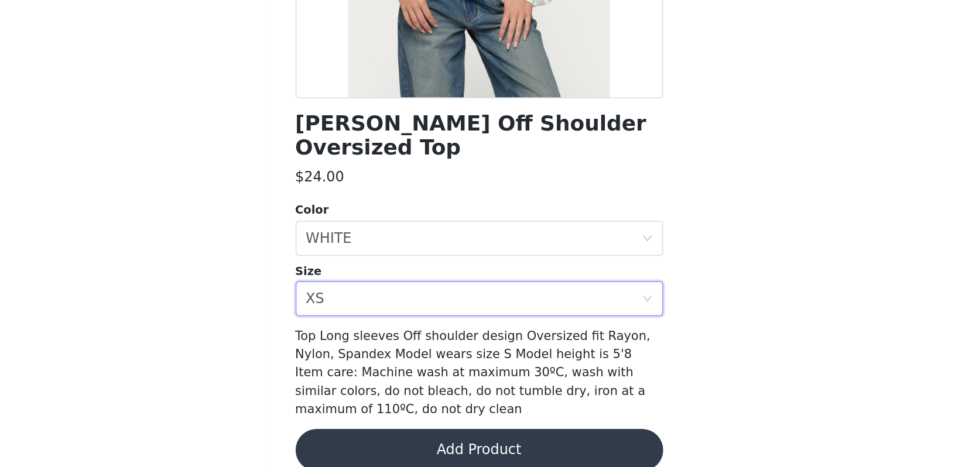
click at [355, 442] on button "Add Product" at bounding box center [478, 456] width 246 height 28
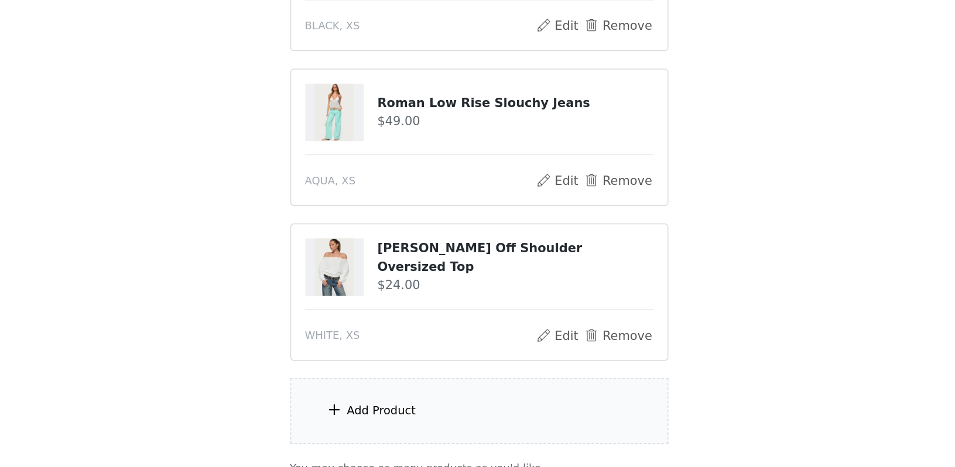
click at [351, 408] on div "Add Product" at bounding box center [477, 430] width 253 height 44
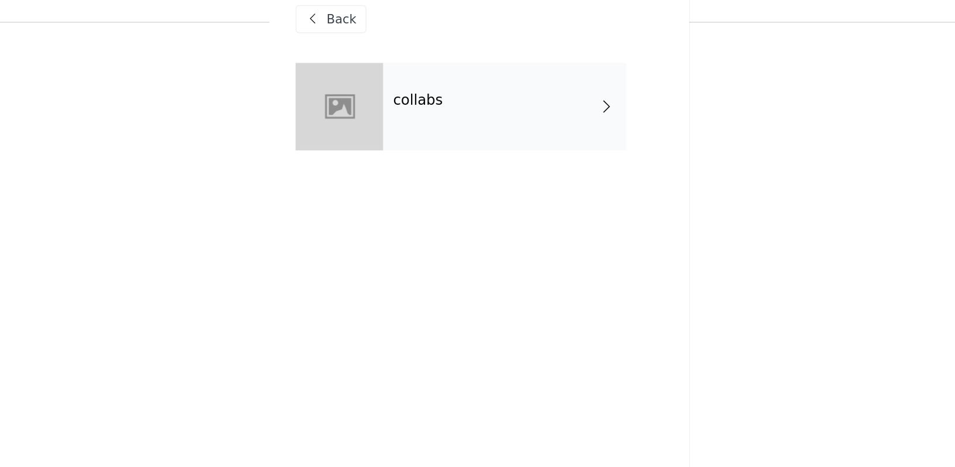
click at [414, 70] on div "collabs" at bounding box center [495, 88] width 163 height 59
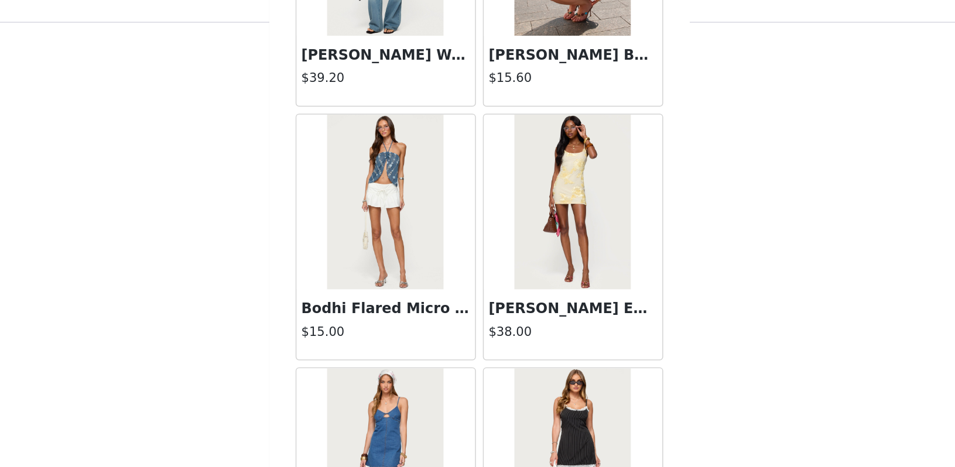
scroll to position [1325, 0]
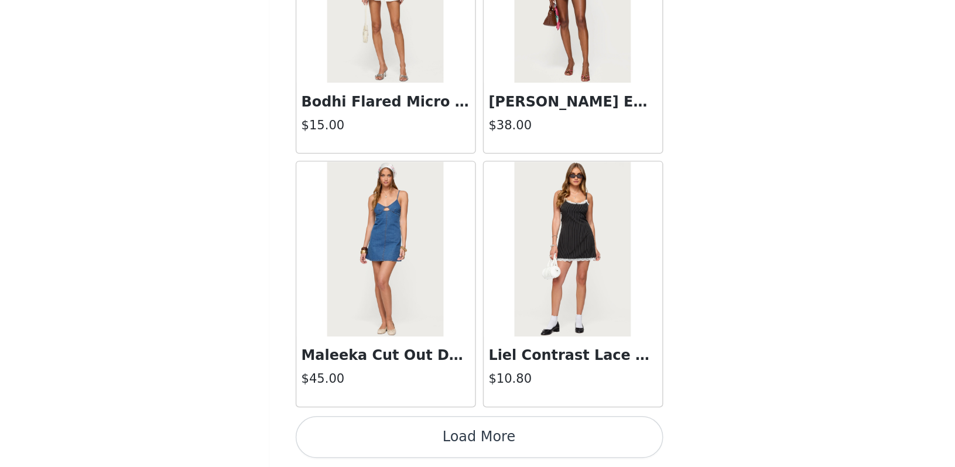
click at [355, 433] on button "Load More" at bounding box center [478, 447] width 246 height 28
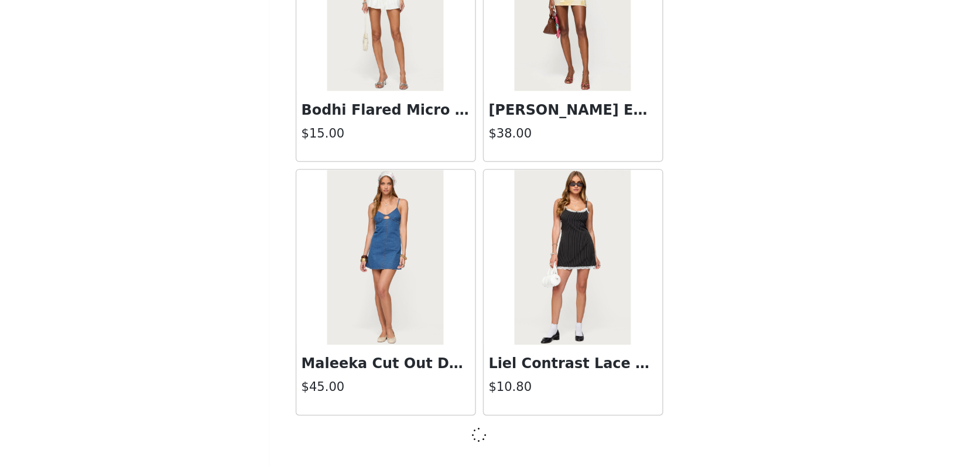
scroll to position [0, 0]
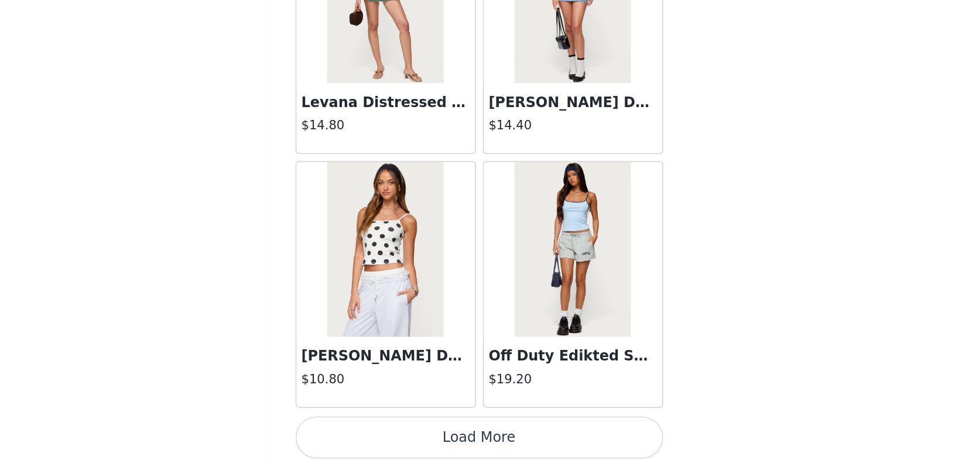
click at [355, 433] on button "Load More" at bounding box center [478, 447] width 246 height 28
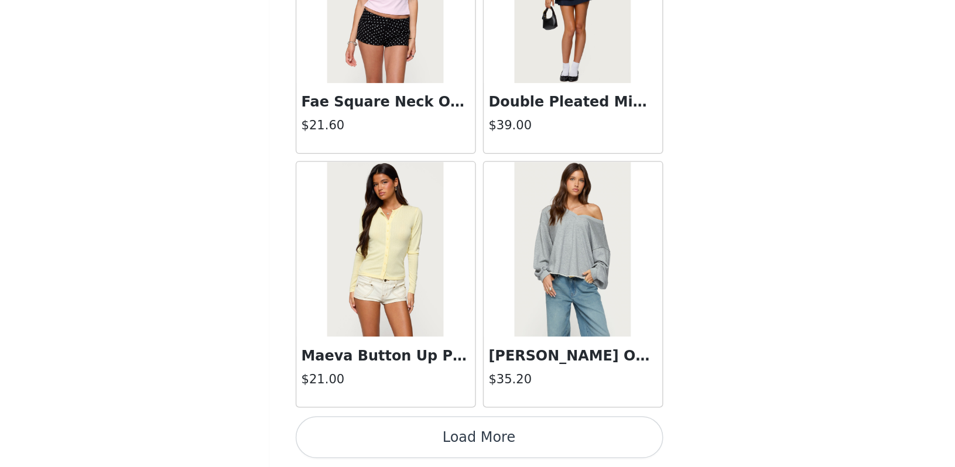
click at [355, 433] on button "Load More" at bounding box center [478, 447] width 246 height 28
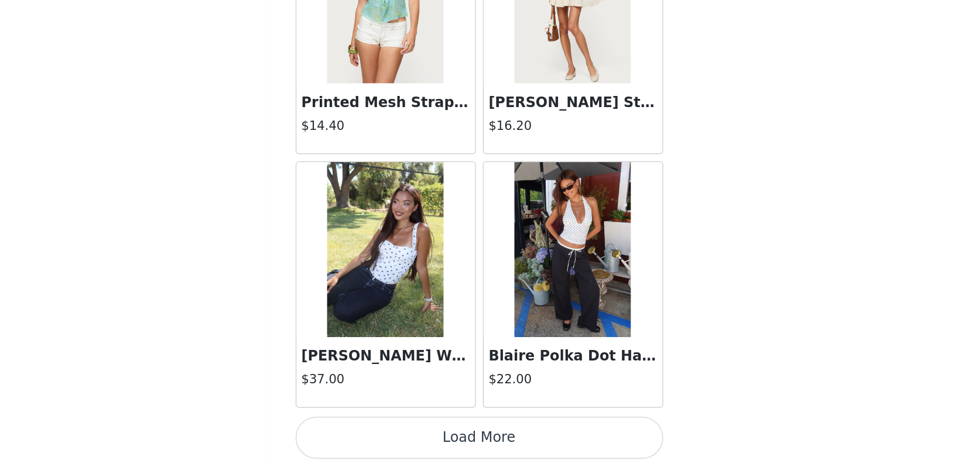
click at [355, 433] on button "Load More" at bounding box center [478, 447] width 246 height 28
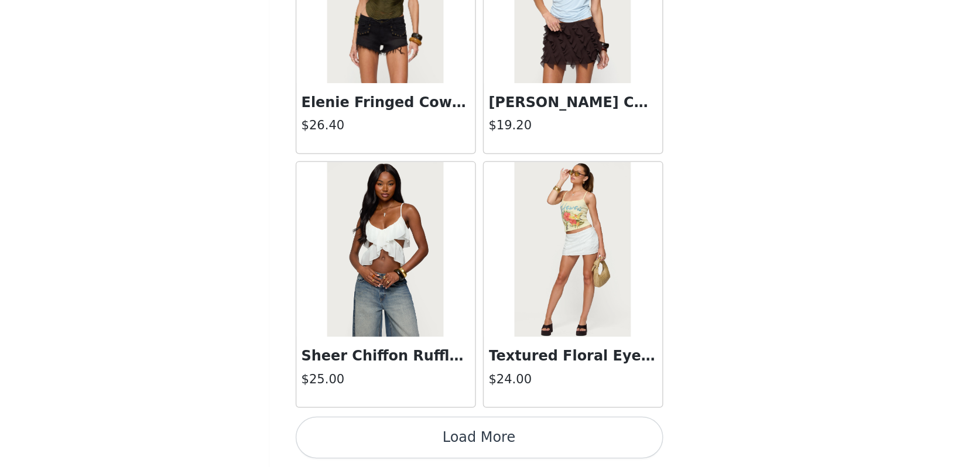
click at [355, 433] on button "Load More" at bounding box center [478, 447] width 246 height 28
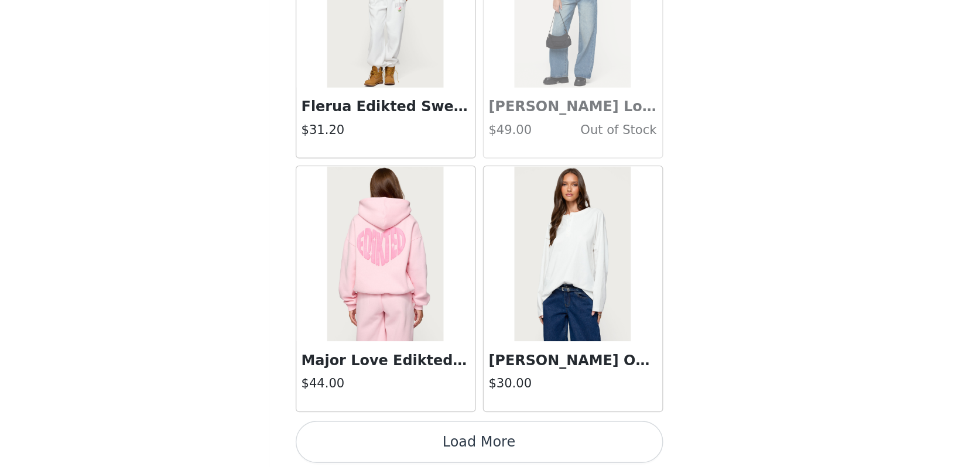
click at [355, 436] on button "Load More" at bounding box center [478, 450] width 246 height 28
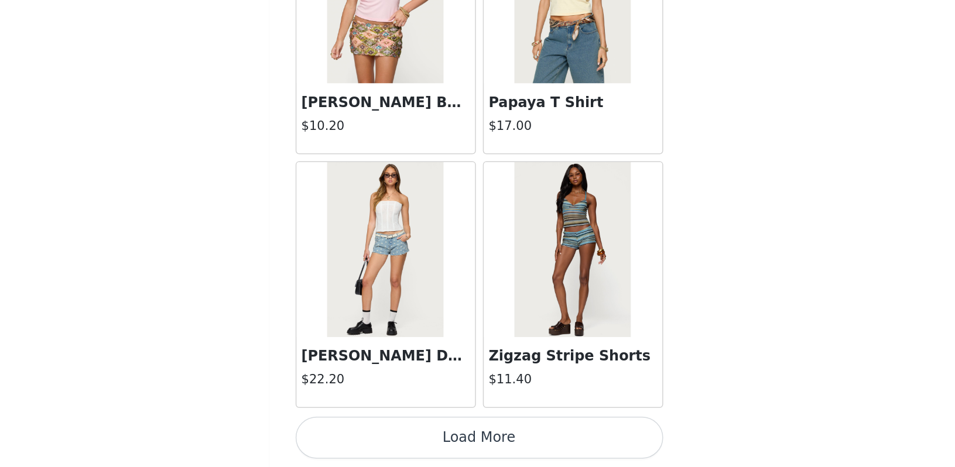
click at [355, 433] on button "Load More" at bounding box center [478, 447] width 246 height 28
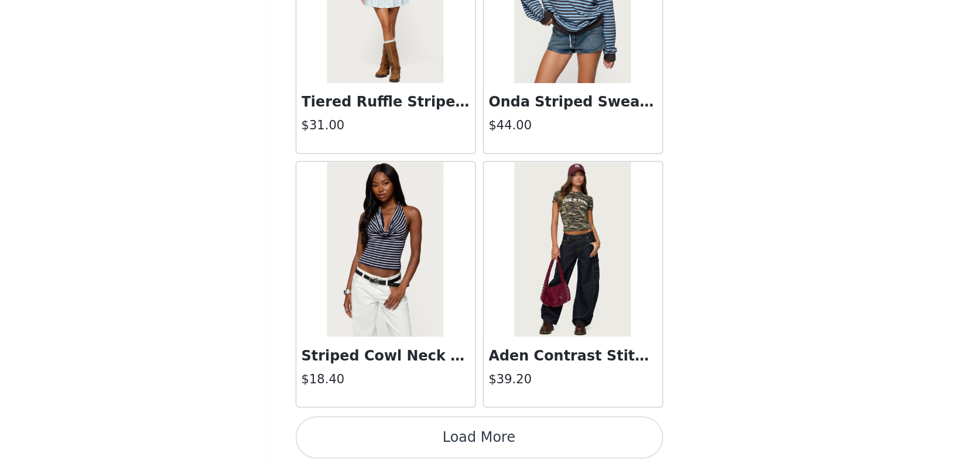
click at [355, 433] on button "Load More" at bounding box center [478, 447] width 246 height 28
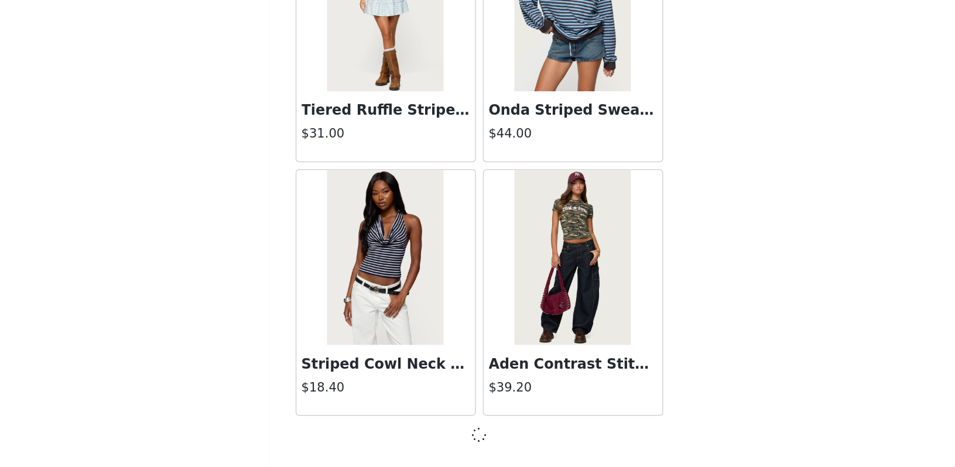
scroll to position [13210, 0]
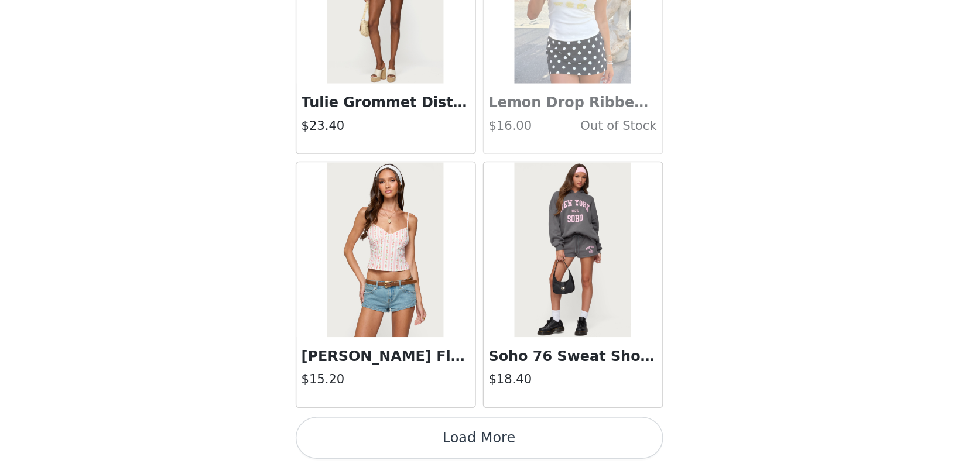
click at [355, 433] on button "Load More" at bounding box center [478, 447] width 246 height 28
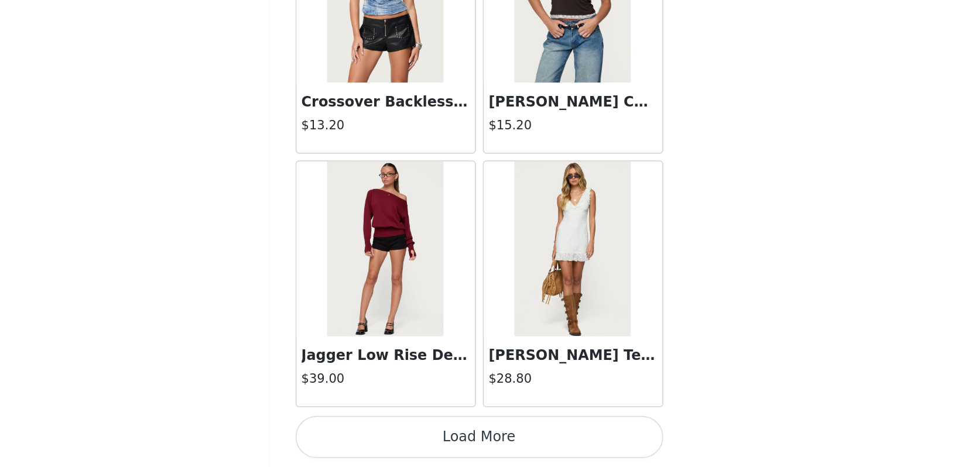
scroll to position [376, 0]
click at [355, 433] on button "Load More" at bounding box center [478, 447] width 246 height 28
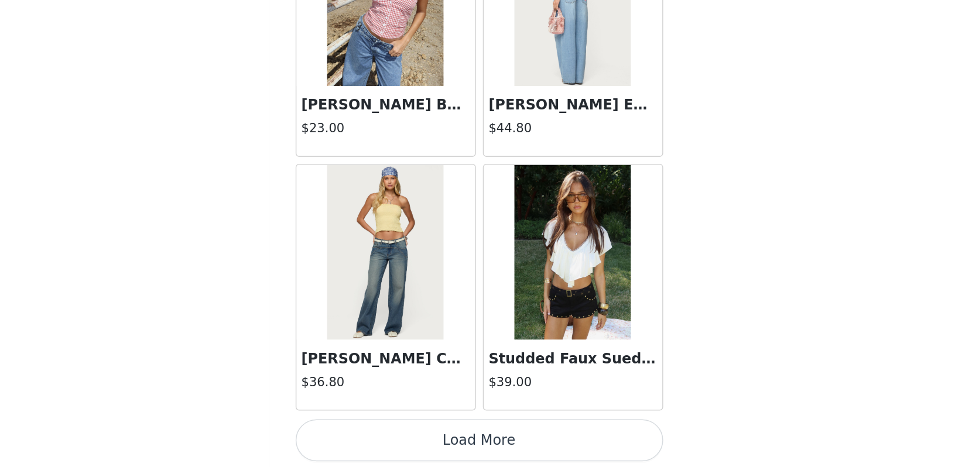
click at [355, 435] on button "Load More" at bounding box center [478, 449] width 246 height 28
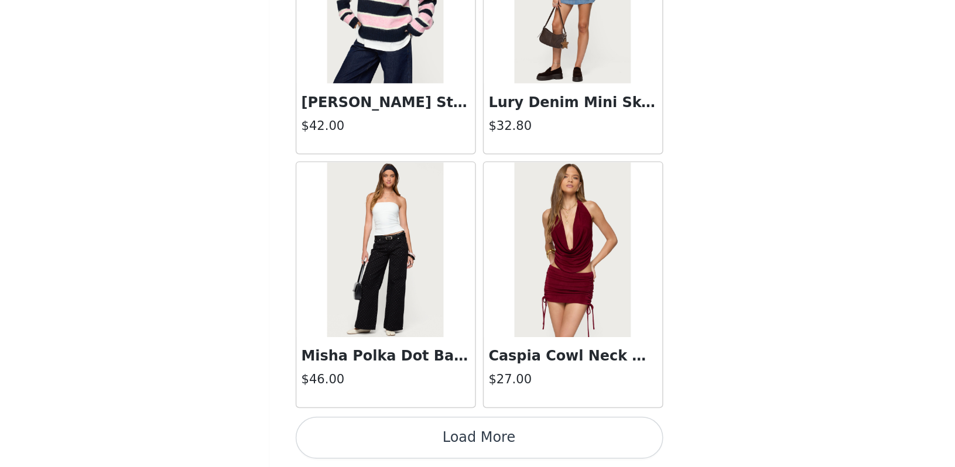
click at [355, 433] on button "Load More" at bounding box center [478, 447] width 246 height 28
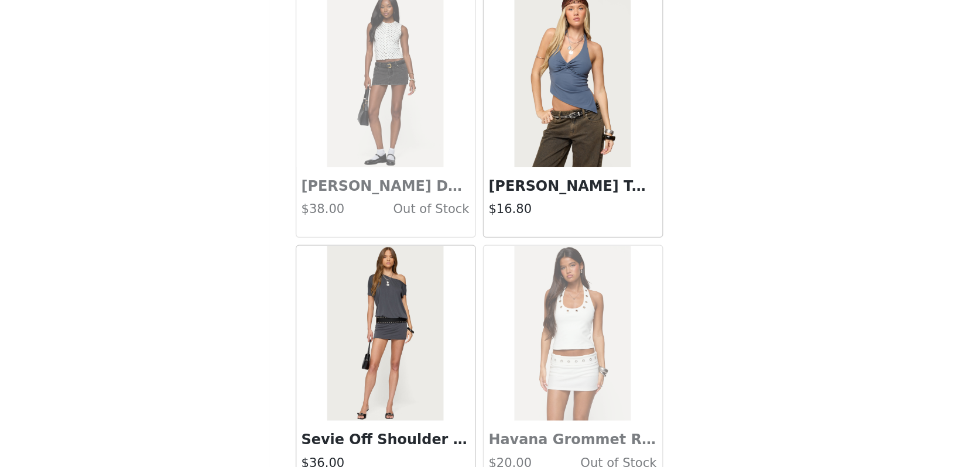
scroll to position [21708, 0]
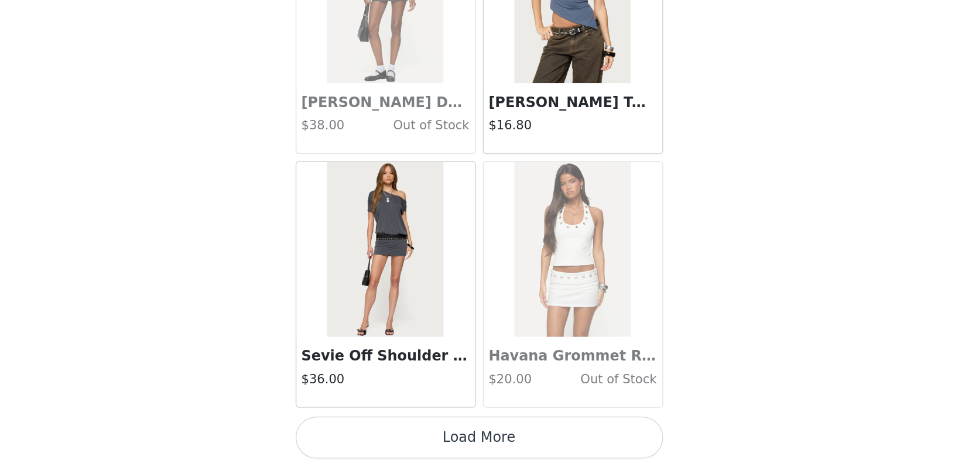
click at [355, 433] on button "Load More" at bounding box center [478, 447] width 246 height 28
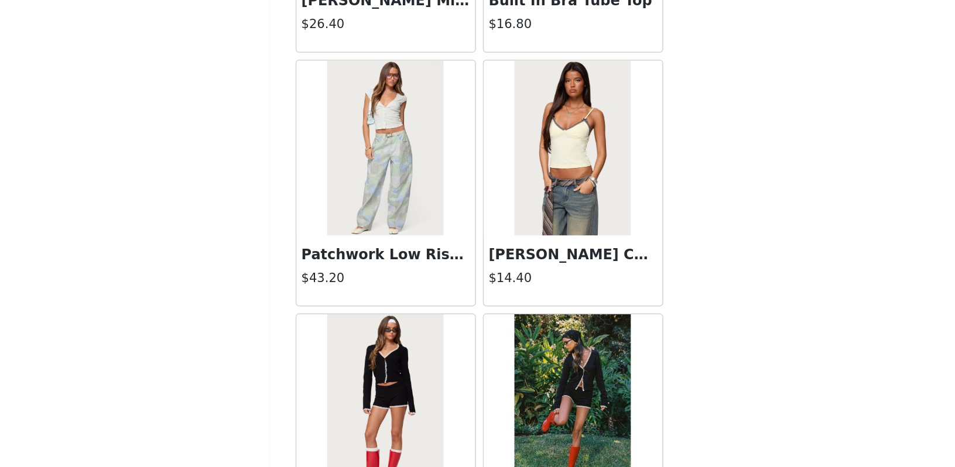
scroll to position [23407, 0]
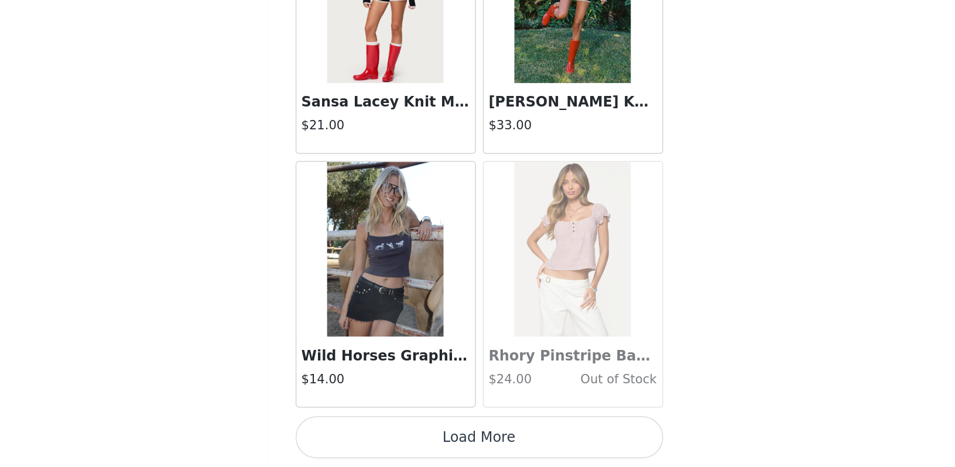
click at [355, 433] on button "Load More" at bounding box center [478, 447] width 246 height 28
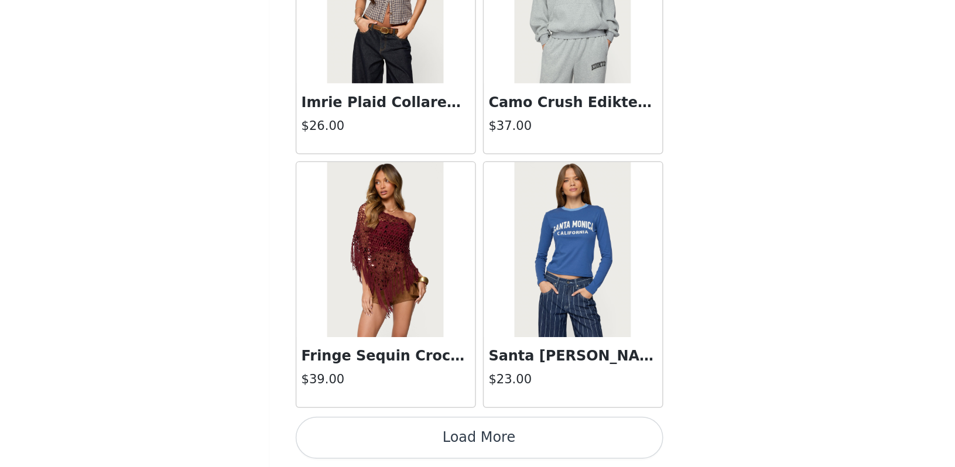
scroll to position [25106, 0]
click at [355, 433] on button "Load More" at bounding box center [478, 447] width 246 height 28
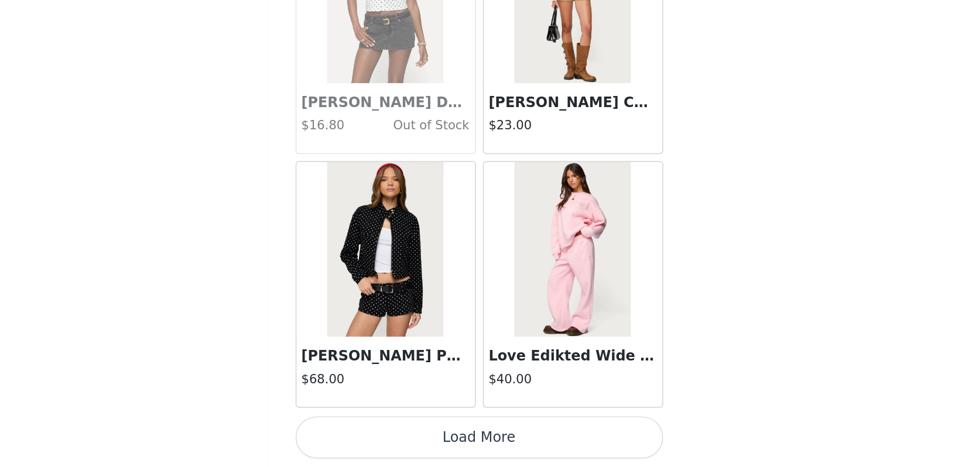
scroll to position [26804, 0]
click at [355, 433] on button "Load More" at bounding box center [478, 447] width 246 height 28
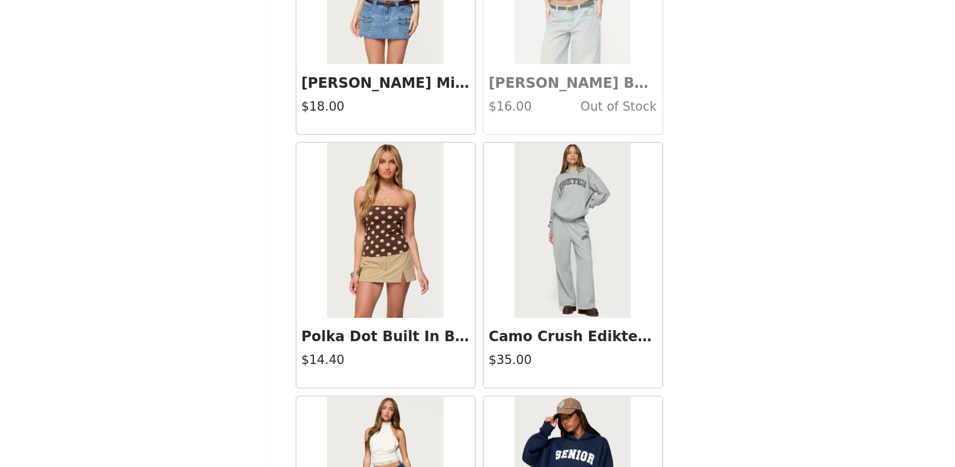
scroll to position [27307, 0]
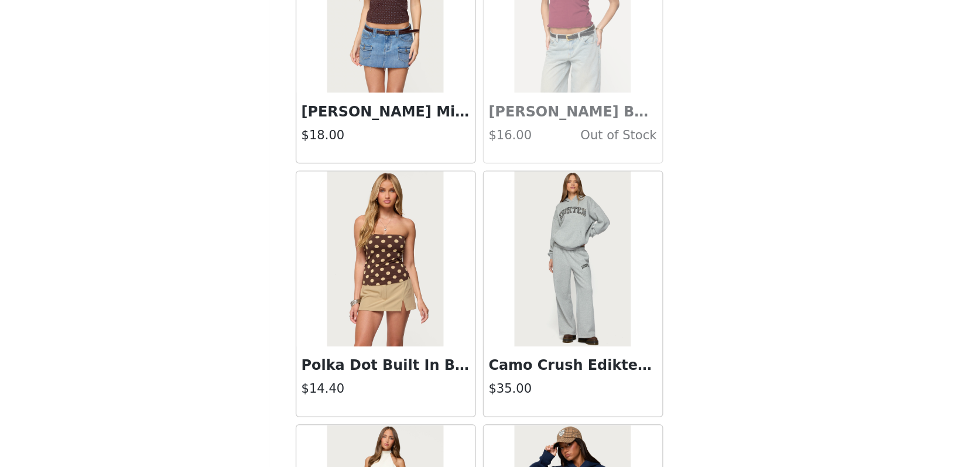
click at [376, 269] on img at bounding box center [415, 327] width 78 height 117
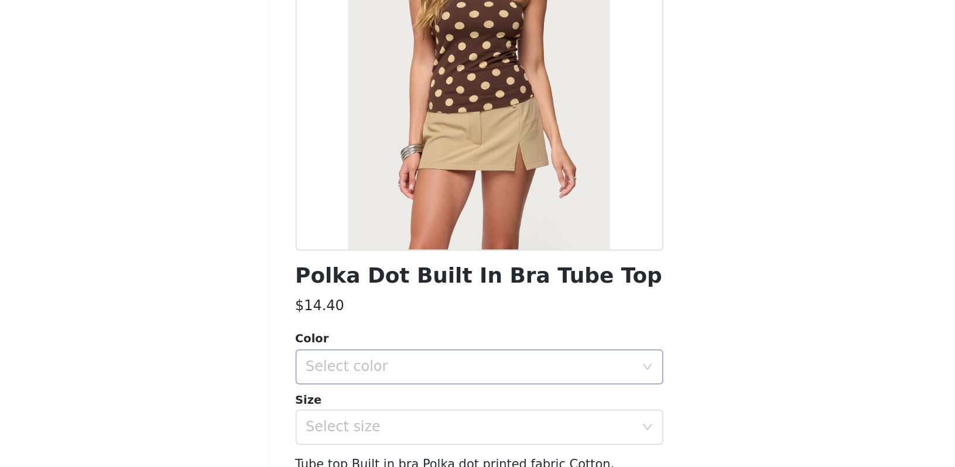
click at [362, 394] on div "Select color" at bounding box center [471, 400] width 219 height 12
click at [354, 416] on li "BROWN" at bounding box center [477, 425] width 246 height 19
click at [362, 435] on div "Select size" at bounding box center [471, 441] width 219 height 12
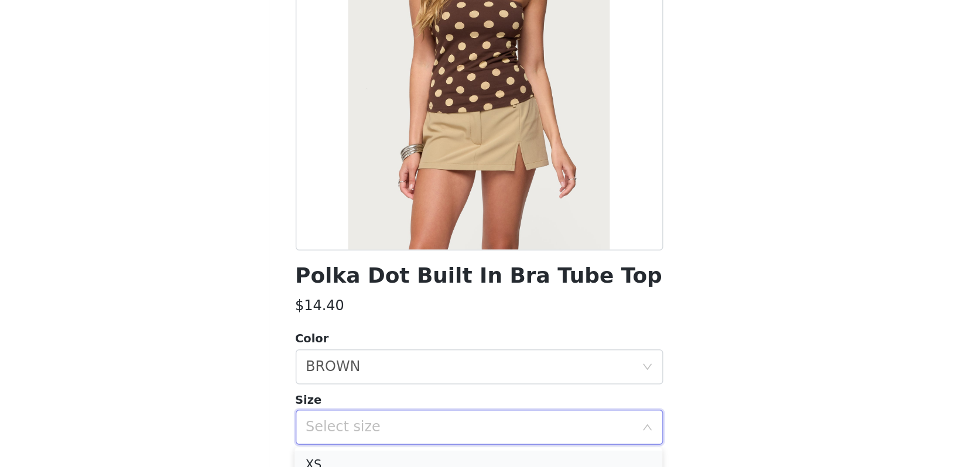
click at [354, 456] on li "XS" at bounding box center [477, 465] width 246 height 19
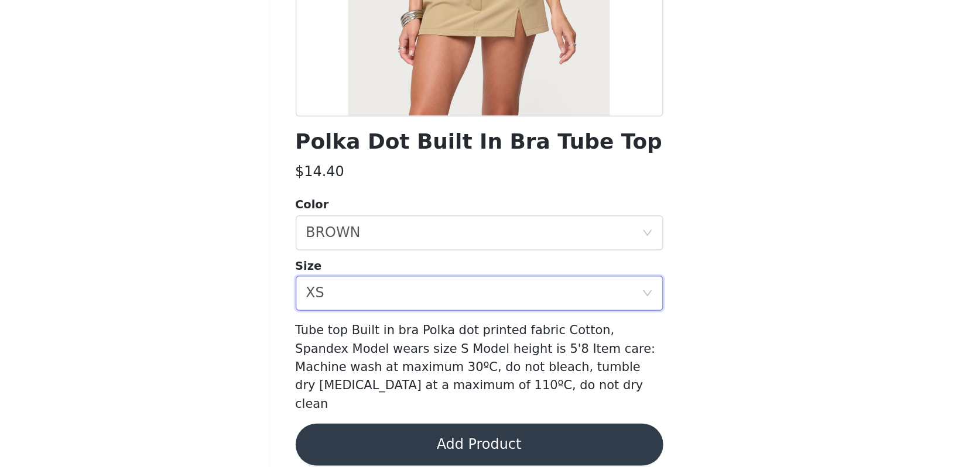
click at [355, 438] on button "Add Product" at bounding box center [478, 452] width 246 height 28
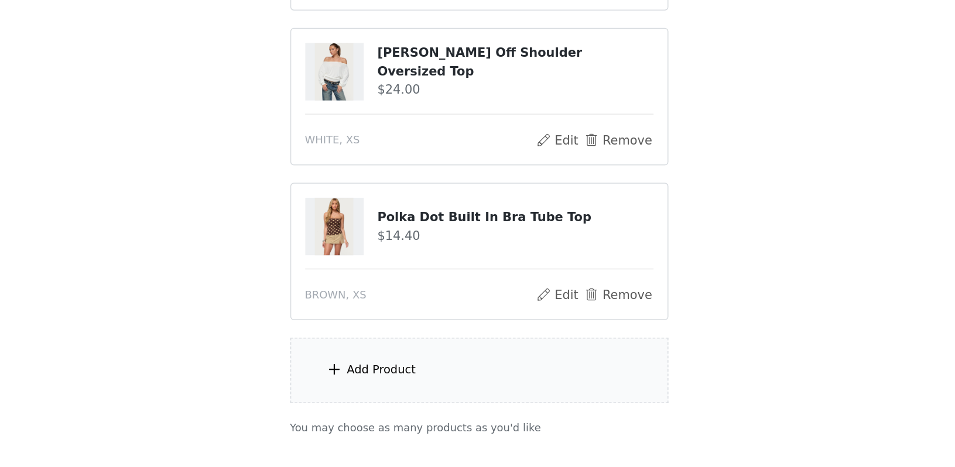
click at [351, 381] on div "Add Product" at bounding box center [477, 403] width 253 height 44
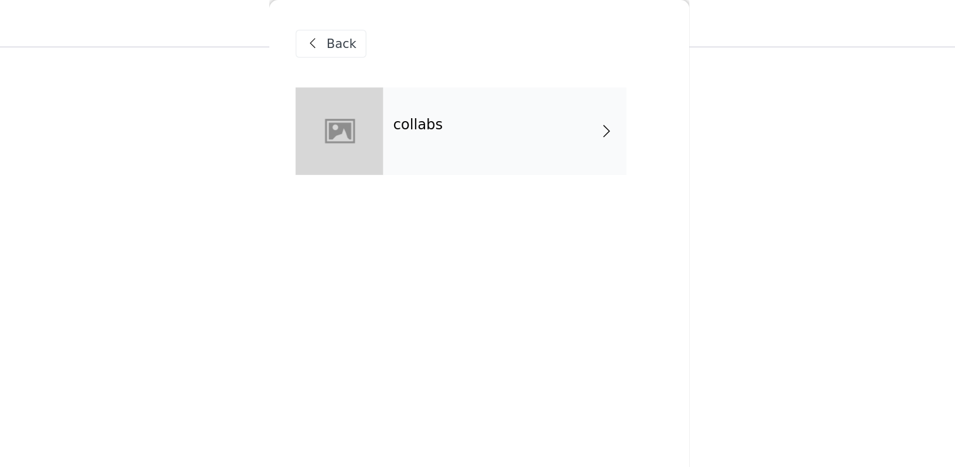
click at [414, 91] on div "collabs" at bounding box center [495, 88] width 163 height 59
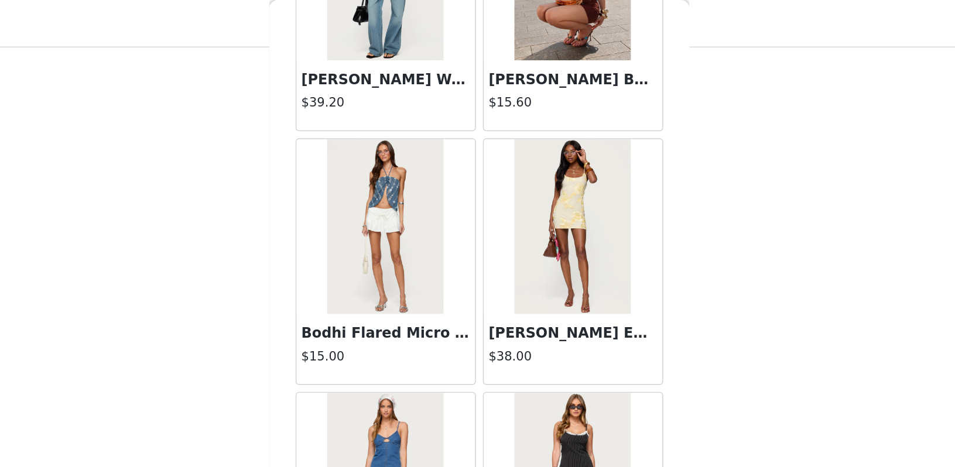
scroll to position [1325, 0]
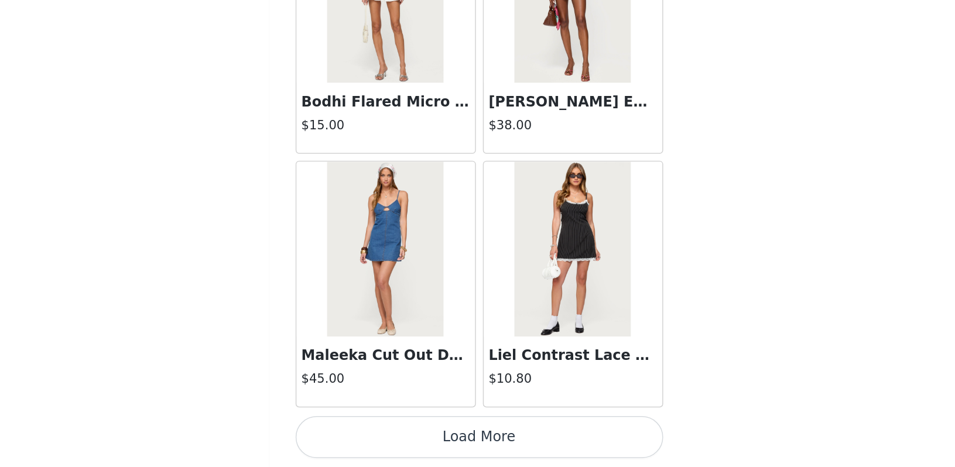
click at [355, 433] on button "Load More" at bounding box center [478, 447] width 246 height 28
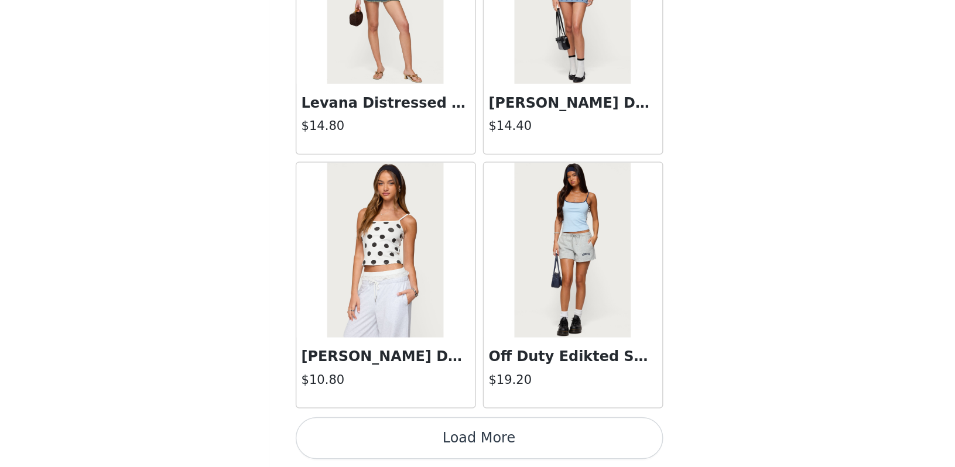
click at [355, 433] on button "Load More" at bounding box center [478, 447] width 246 height 28
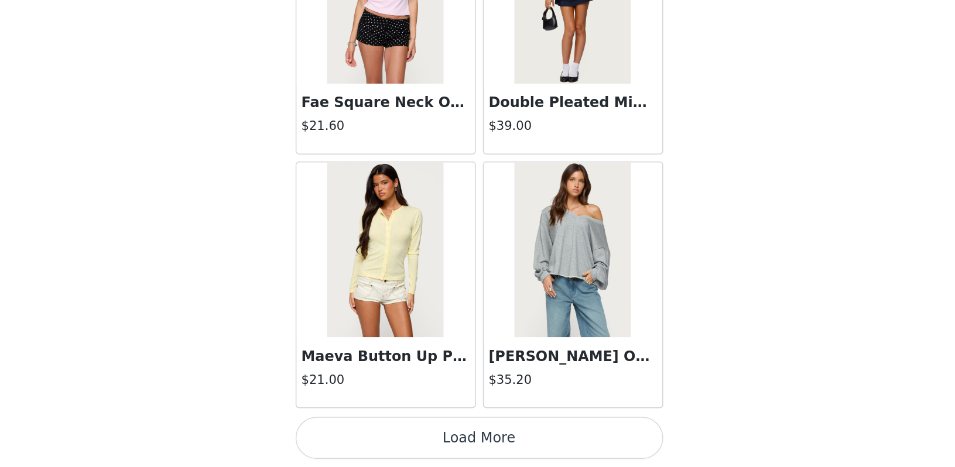
click at [355, 433] on button "Load More" at bounding box center [478, 447] width 246 height 28
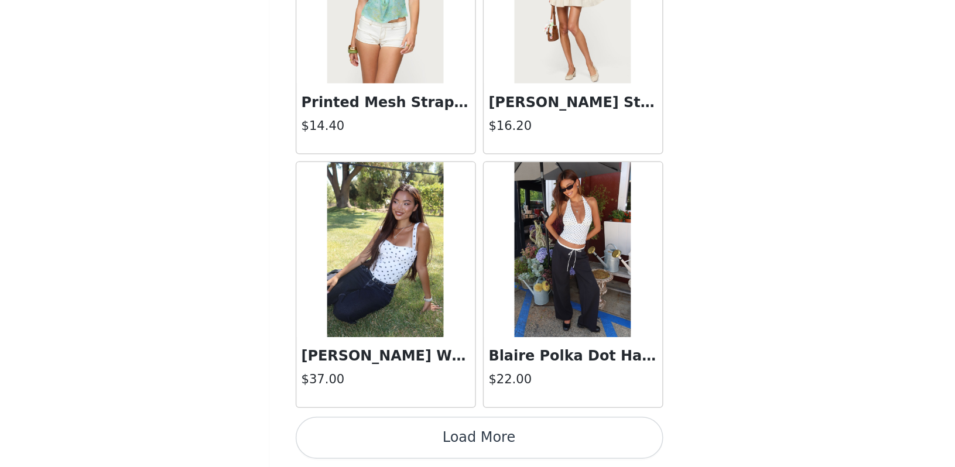
click at [355, 433] on button "Load More" at bounding box center [478, 447] width 246 height 28
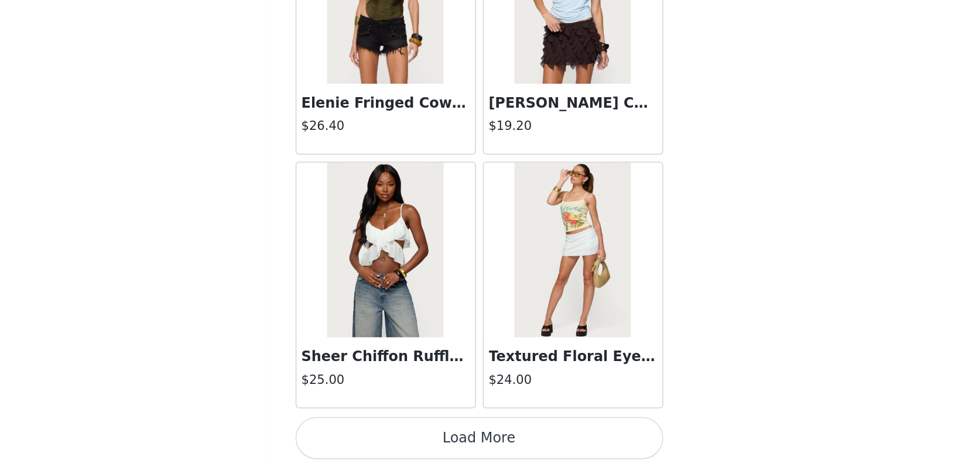
click at [355, 433] on button "Load More" at bounding box center [478, 447] width 246 height 28
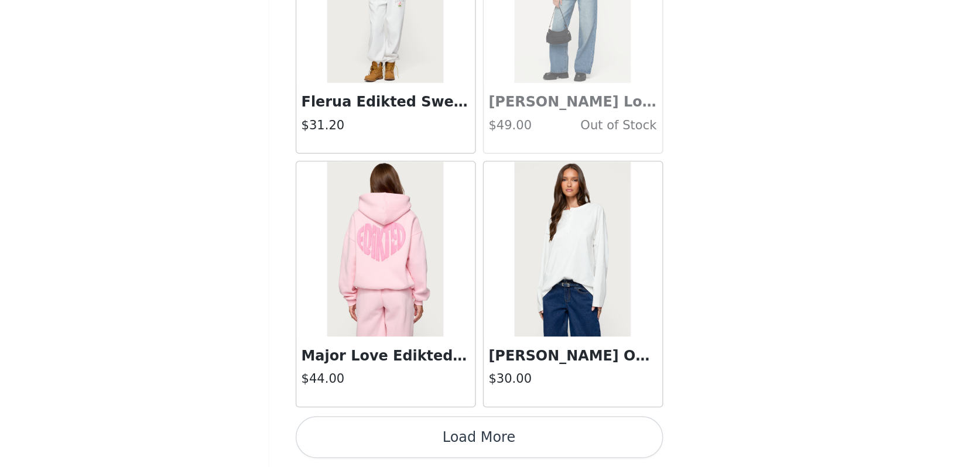
scroll to position [480, 0]
click at [355, 433] on button "Load More" at bounding box center [478, 447] width 246 height 28
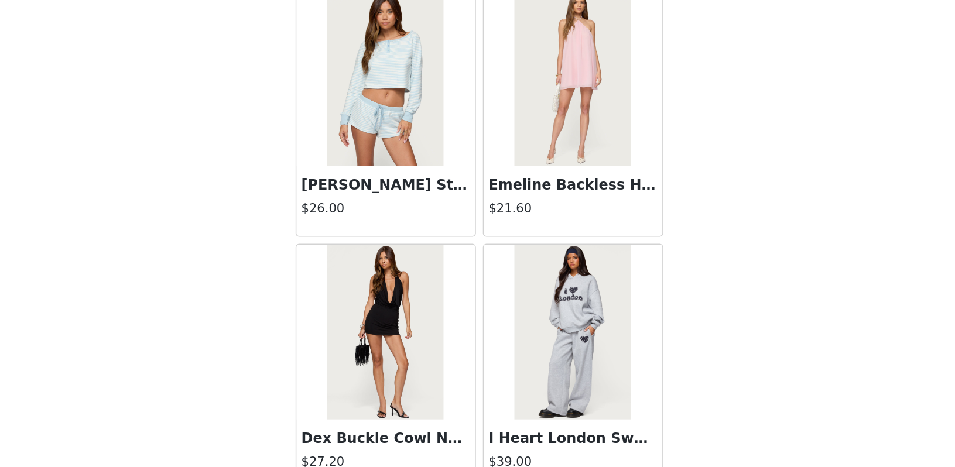
click at [501, 148] on img at bounding box center [540, 206] width 78 height 117
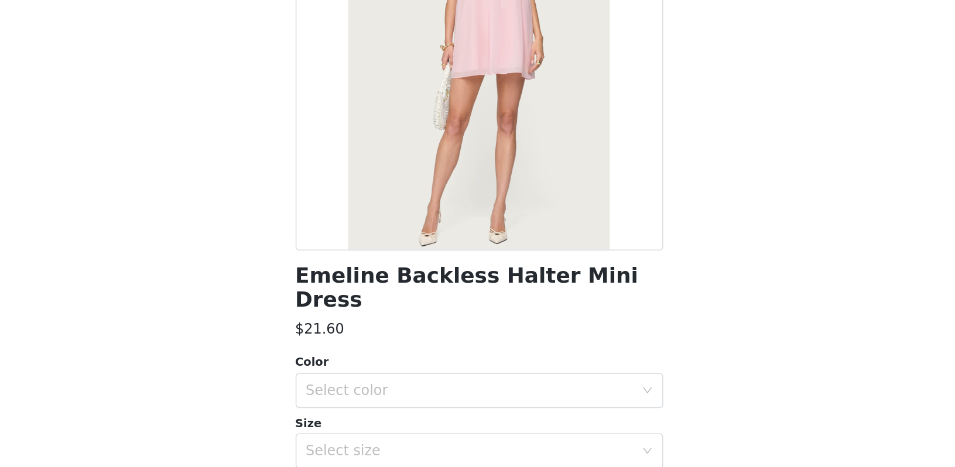
scroll to position [0, 0]
click at [362, 405] on div "Select color" at bounding box center [474, 416] width 224 height 22
click at [354, 416] on li "LIGHT PINK" at bounding box center [477, 425] width 246 height 19
click at [362, 450] on div "Select size" at bounding box center [471, 456] width 219 height 12
click at [354, 456] on li "XS" at bounding box center [477, 465] width 246 height 19
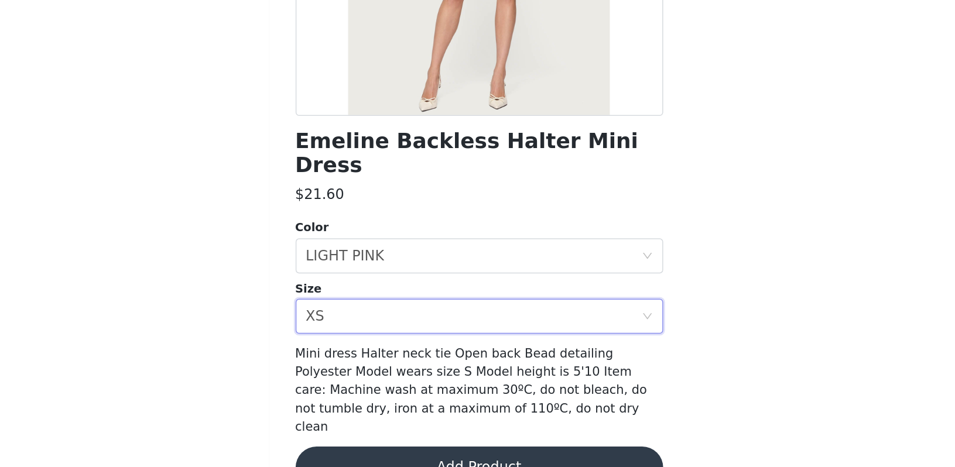
scroll to position [90, 0]
click at [355, 454] on button "Add Product" at bounding box center [478, 468] width 246 height 28
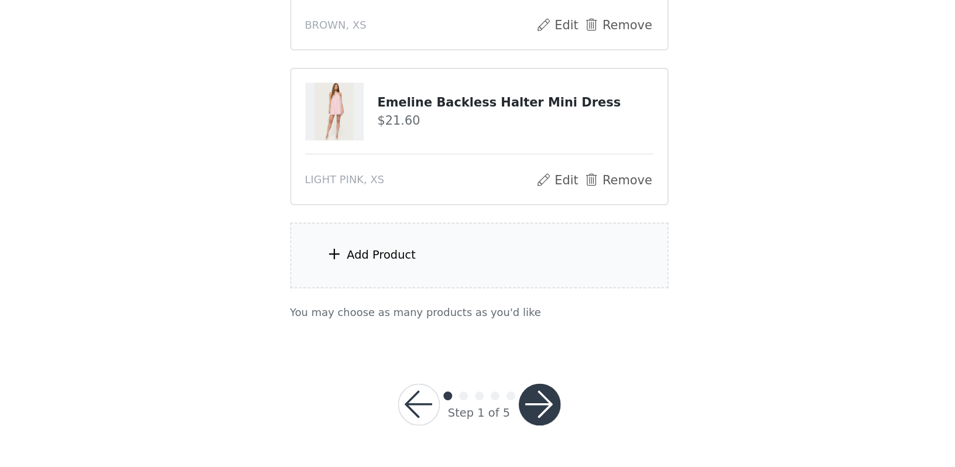
scroll to position [583, 0]
click at [504, 412] on button "button" at bounding box center [518, 426] width 28 height 28
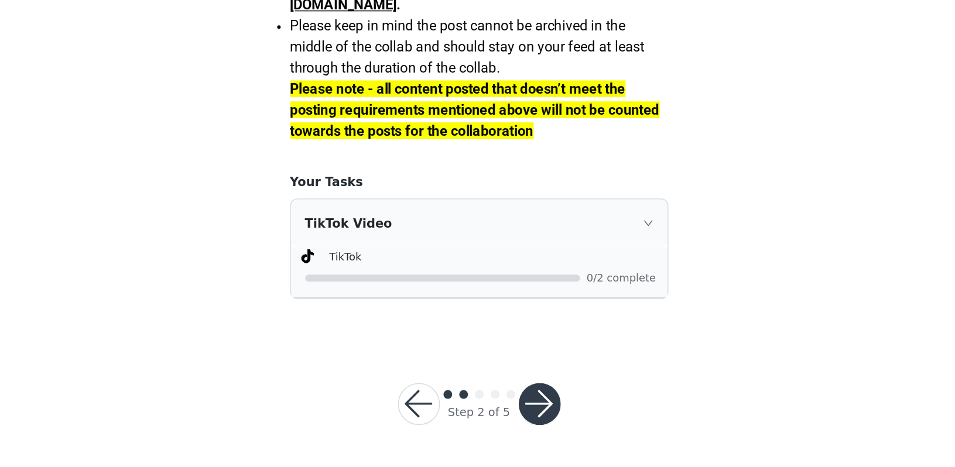
click at [504, 411] on button "button" at bounding box center [518, 425] width 28 height 28
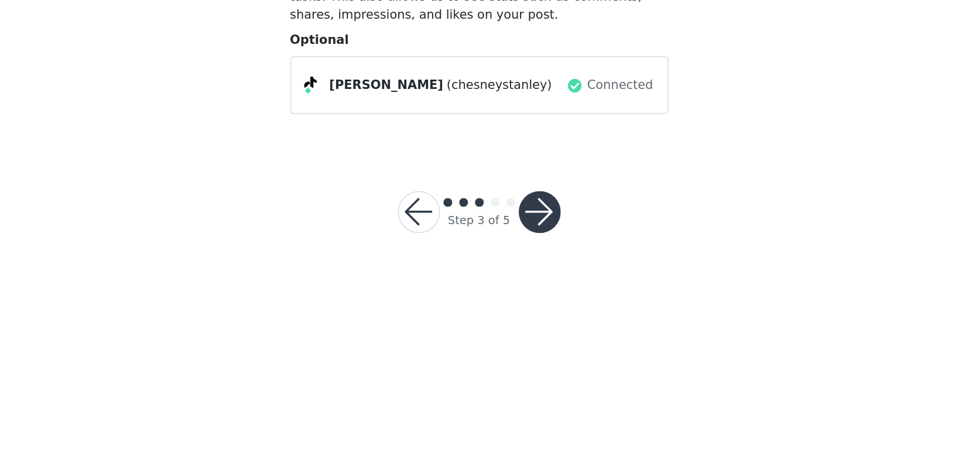
click at [504, 282] on button "button" at bounding box center [518, 296] width 28 height 28
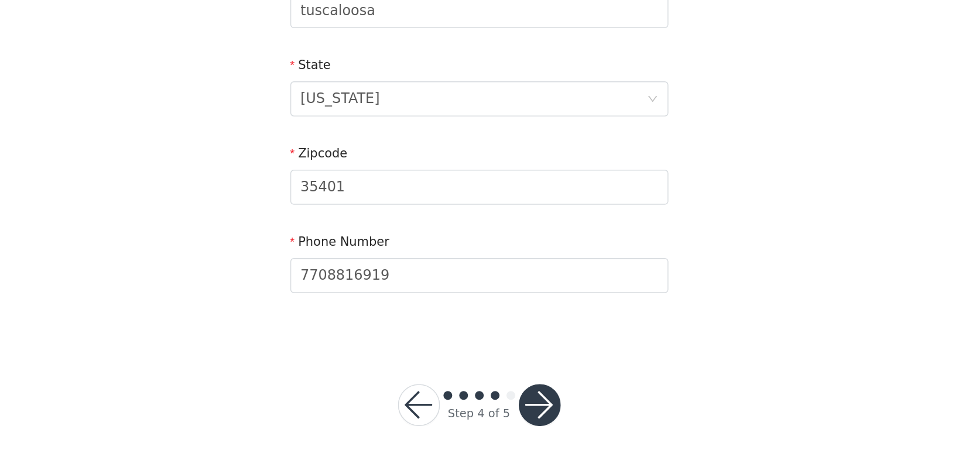
scroll to position [331, 0]
click at [504, 412] on button "button" at bounding box center [518, 426] width 28 height 28
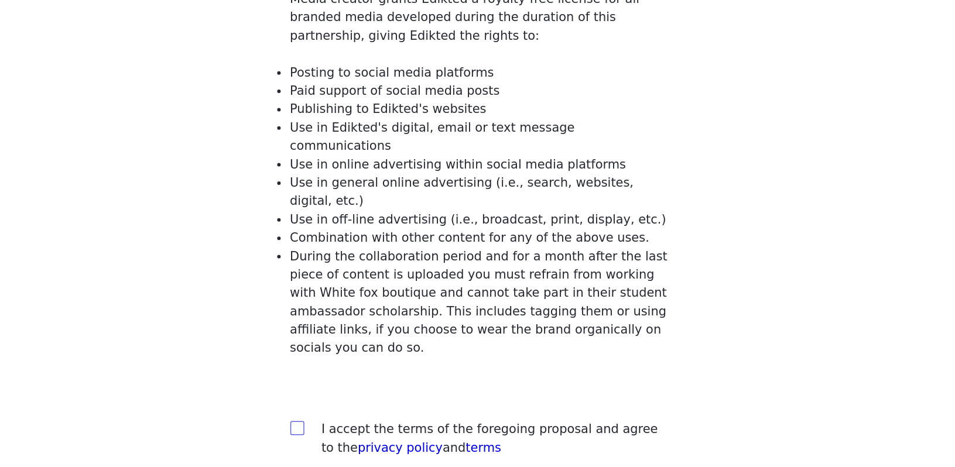
click at [351, 436] on input "checkbox" at bounding box center [355, 440] width 8 height 8
checkbox input "true"
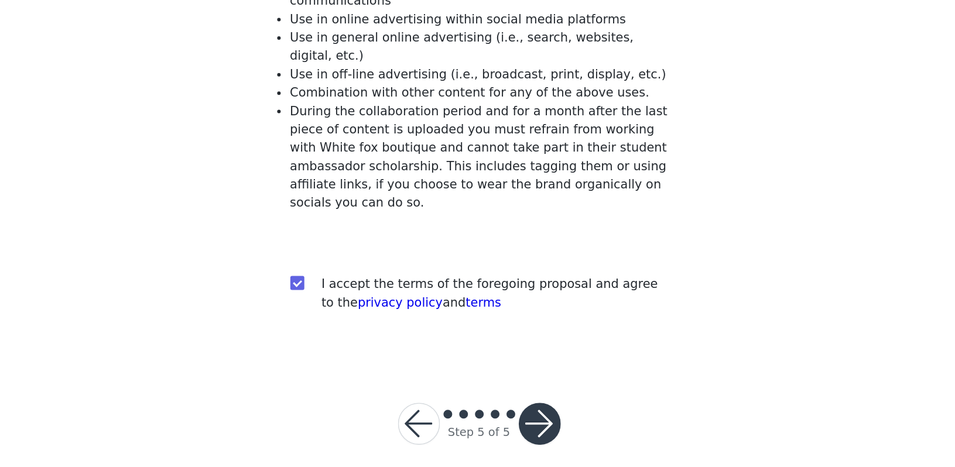
click at [504, 424] on button "button" at bounding box center [518, 438] width 28 height 28
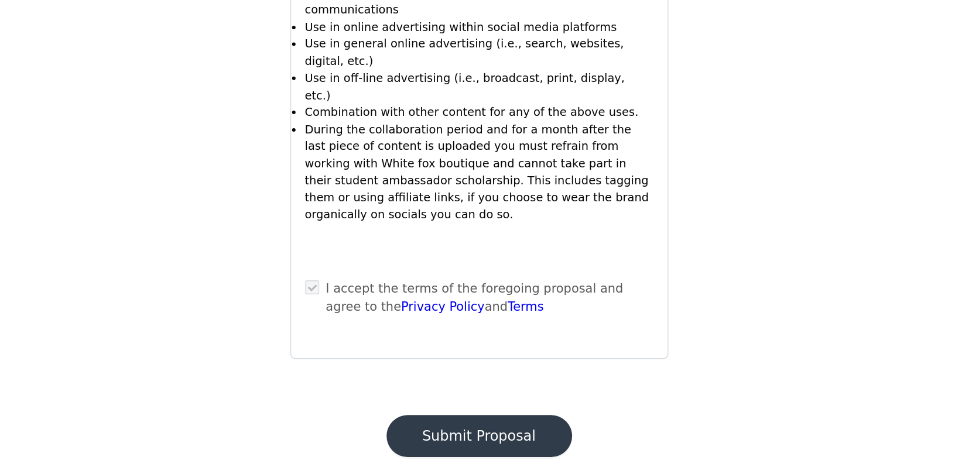
click at [416, 432] on button "Submit Proposal" at bounding box center [478, 446] width 124 height 28
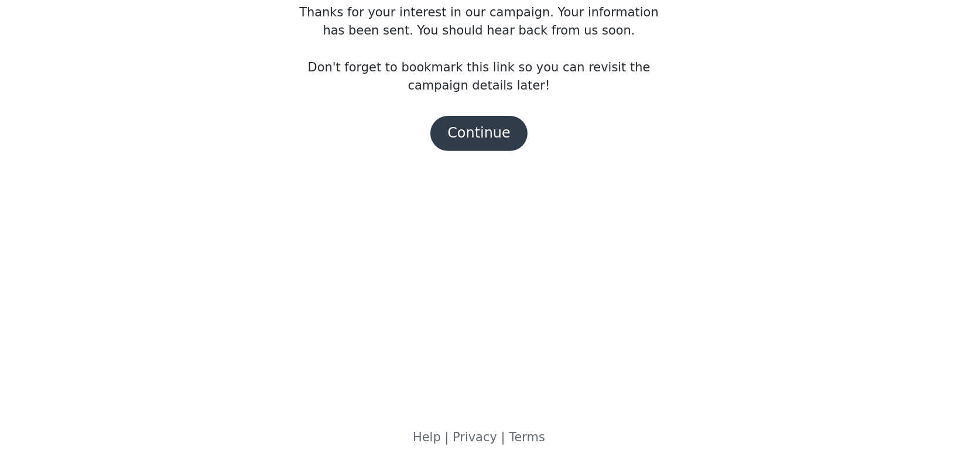
click at [445, 232] on button "Continue" at bounding box center [478, 243] width 66 height 23
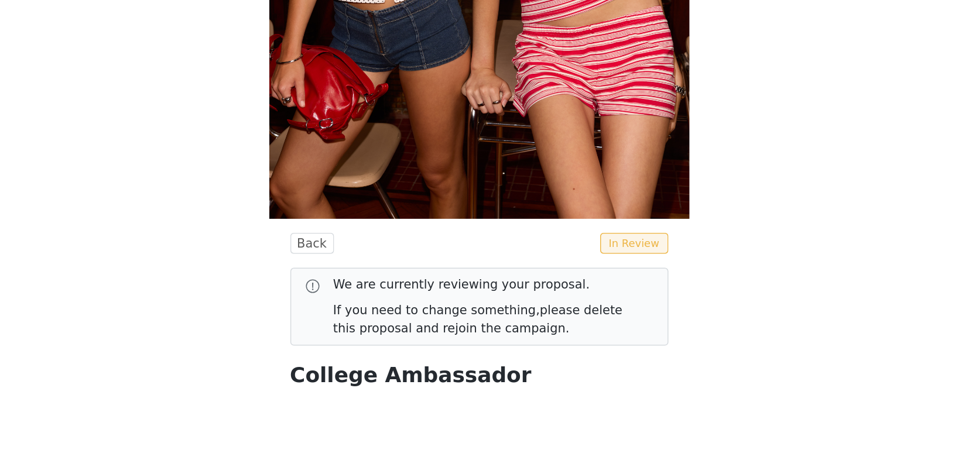
scroll to position [97, 0]
